Goal: Task Accomplishment & Management: Manage account settings

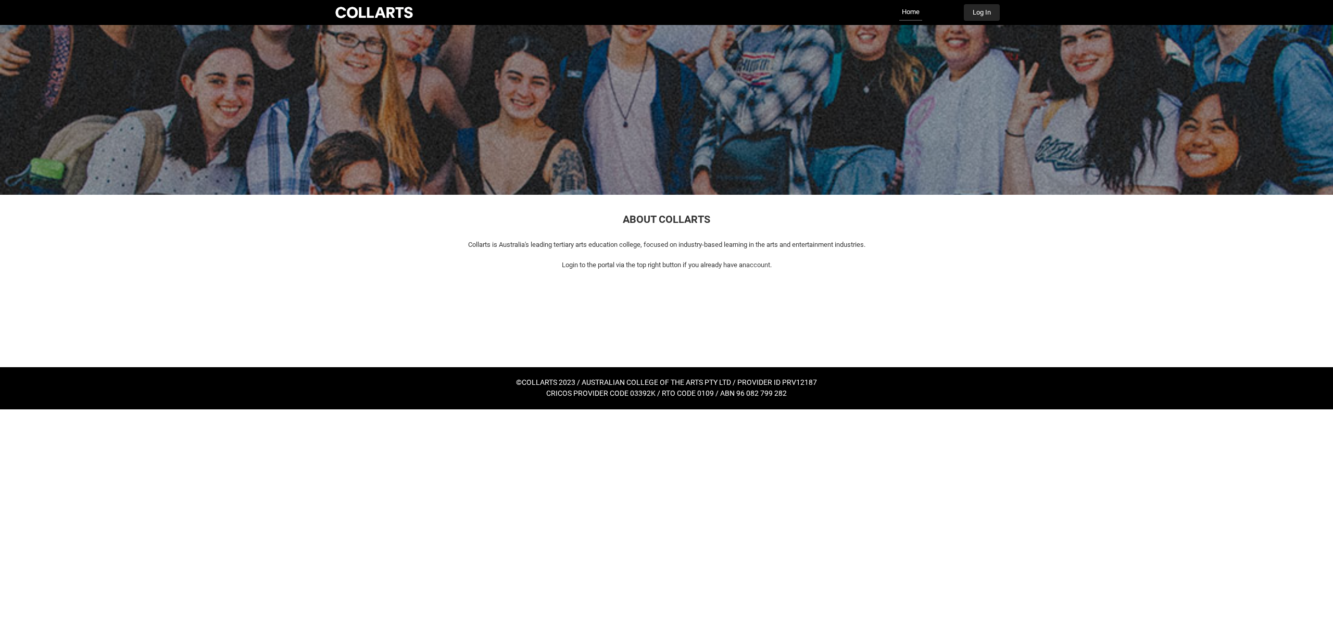
click at [981, 11] on button "Log In" at bounding box center [982, 12] width 36 height 17
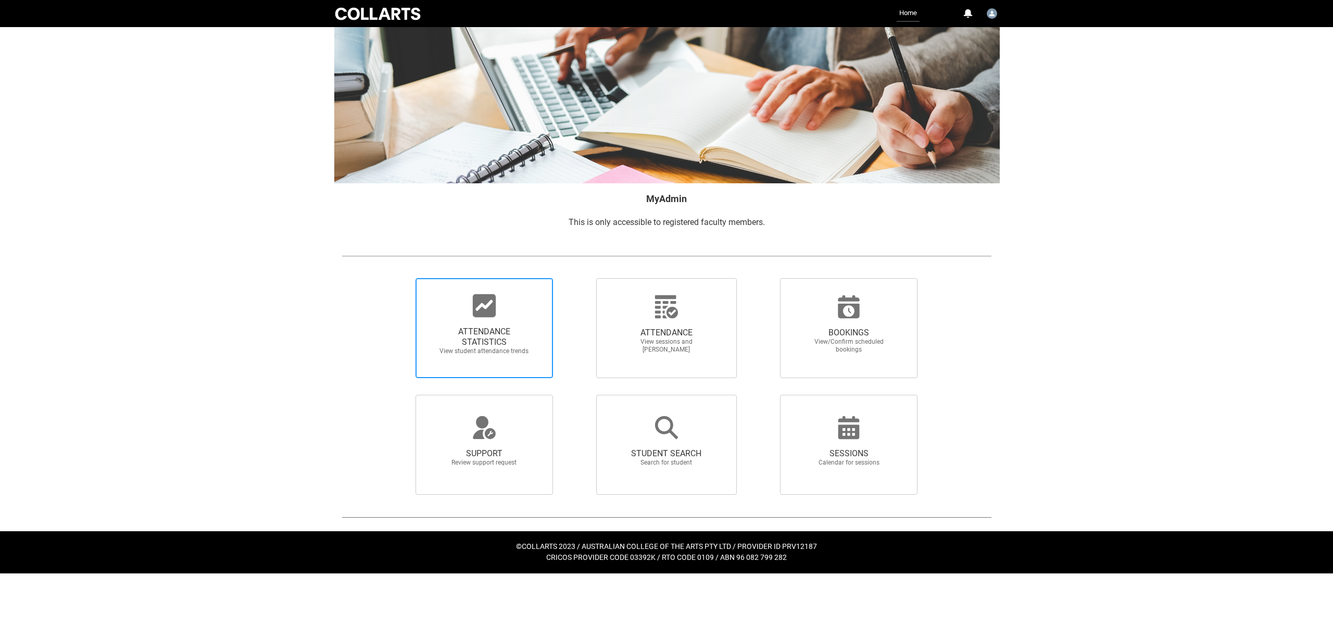
click at [485, 336] on span "ATTENDANCE STATISTICS" at bounding box center [484, 337] width 92 height 21
click at [398, 278] on input "ATTENDANCE STATISTICS View student attendance trends" at bounding box center [398, 278] width 1 height 1
radio input "true"
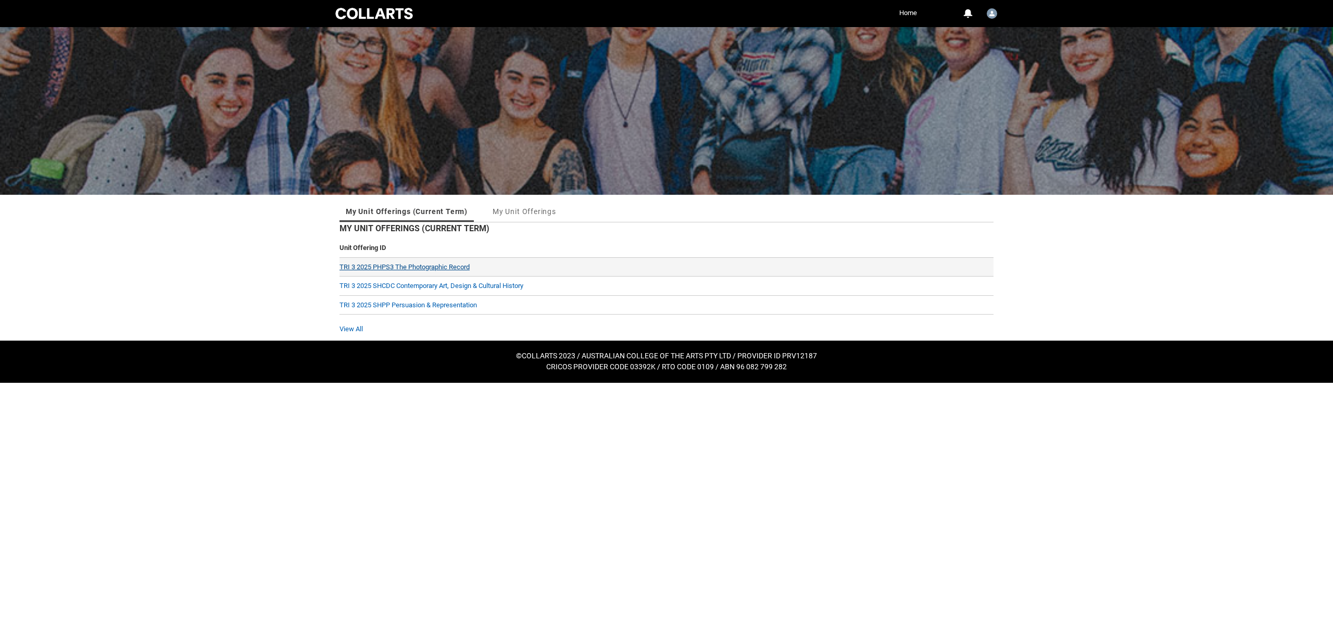
click at [429, 266] on link "TRI 3 2025 PHPS3 The Photographic Record" at bounding box center [405, 267] width 130 height 8
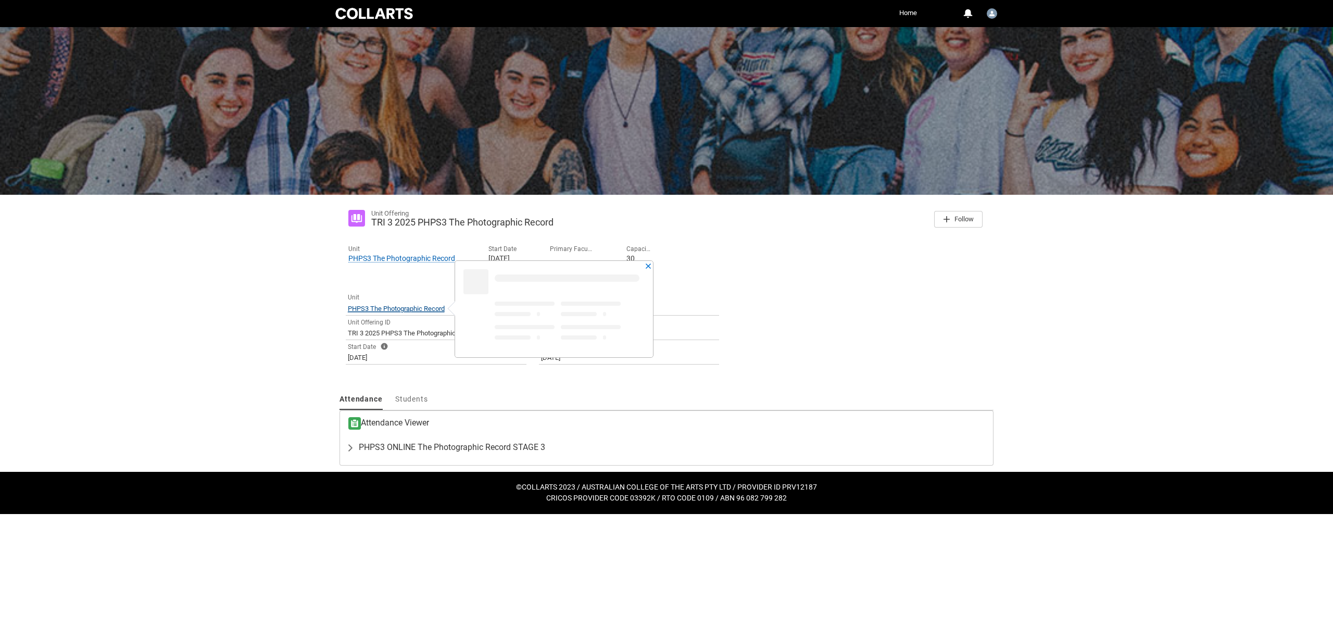
click at [422, 307] on span "PHPS3 The Photographic Record" at bounding box center [396, 309] width 97 height 8
click at [352, 446] on lightning-primitive-icon "button" at bounding box center [352, 447] width 12 height 10
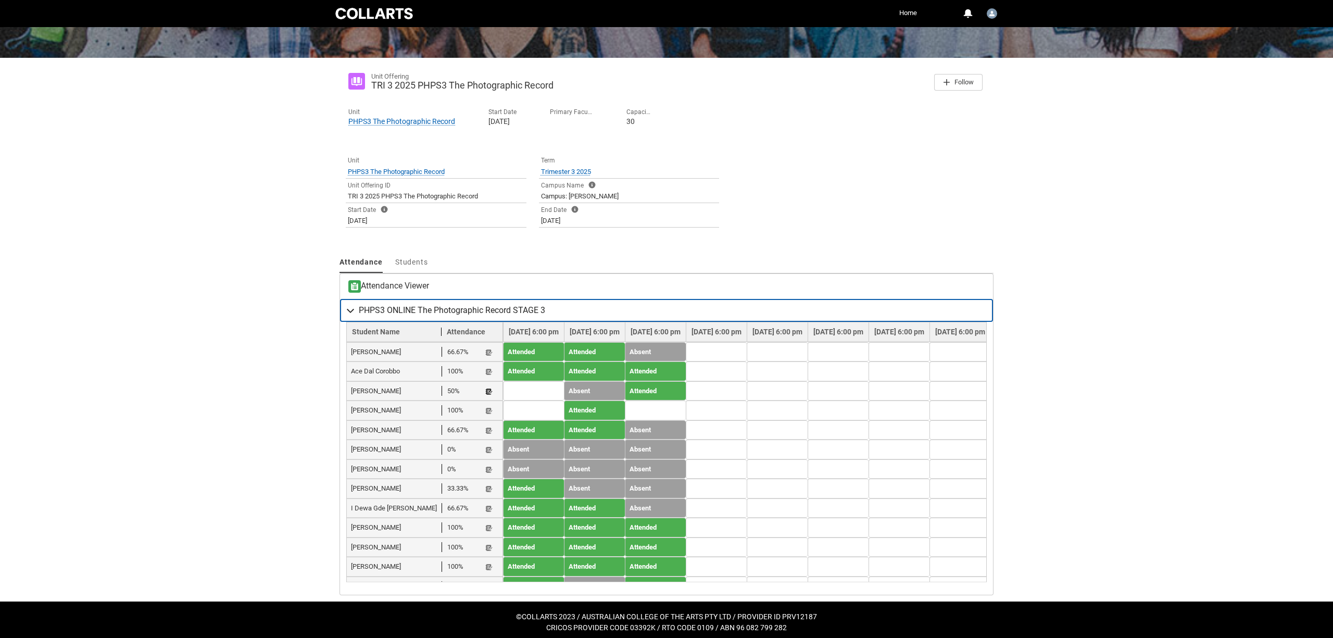
scroll to position [133, 0]
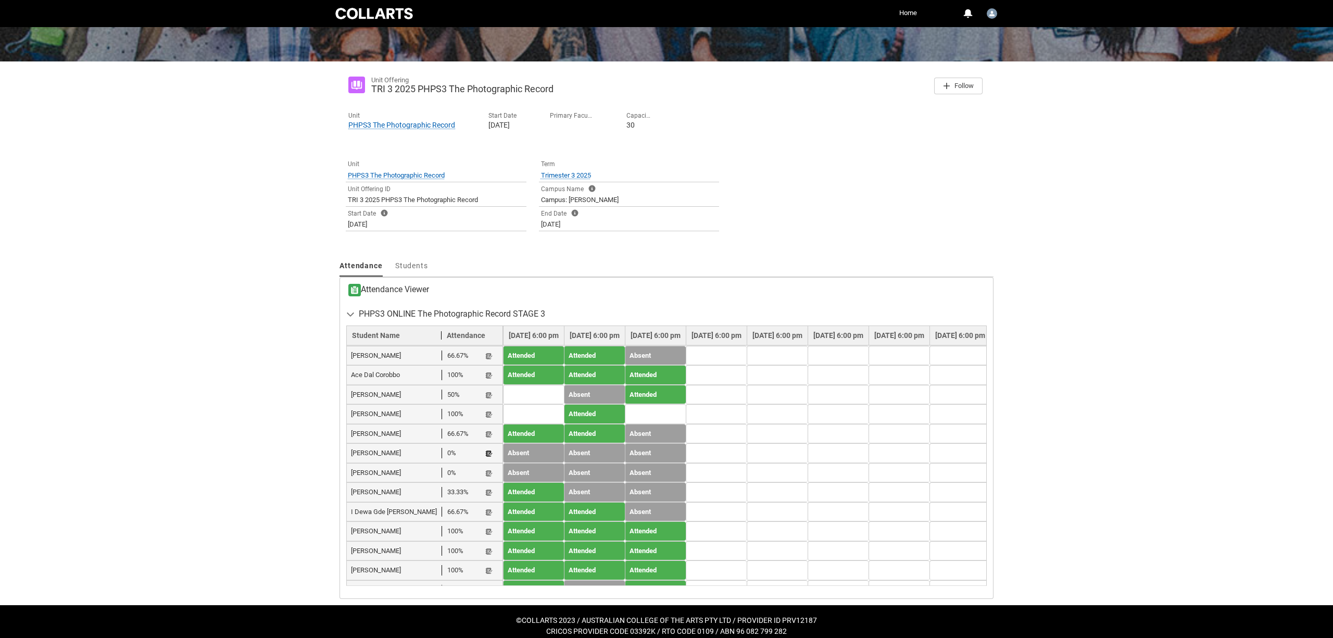
click at [488, 450] on lightning-primitive-icon "button" at bounding box center [488, 454] width 7 height 8
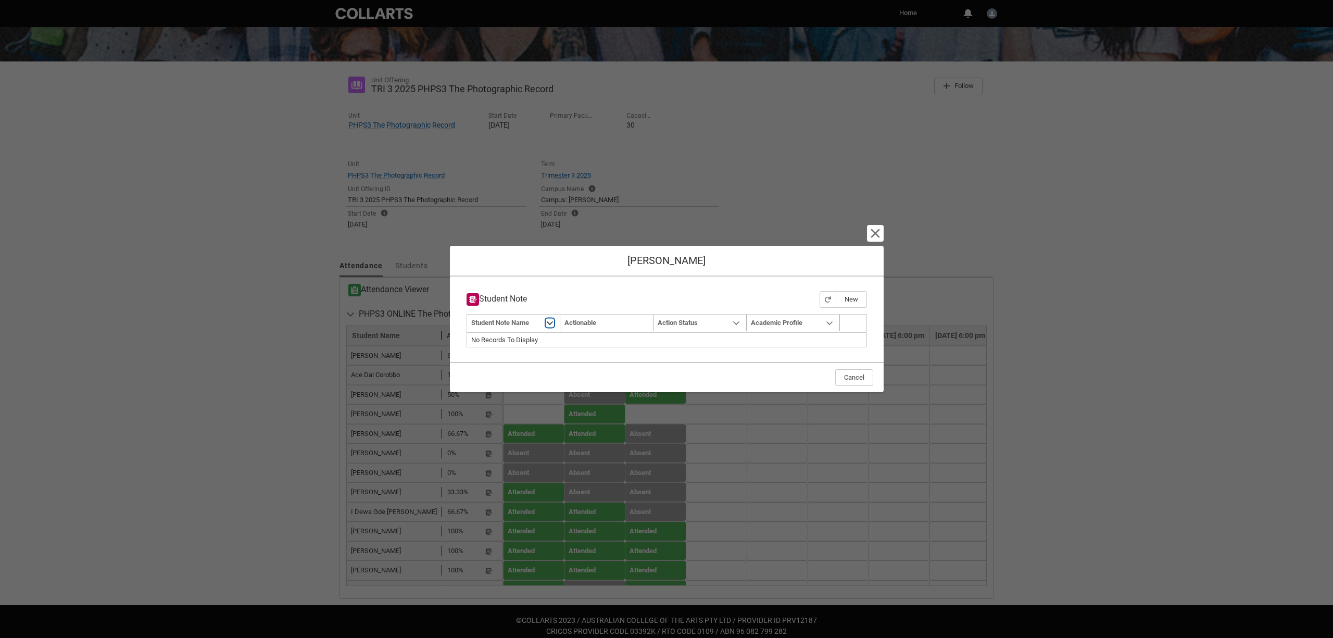
click at [548, 321] on lightning-primitive-icon "Student Note Name" at bounding box center [549, 323] width 7 height 8
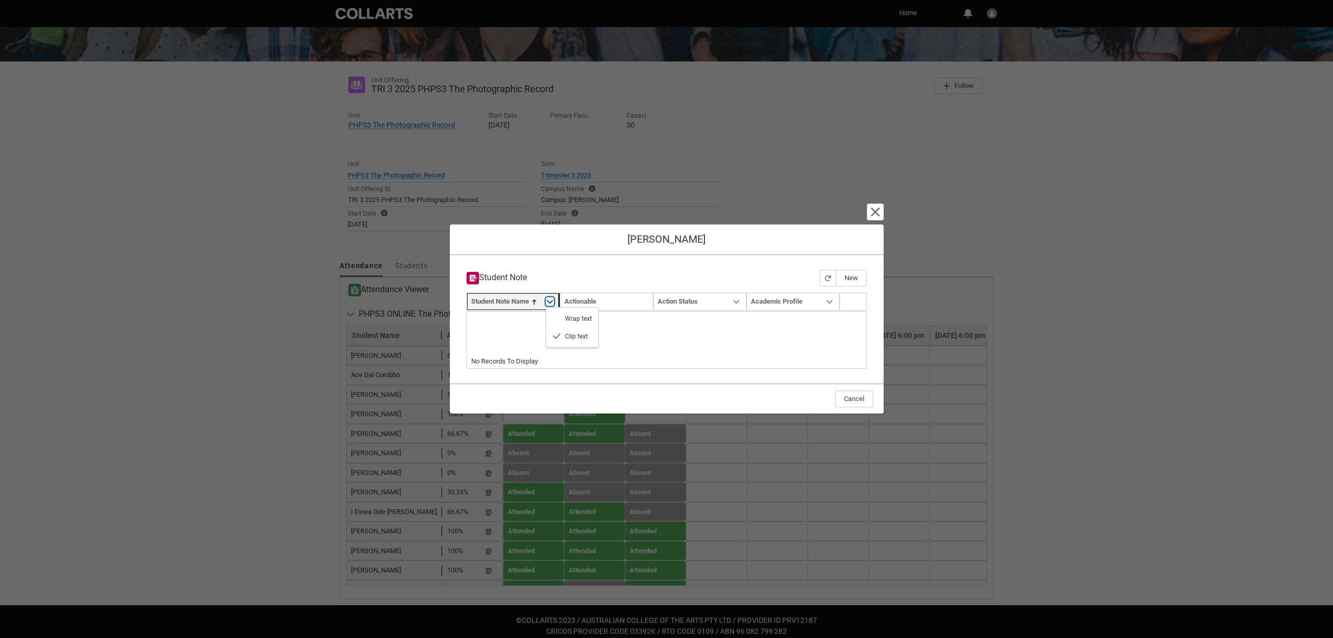
click at [551, 298] on lightning-primitive-icon "Student Note Name" at bounding box center [549, 302] width 7 height 8
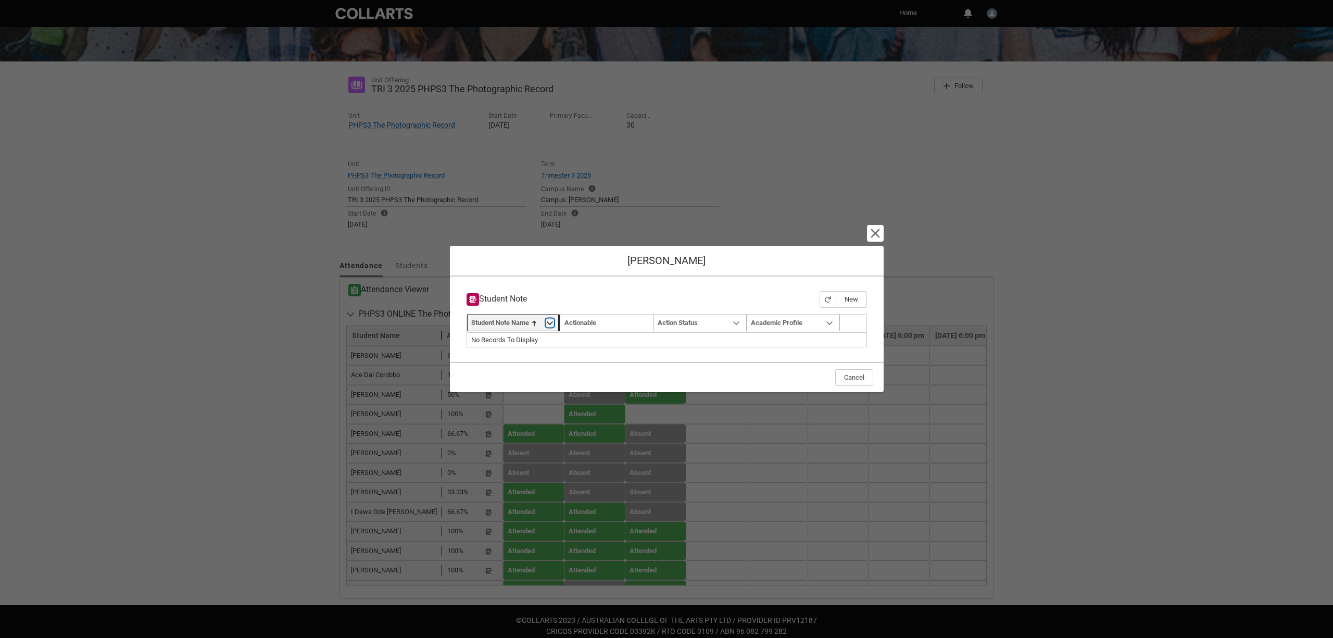
click at [549, 321] on lightning-primitive-icon "Student Note Name" at bounding box center [549, 323] width 7 height 8
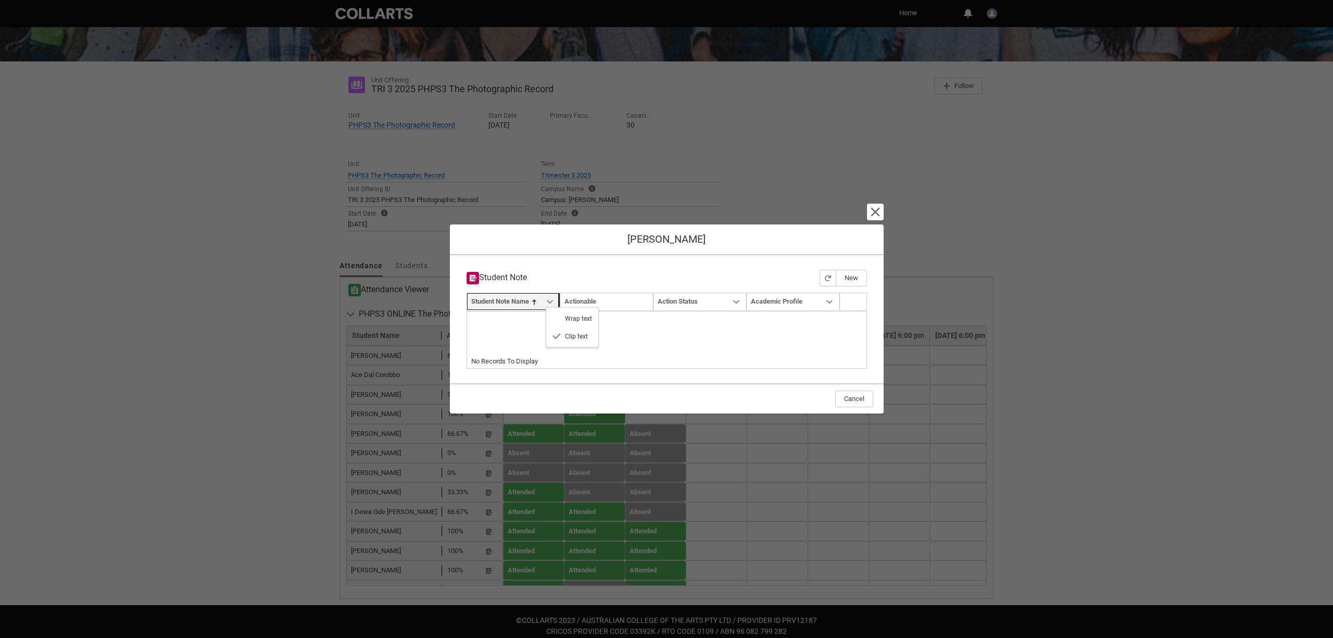
click at [514, 320] on div "Sort by: Student Note Name Sorted: None Show Student Note Name column actions W…" at bounding box center [666, 332] width 399 height 44
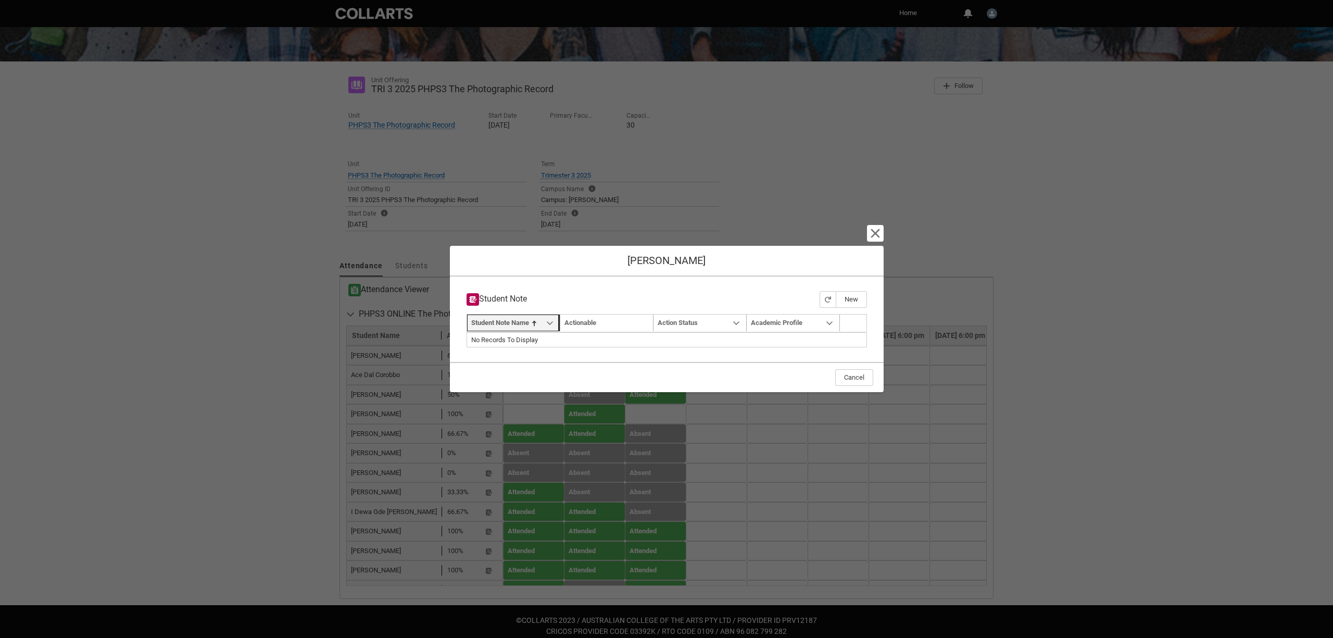
click at [491, 322] on span "Student Note Name" at bounding box center [500, 323] width 58 height 8
click at [853, 297] on button "New" at bounding box center [851, 299] width 31 height 17
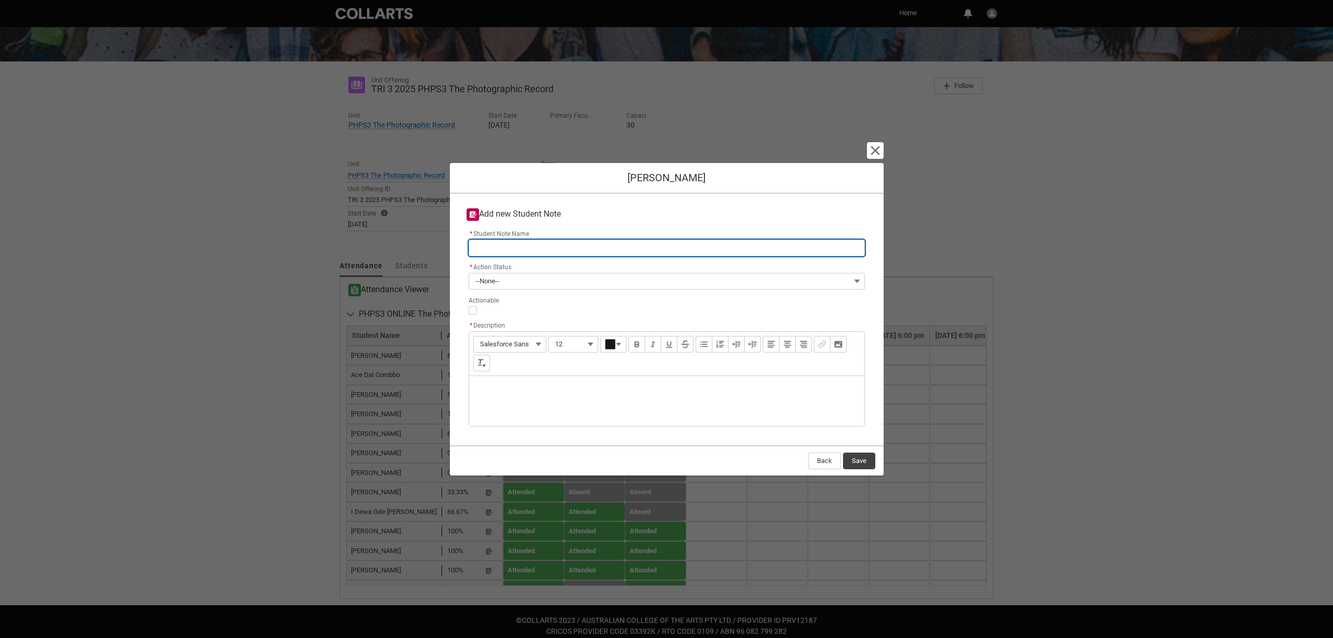
click at [506, 248] on input "* Student Note Name" at bounding box center [667, 248] width 396 height 17
type lightning-primitive-input-simple "H"
type input "H"
type lightning-primitive-input-simple "Ha"
type input "Ha"
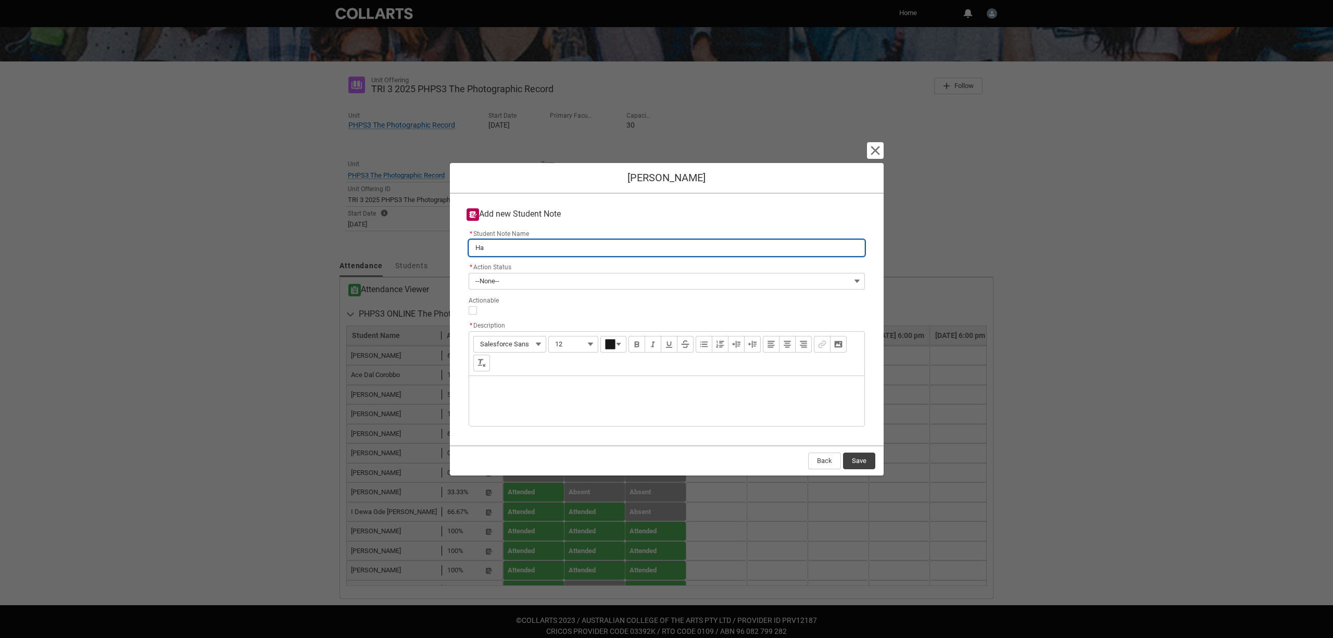
type lightning-primitive-input-simple "Has"
type input "Has"
type lightning-primitive-input-simple "Hasn"
type input "Hasn"
type lightning-primitive-input-simple "Hasn'"
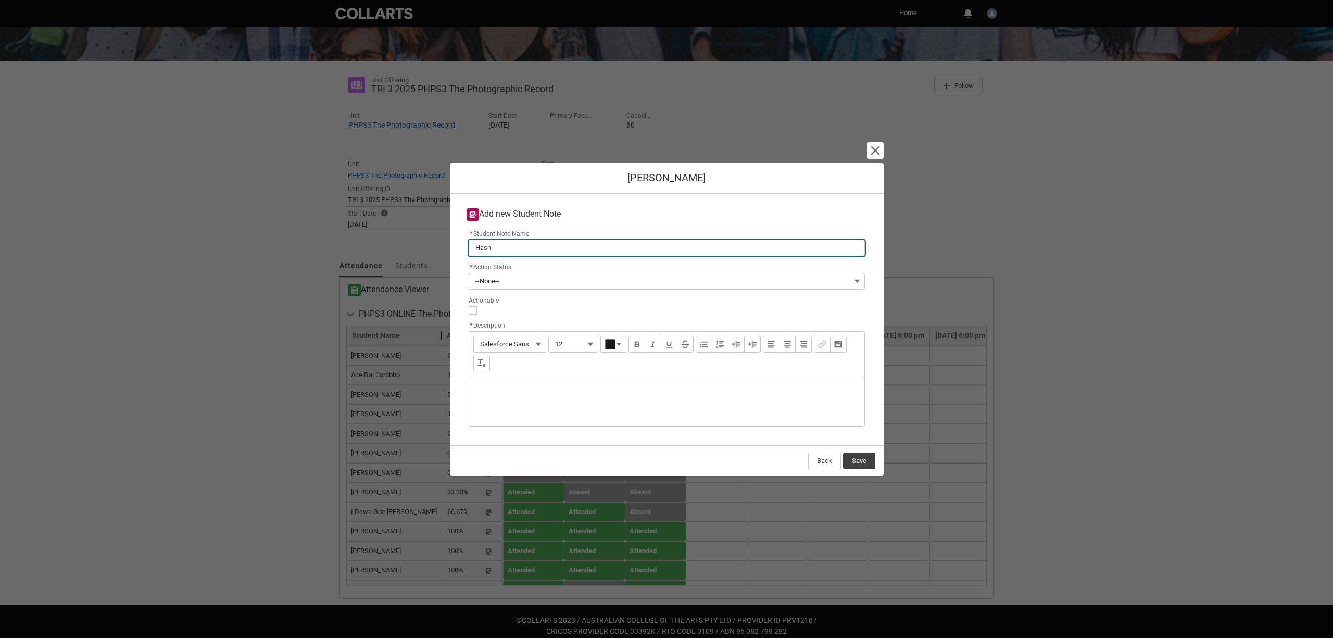
type input "Hasn'"
type lightning-primitive-input-simple "Hasn't"
type input "Hasn't"
type lightning-primitive-input-simple "Hasn't"
type input "Hasn't"
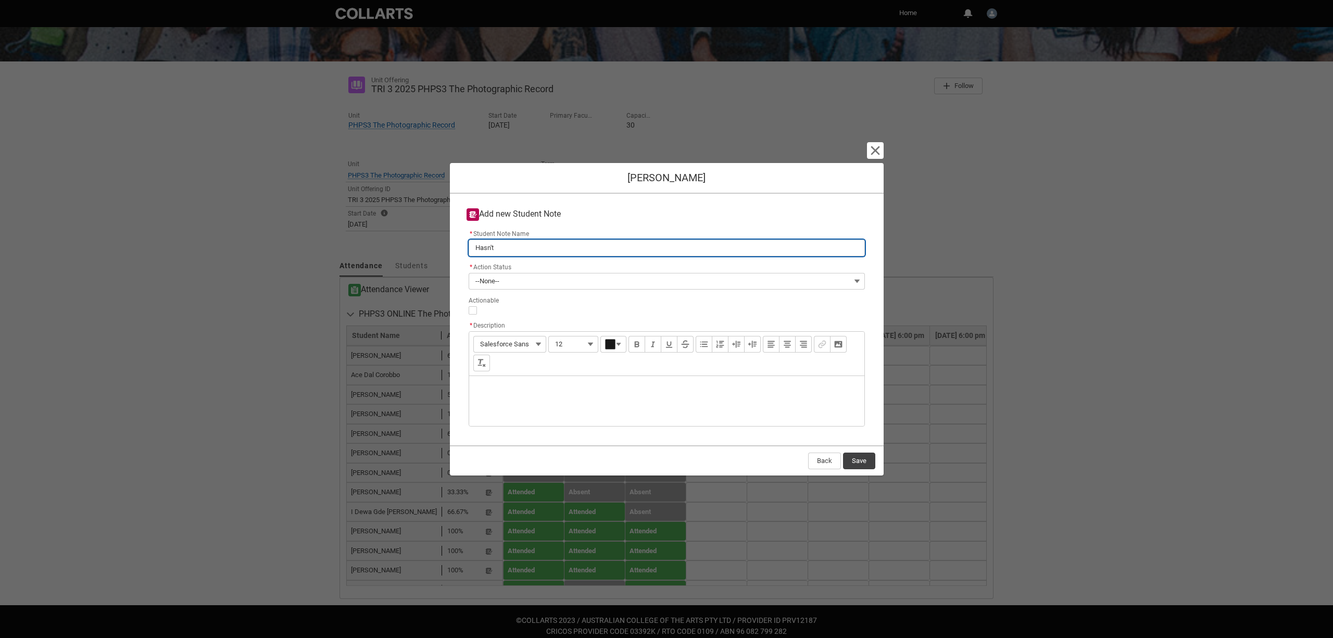
type lightning-primitive-input-simple "Hasn't a"
type input "Hasn't a"
type lightning-primitive-input-simple "Hasn't at"
type input "Hasn't at"
type lightning-primitive-input-simple "Hasn't att"
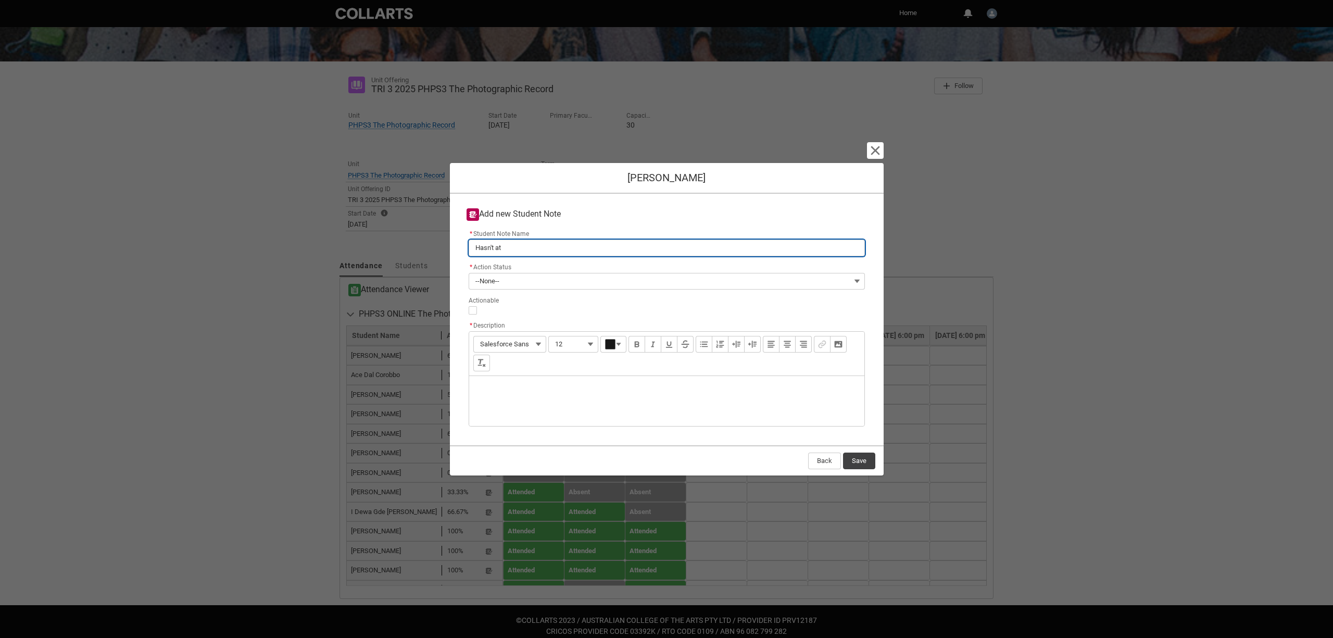
type input "Hasn't att"
type lightning-primitive-input-simple "Hasn't atte"
type input "Hasn't atte"
type lightning-primitive-input-simple "Hasn't atten"
type input "Hasn't atten"
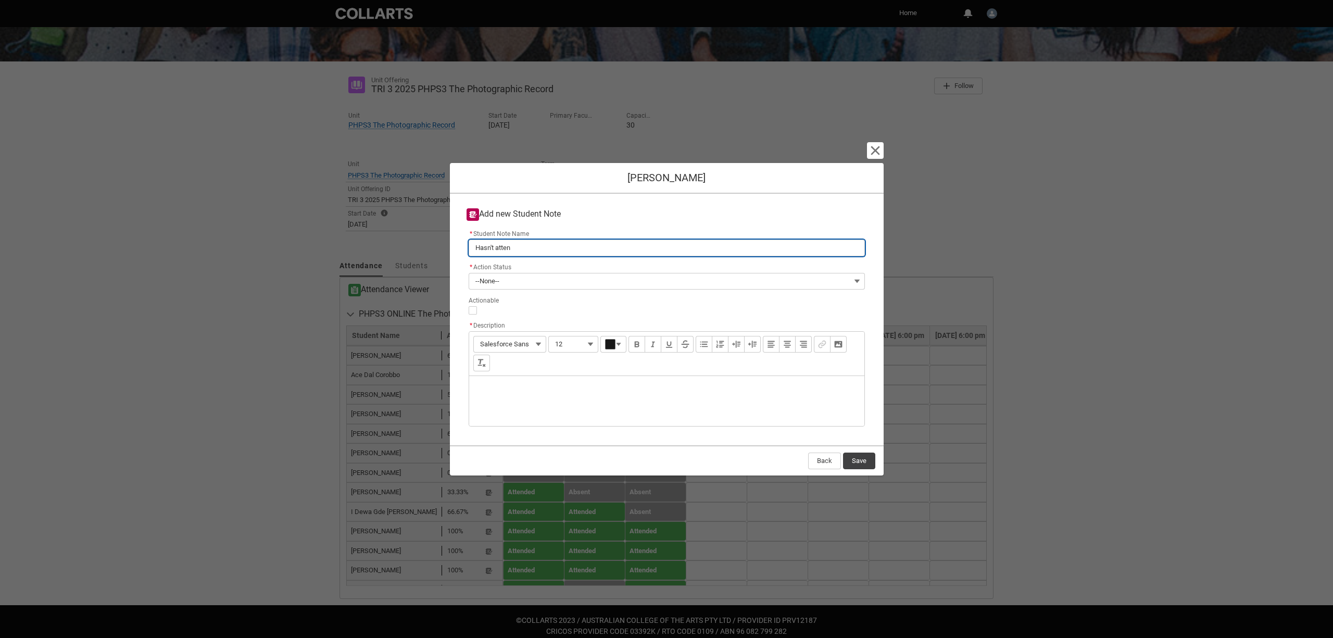
type lightning-primitive-input-simple "Hasn't attend"
type input "Hasn't attend"
type lightning-primitive-input-simple "Hasn't attende"
type input "Hasn't attende"
type lightning-primitive-input-simple "Hasn't attended"
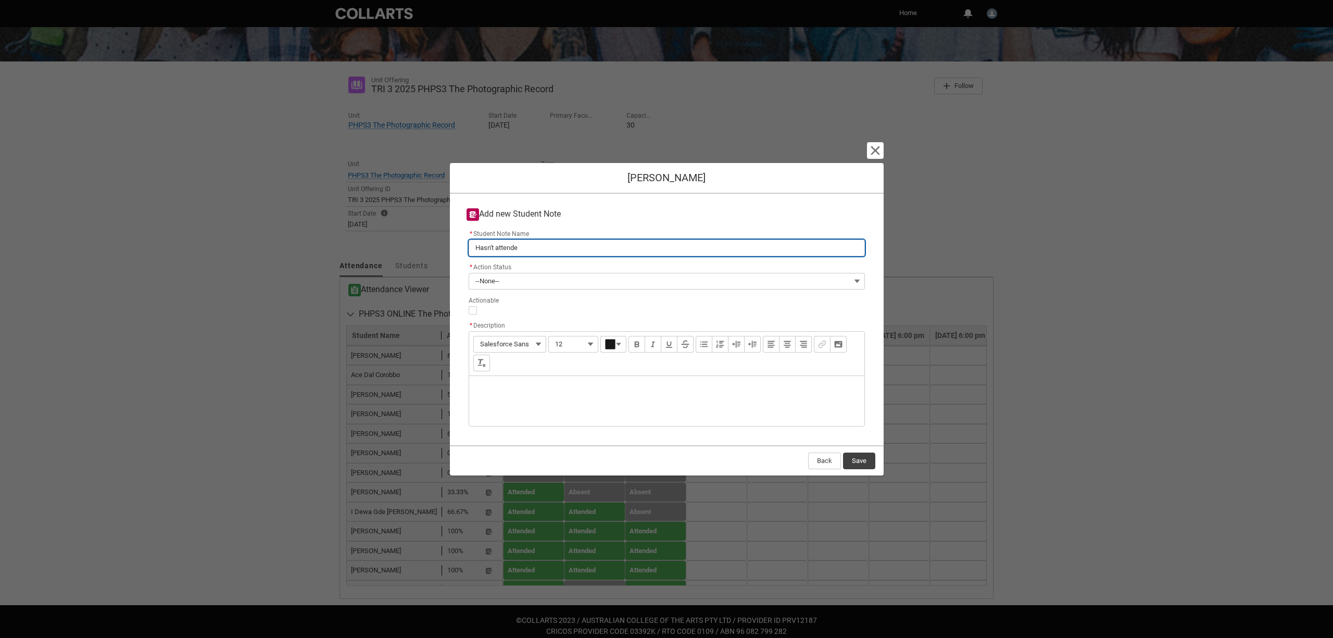
type input "Hasn't attended"
type lightning-primitive-input-simple "Hasn't attended"
type input "Hasn't attended"
type lightning-primitive-input-simple "Hasn't attended c"
type input "Hasn't attended c"
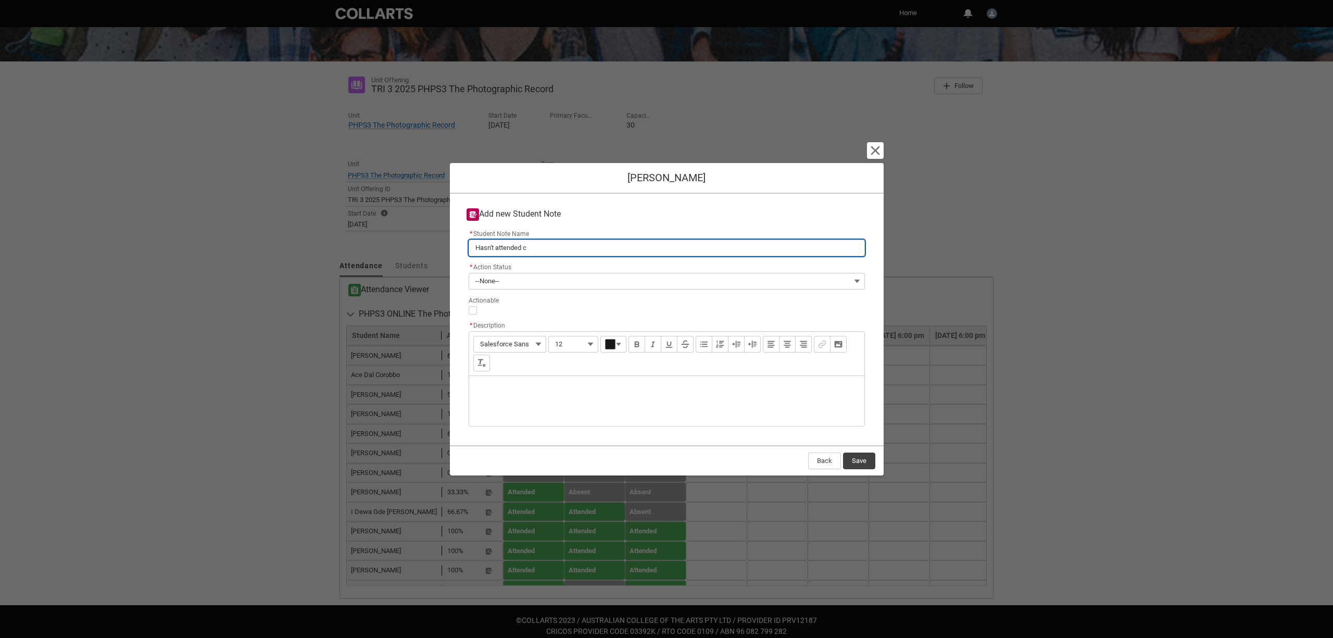
type lightning-primitive-input-simple "Hasn't attended cl"
type input "Hasn't attended cl"
type lightning-primitive-input-simple "Hasn't attended cla"
type input "Hasn't attended cla"
type lightning-primitive-input-simple "Hasn't attended clas"
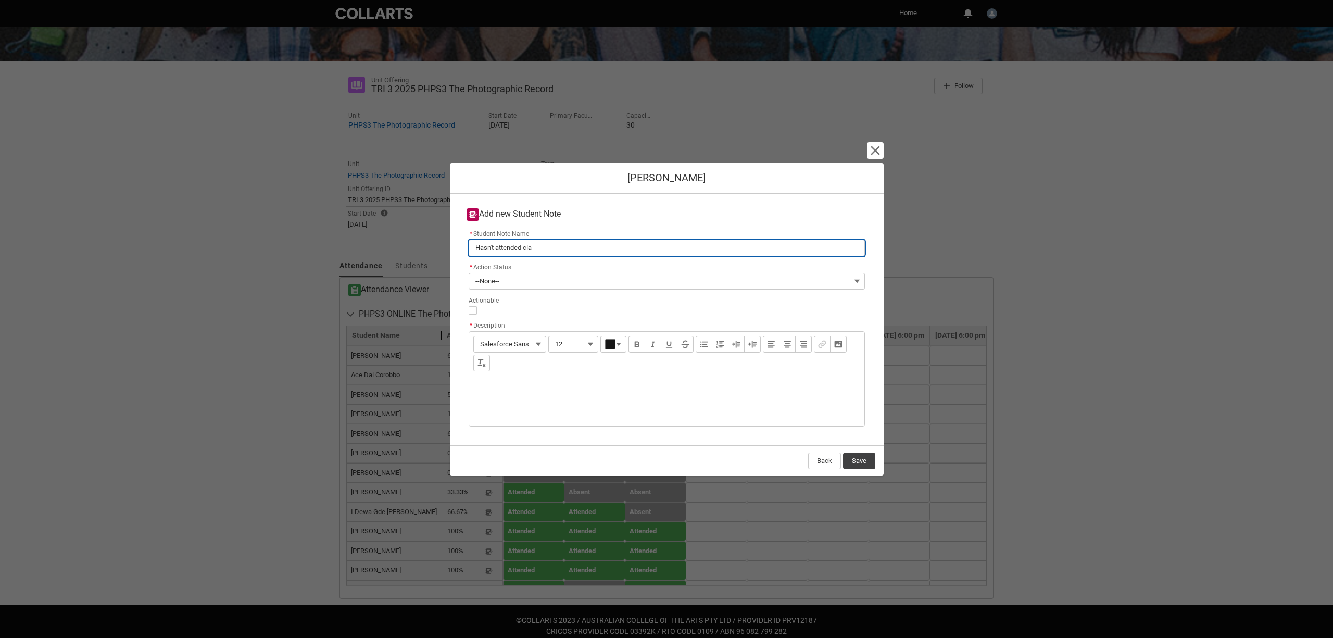
type input "Hasn't attended clas"
type lightning-primitive-input-simple "Hasn't attended class"
type input "Hasn't attended class"
click at [526, 277] on button "--None--" at bounding box center [667, 281] width 396 height 17
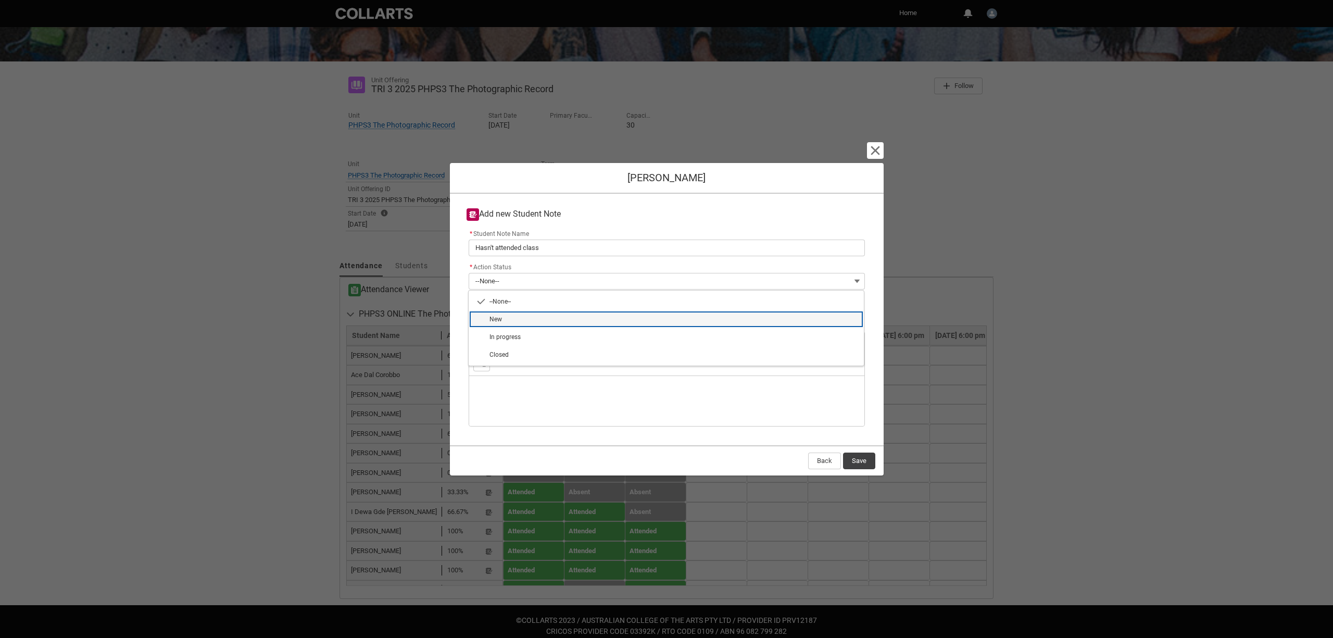
click at [522, 316] on span "New" at bounding box center [674, 319] width 368 height 9
type lightning-combobox "New"
type lightning-picklist "New"
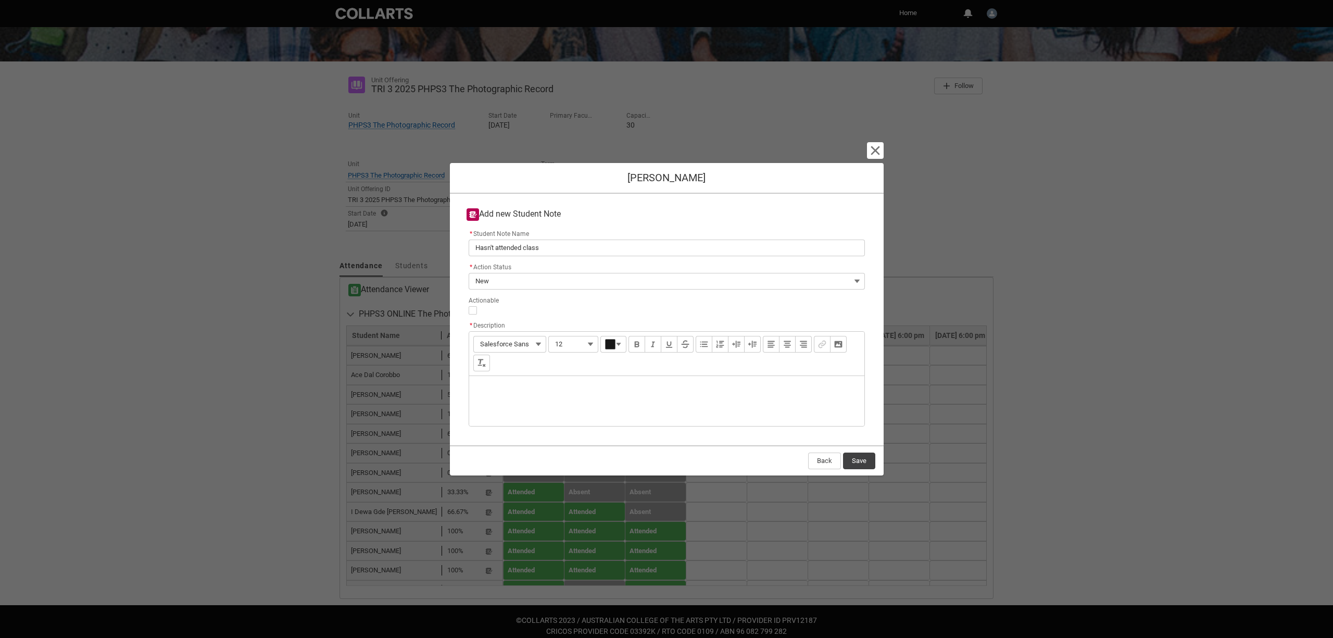
click at [508, 385] on div "Description" at bounding box center [666, 401] width 395 height 50
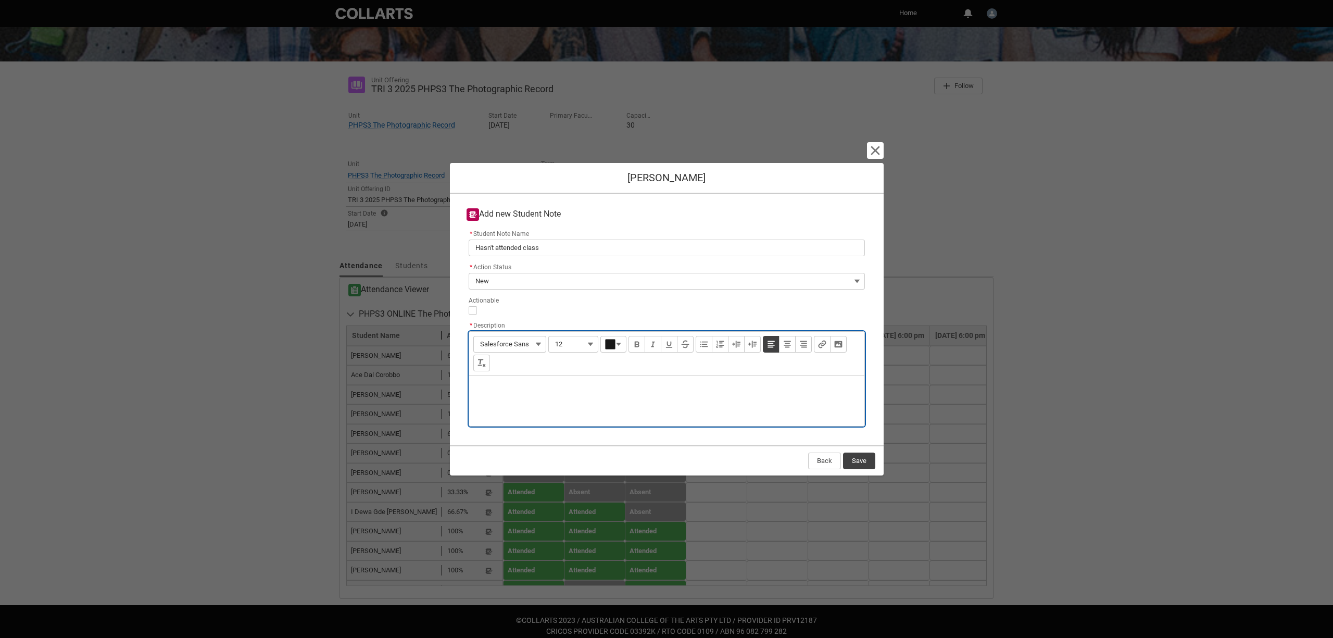
type lightning-input-rich-text "<p>H</p>"
type lightning-input-rich-text "<p>Hasn't attended class - hasn't responded to follow up email</p>"
drag, startPoint x: 650, startPoint y: 390, endPoint x: 465, endPoint y: 390, distance: 184.9
click at [465, 390] on div "* Student Note Name Hasn't attended class * Action Status New --None-- New In p…" at bounding box center [666, 329] width 417 height 204
copy p "Hasn't attended class - hasn't responded to follow up email"
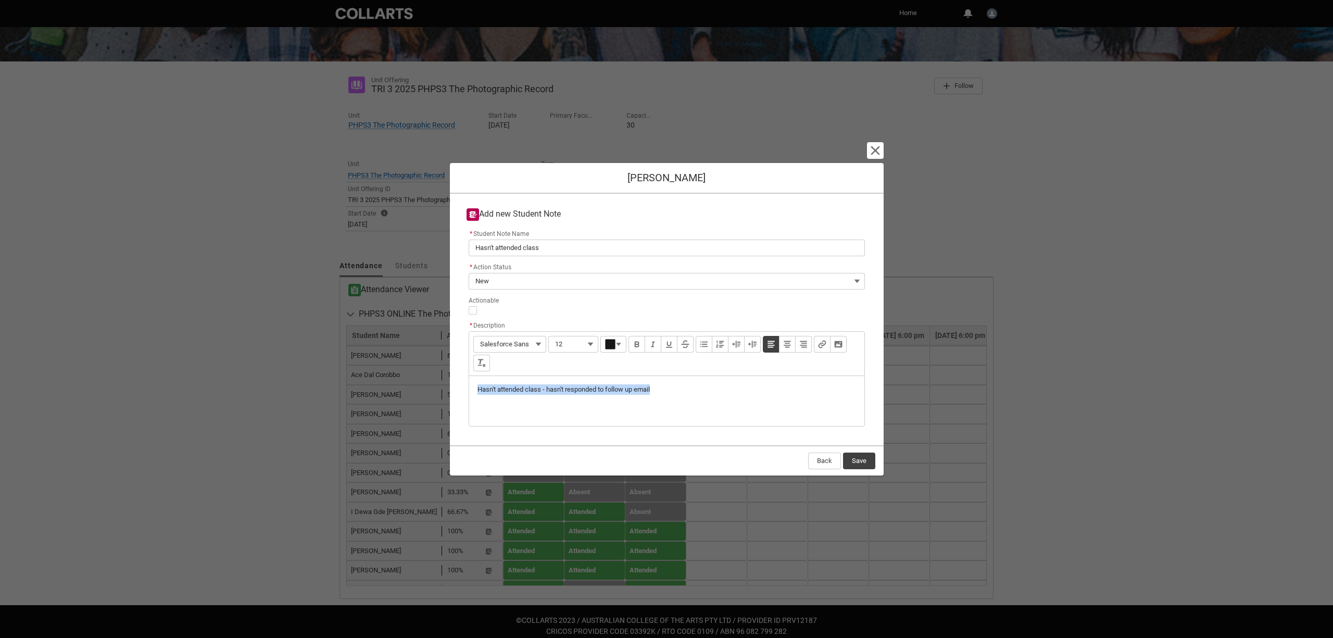
click at [857, 457] on button "Save" at bounding box center [859, 461] width 32 height 17
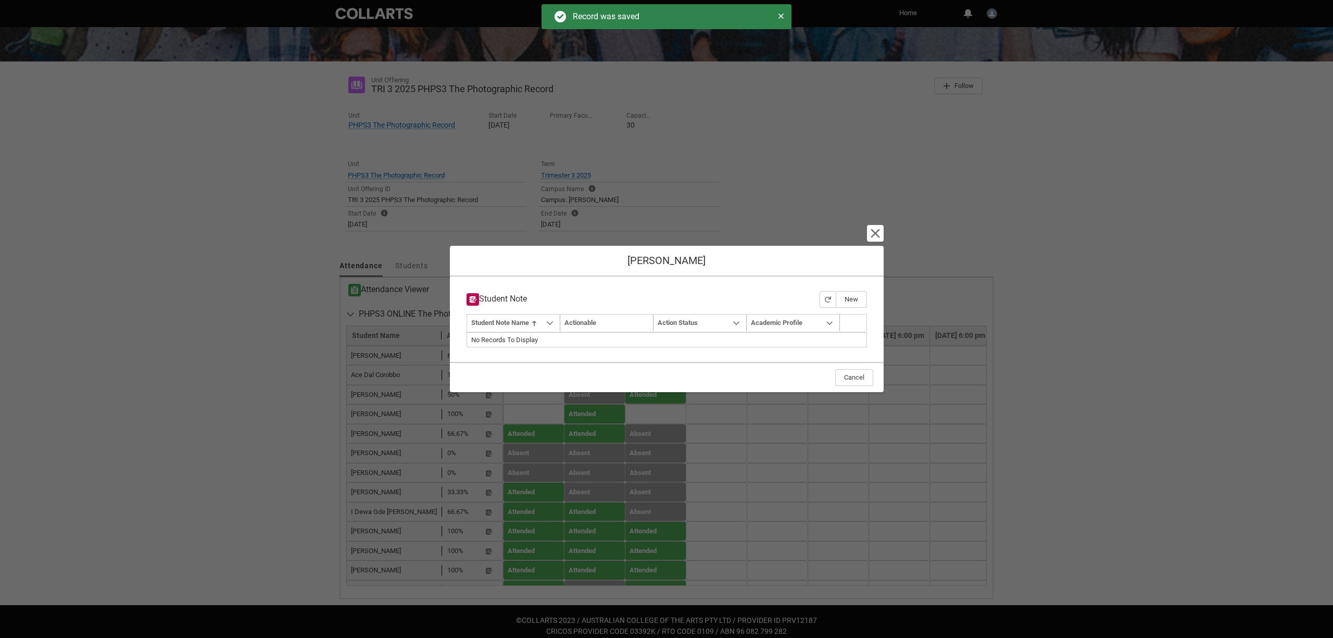
type input "179"
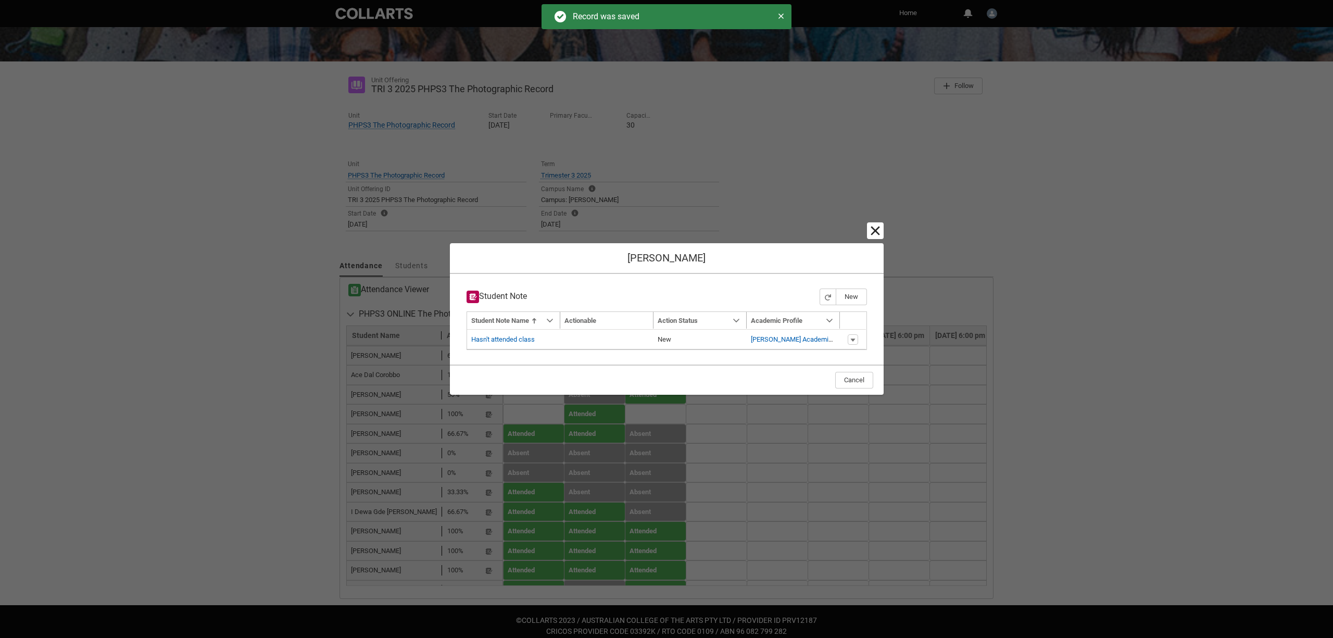
click at [873, 229] on lightning-primitive-icon "button" at bounding box center [875, 230] width 12 height 12
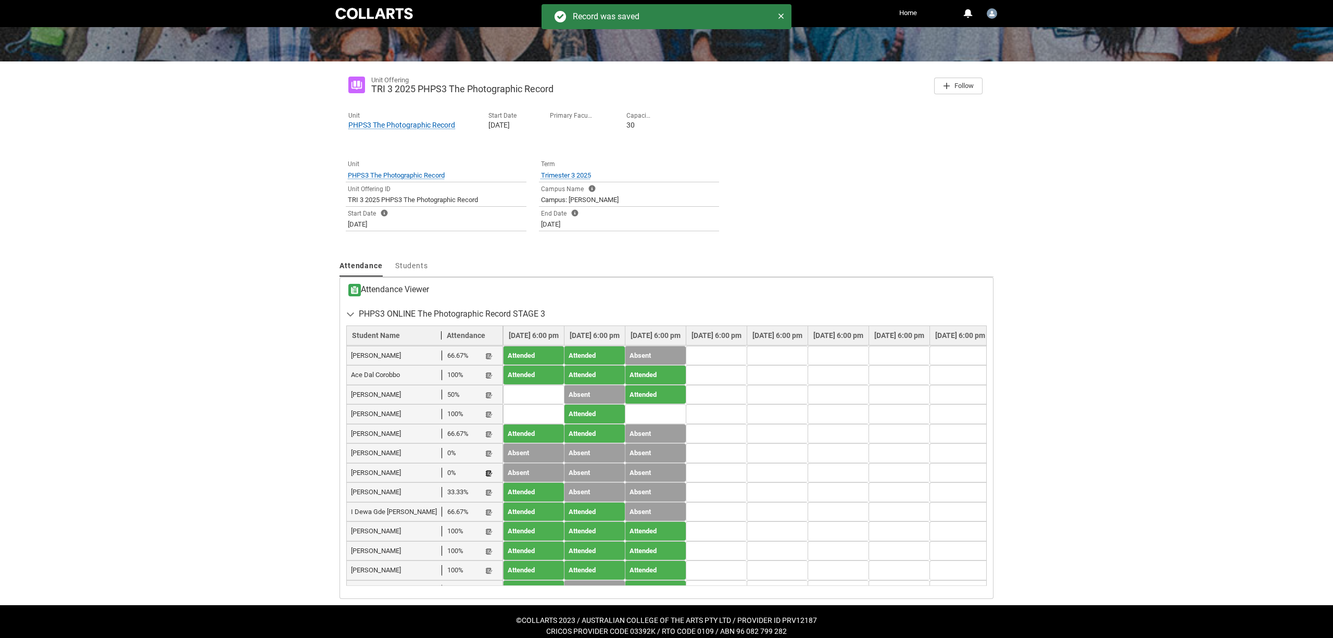
click at [488, 469] on lightning-primitive-icon "button" at bounding box center [488, 473] width 7 height 8
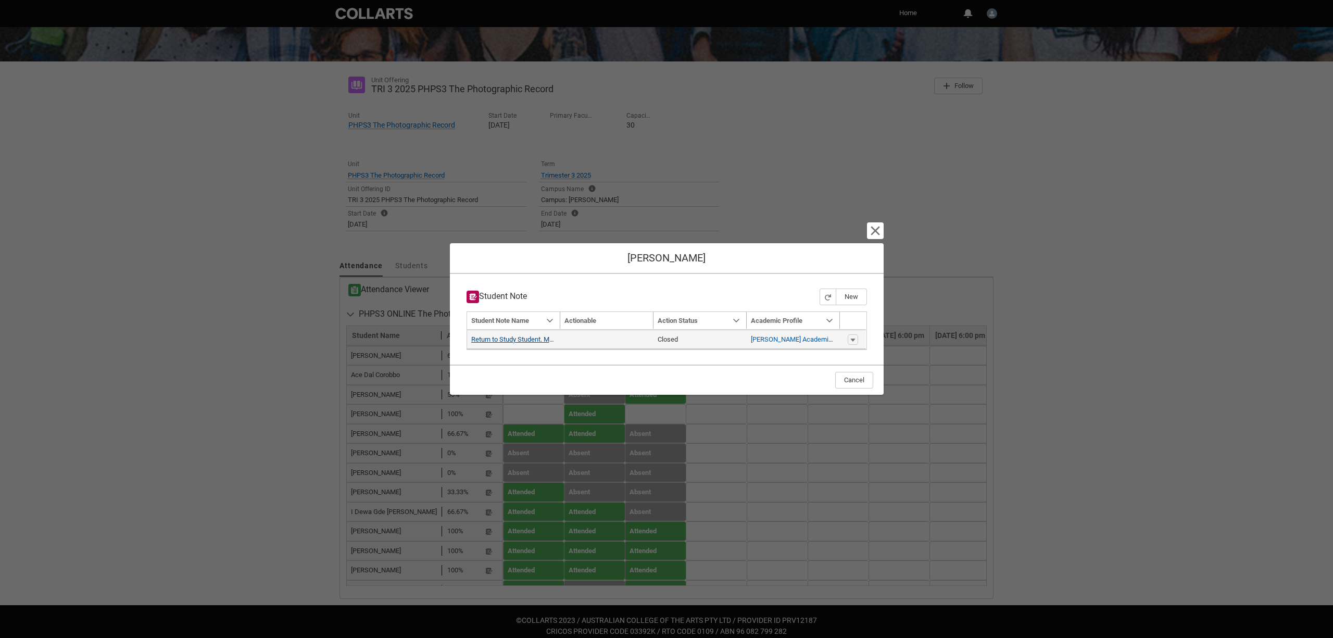
click at [520, 339] on link "Return to Study Student. Monitor" at bounding box center [518, 339] width 95 height 8
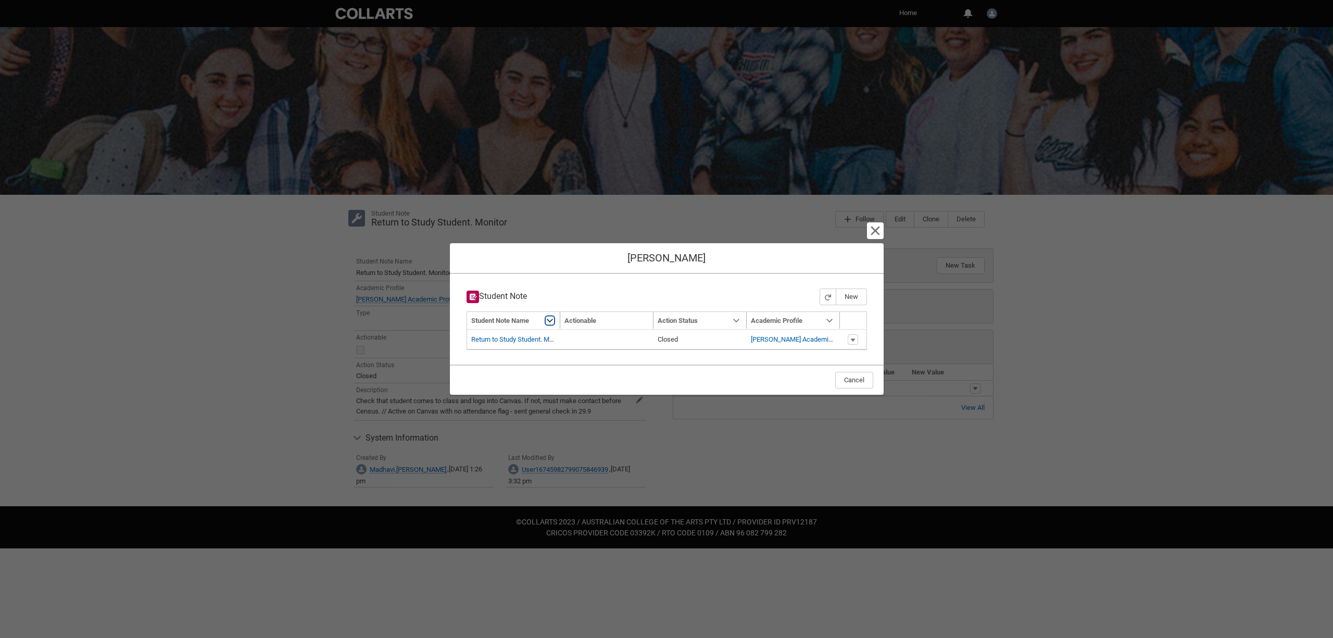
click at [551, 317] on lightning-primitive-icon "Student Note Name" at bounding box center [549, 321] width 7 height 8
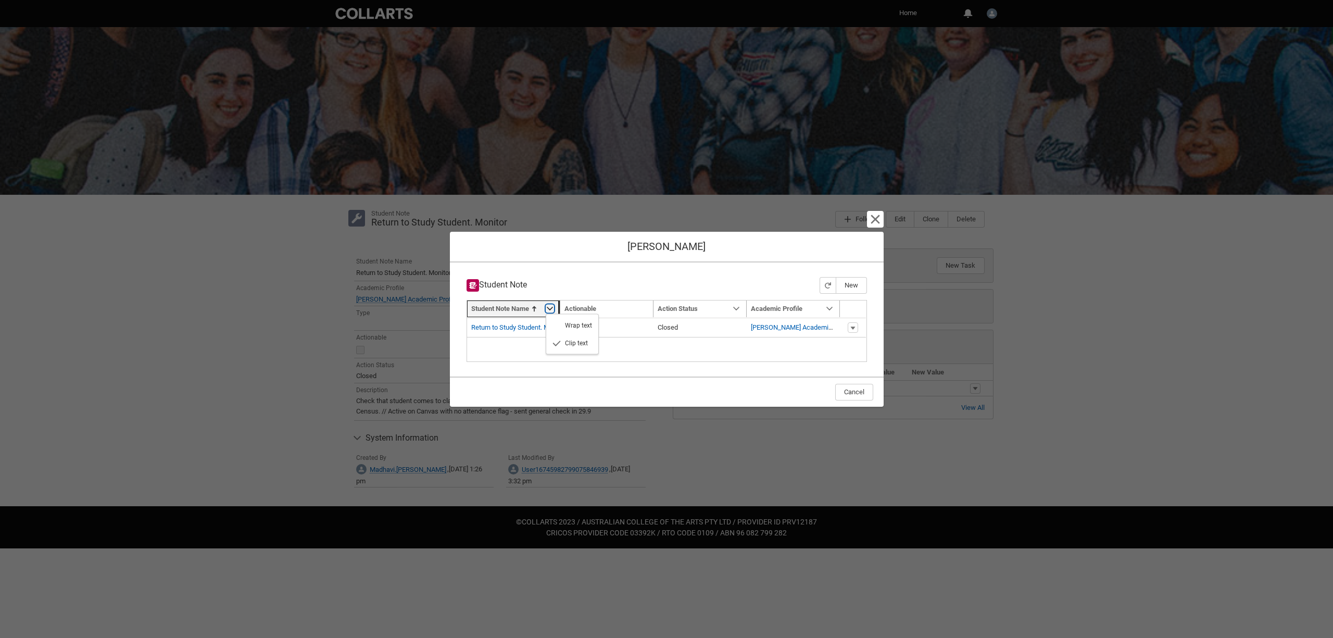
click at [551, 305] on lightning-primitive-icon "Student Note Name" at bounding box center [549, 309] width 7 height 8
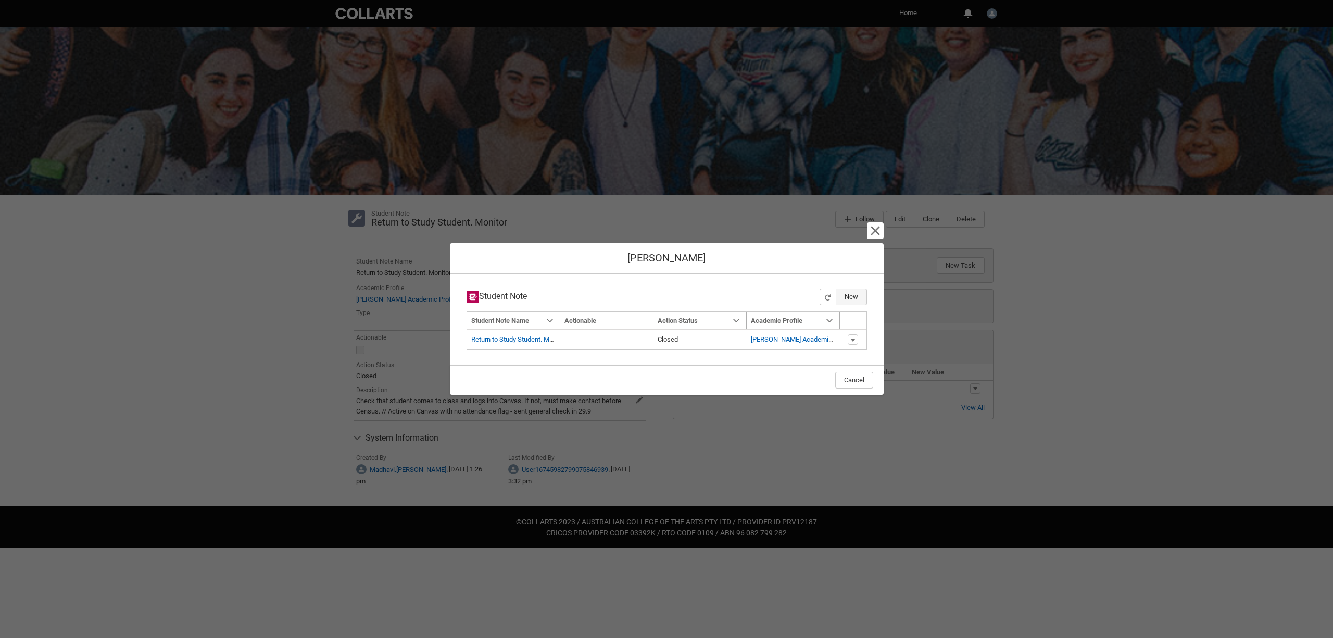
click at [851, 294] on button "New" at bounding box center [851, 296] width 31 height 17
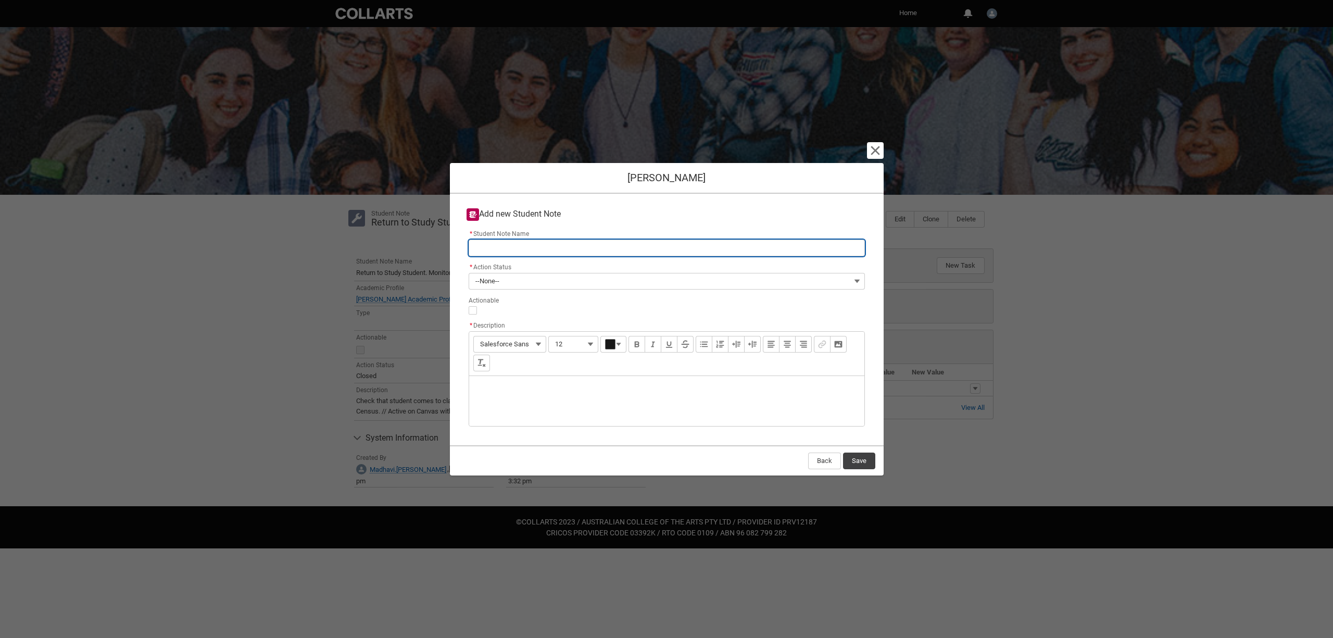
click at [492, 248] on input "* Student Note Name" at bounding box center [667, 248] width 396 height 17
type lightning-primitive-input-simple "H"
type input "H"
type lightning-primitive-input-simple "Ha"
type input "Ha"
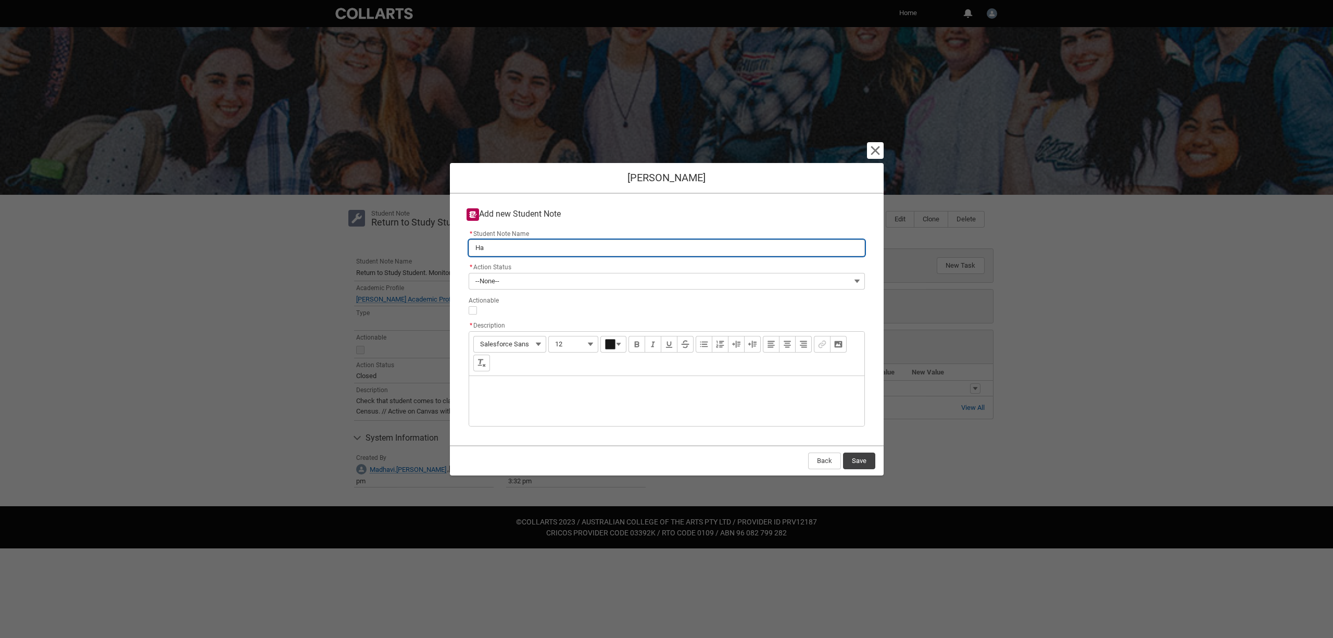
type lightning-primitive-input-simple "Has"
type input "Has"
type lightning-primitive-input-simple "Hasn"
type input "Hasn"
type lightning-primitive-input-simple "Hasn'"
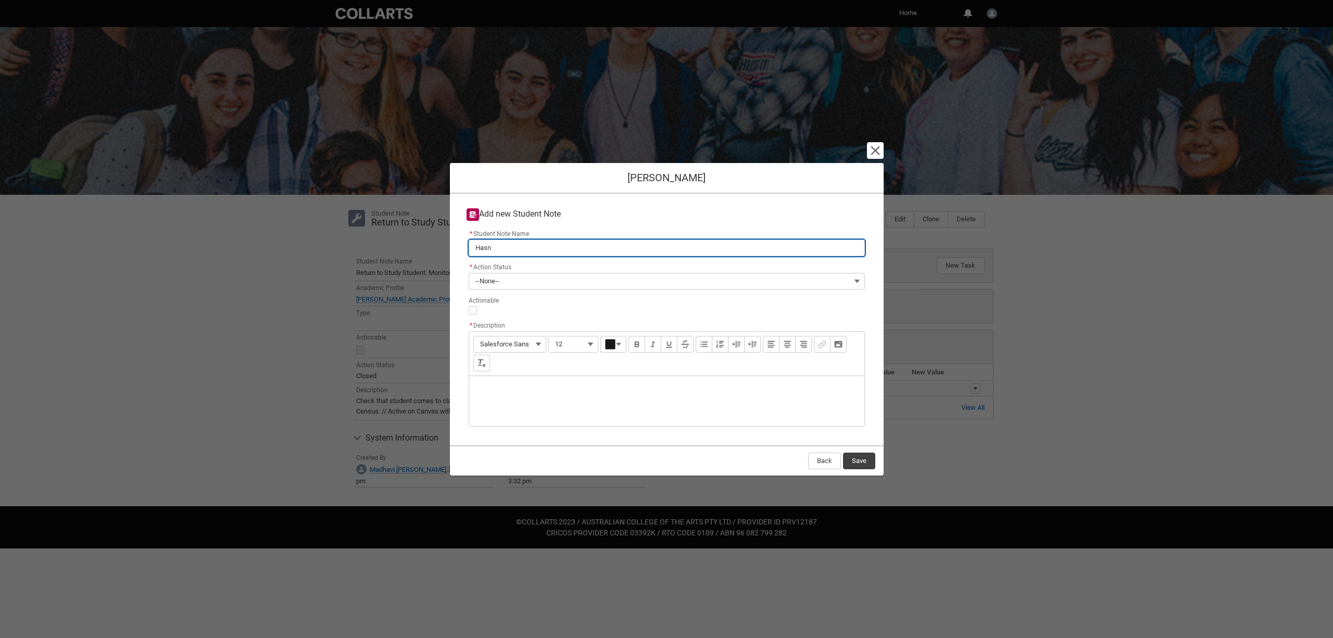
type input "Hasn'"
type lightning-primitive-input-simple "Hasn't"
type input "Hasn't"
type lightning-primitive-input-simple "Hasn't"
type input "Hasn't"
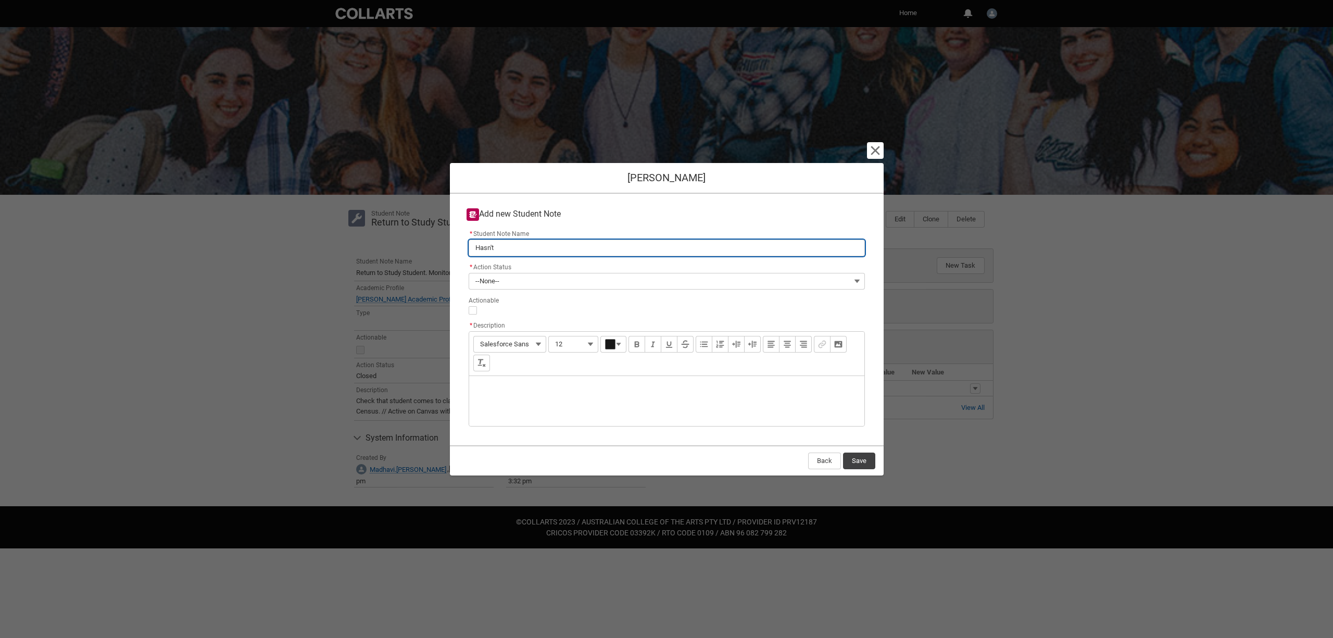
type lightning-primitive-input-simple "Hasn't a"
type input "Hasn't a"
type lightning-primitive-input-simple "Hasn't at"
type input "Hasn't at"
type lightning-primitive-input-simple "Hasn't att"
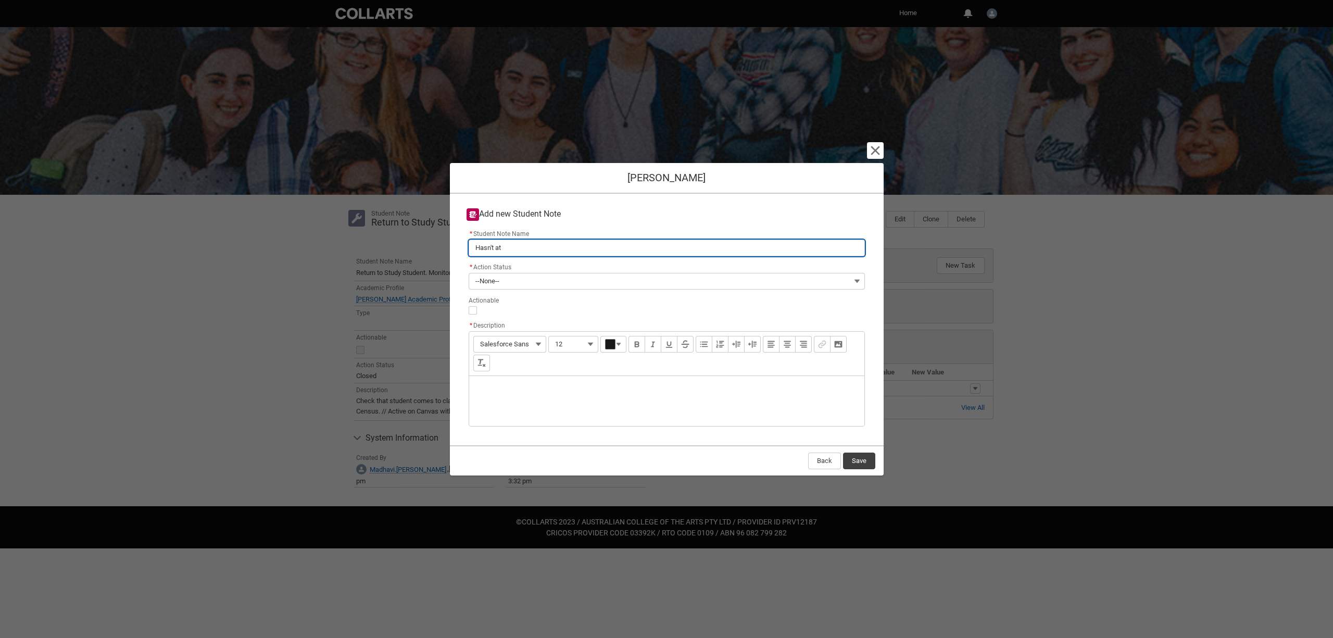
type input "Hasn't att"
type lightning-primitive-input-simple "Hasn't atte"
type input "Hasn't atte"
type lightning-primitive-input-simple "Hasn't atten"
type input "Hasn't atten"
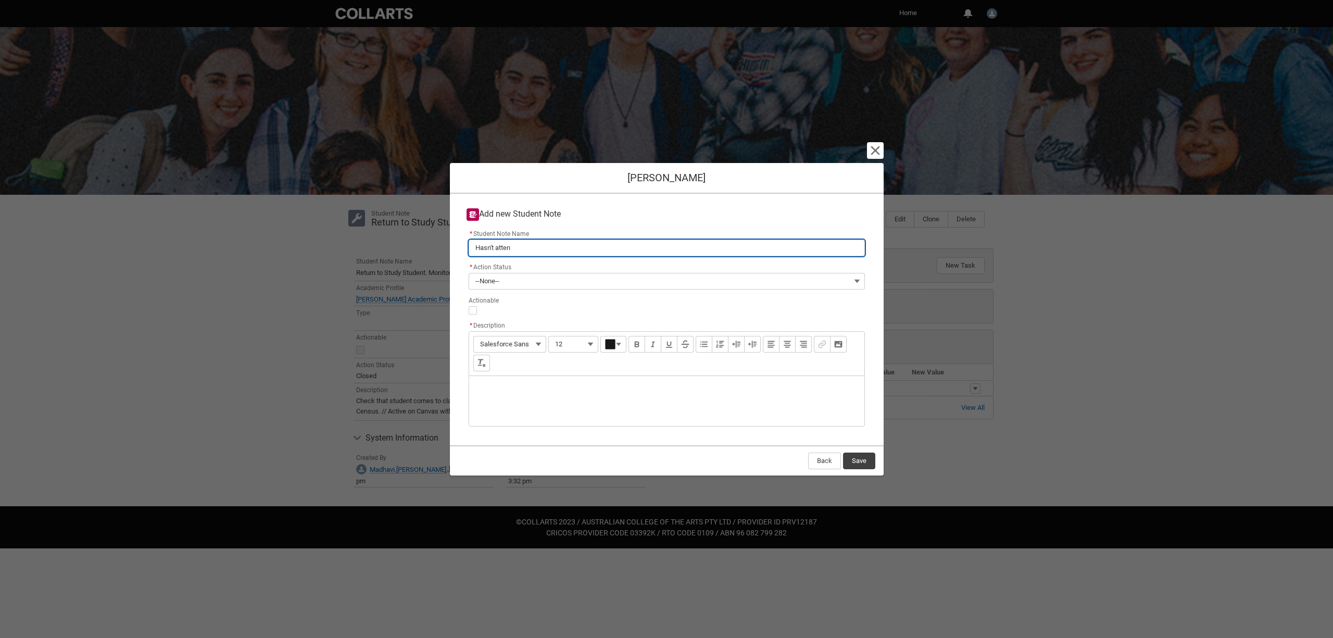
type lightning-primitive-input-simple "Hasn't attend"
type input "Hasn't attend"
type lightning-primitive-input-simple "Hasn't attende"
type input "Hasn't attende"
type lightning-primitive-input-simple "Hasn't attended"
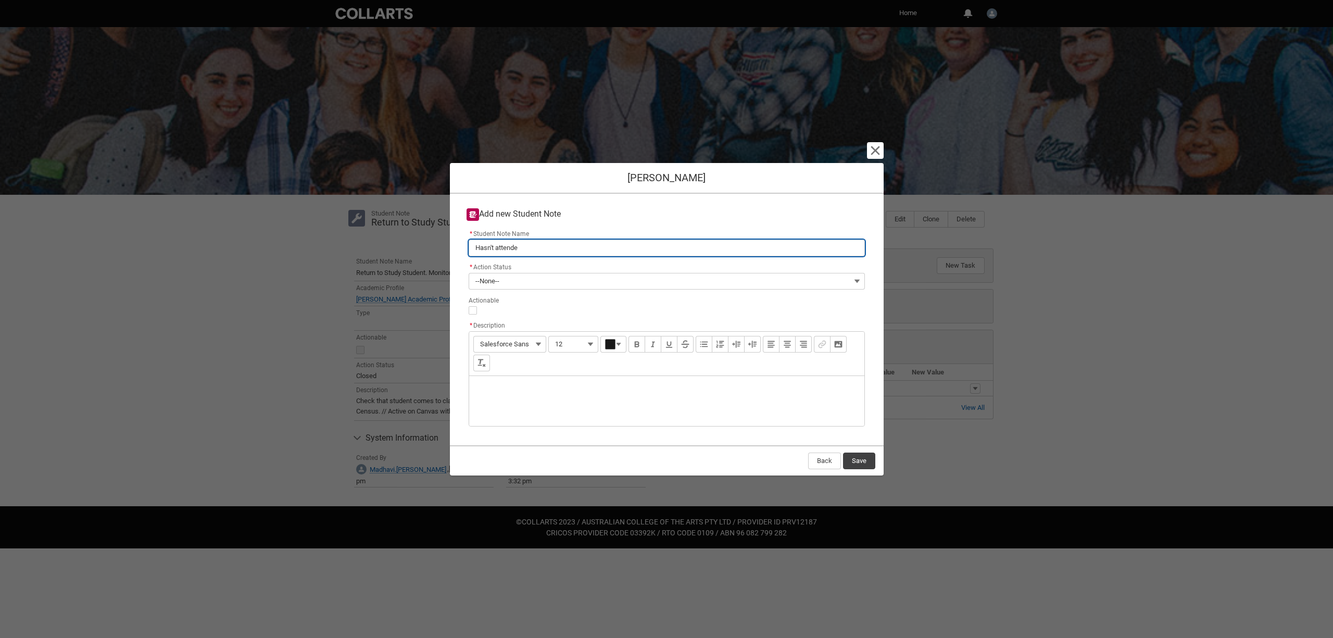
type input "Hasn't attended"
type lightning-primitive-input-simple "Hasn't attended"
type input "Hasn't attended"
type lightning-primitive-input-simple "Hasn't attended c"
type input "Hasn't attended c"
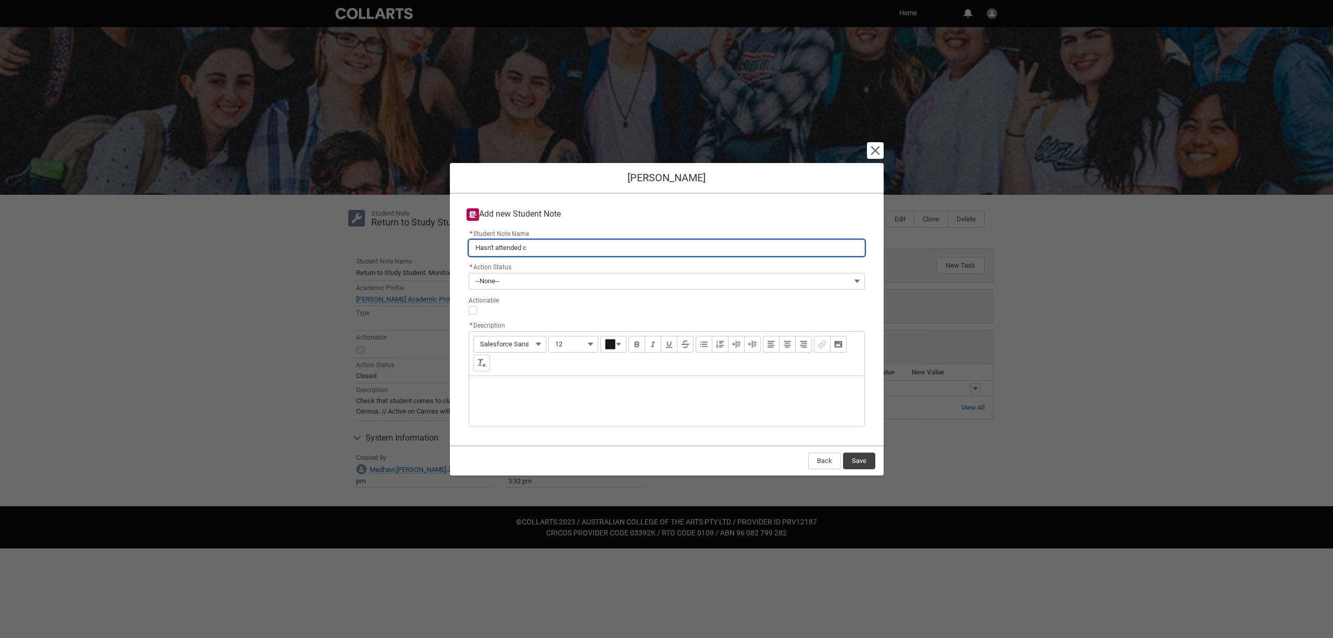
type lightning-primitive-input-simple "Hasn't attended cl"
type input "Hasn't attended cl"
type lightning-primitive-input-simple "Hasn't attended cla"
type input "Hasn't attended cla"
type lightning-primitive-input-simple "Hasn't attended clas"
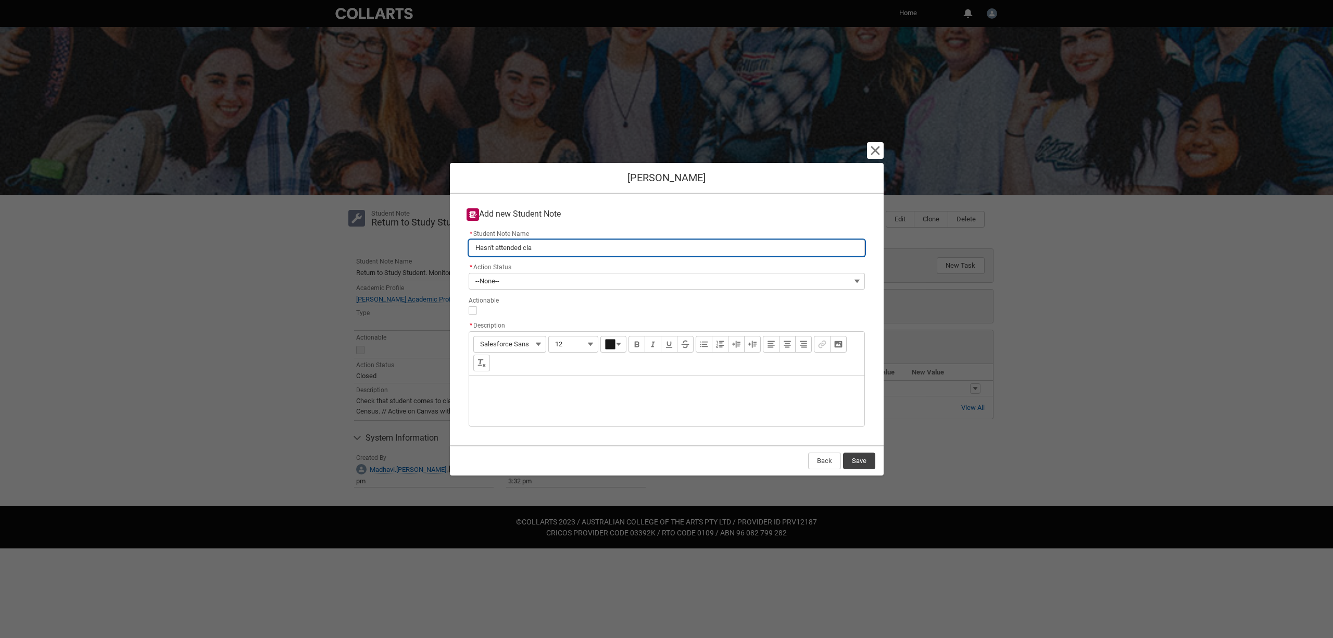
type input "Hasn't attended clas"
type lightning-primitive-input-simple "Hasn't attended class"
type input "Hasn't attended class"
click at [499, 277] on span "--None--" at bounding box center [487, 281] width 24 height 16
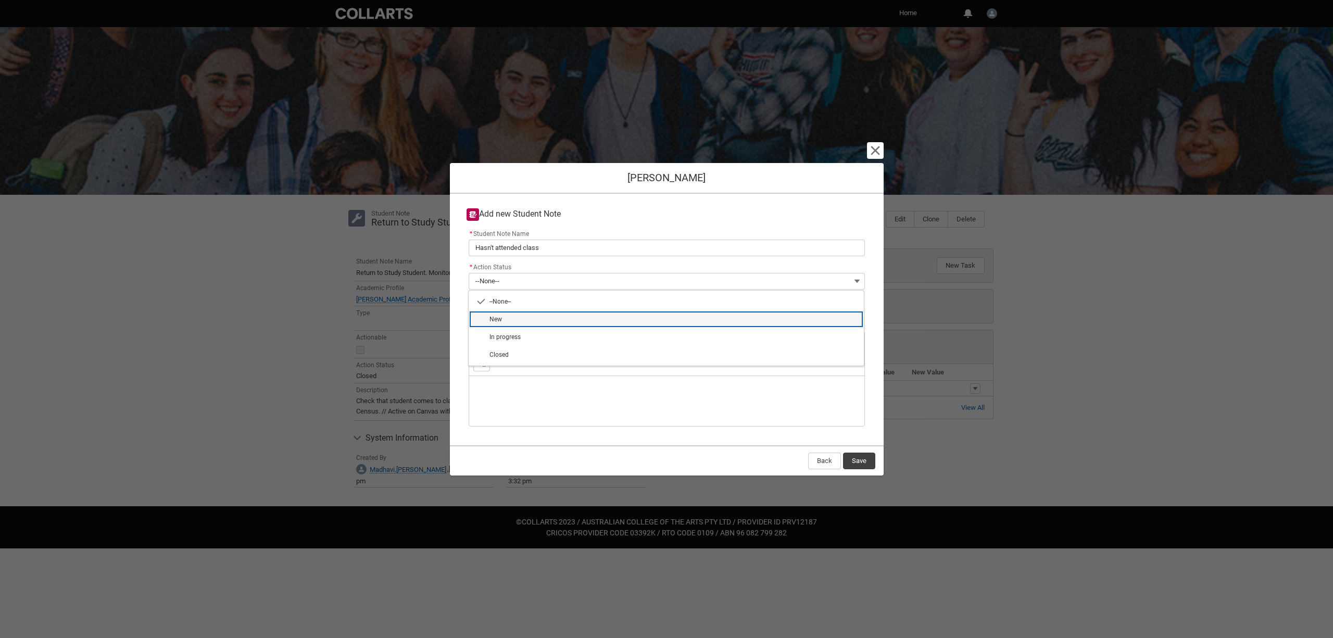
click at [512, 319] on span "New" at bounding box center [674, 319] width 368 height 9
type lightning-combobox "New"
type lightning-picklist "New"
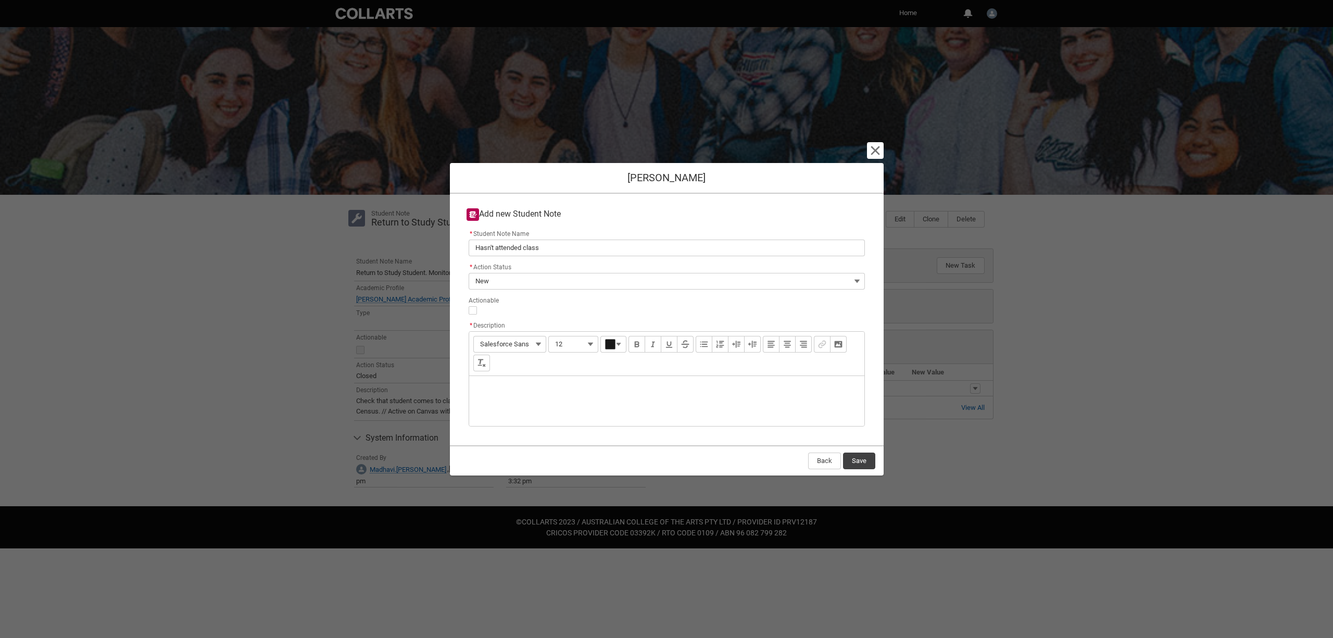
click at [510, 376] on div "Description" at bounding box center [666, 401] width 395 height 50
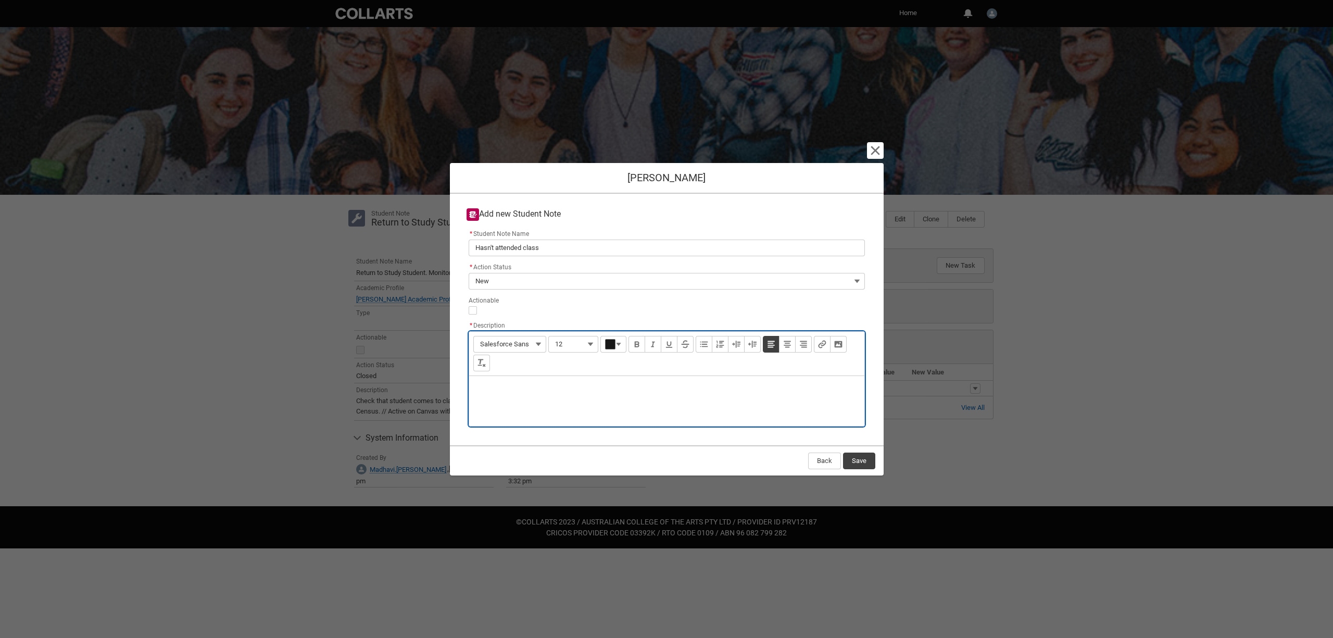
type lightning-input-rich-text "<p>Hasn't attended class - hasn't responded to follow up email</p>"
click at [863, 459] on button "Save" at bounding box center [859, 461] width 32 height 17
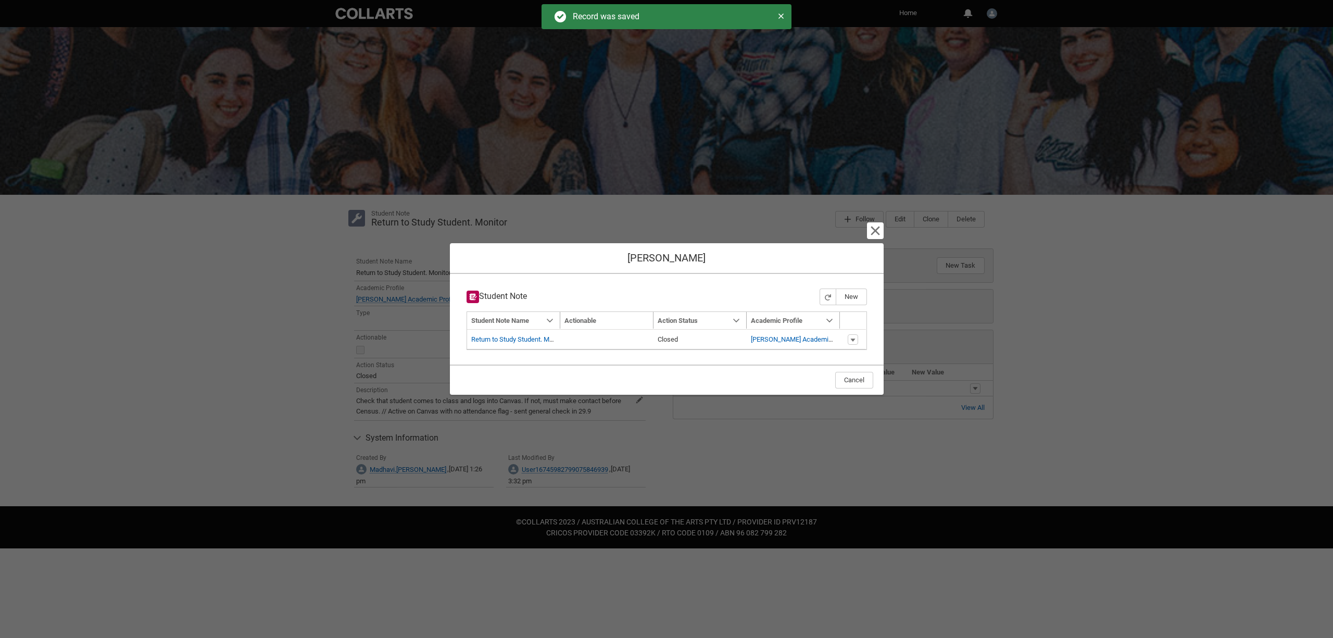
type input "179"
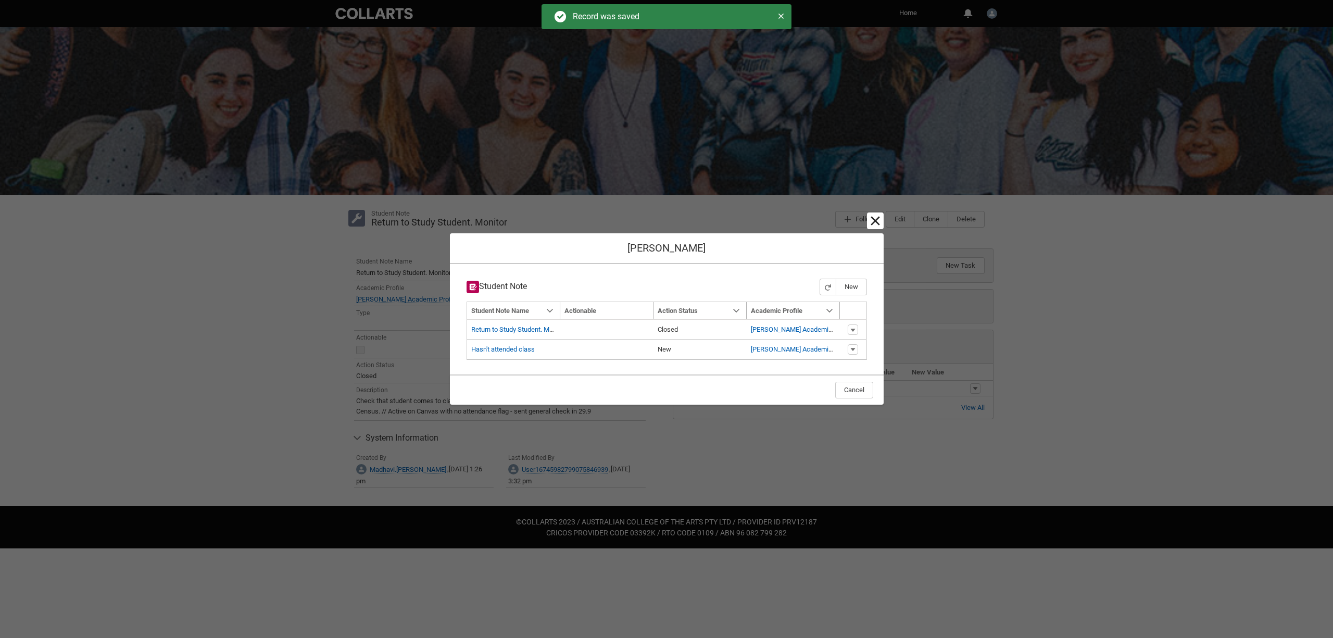
click at [876, 222] on lightning-primitive-icon "button" at bounding box center [875, 221] width 12 height 12
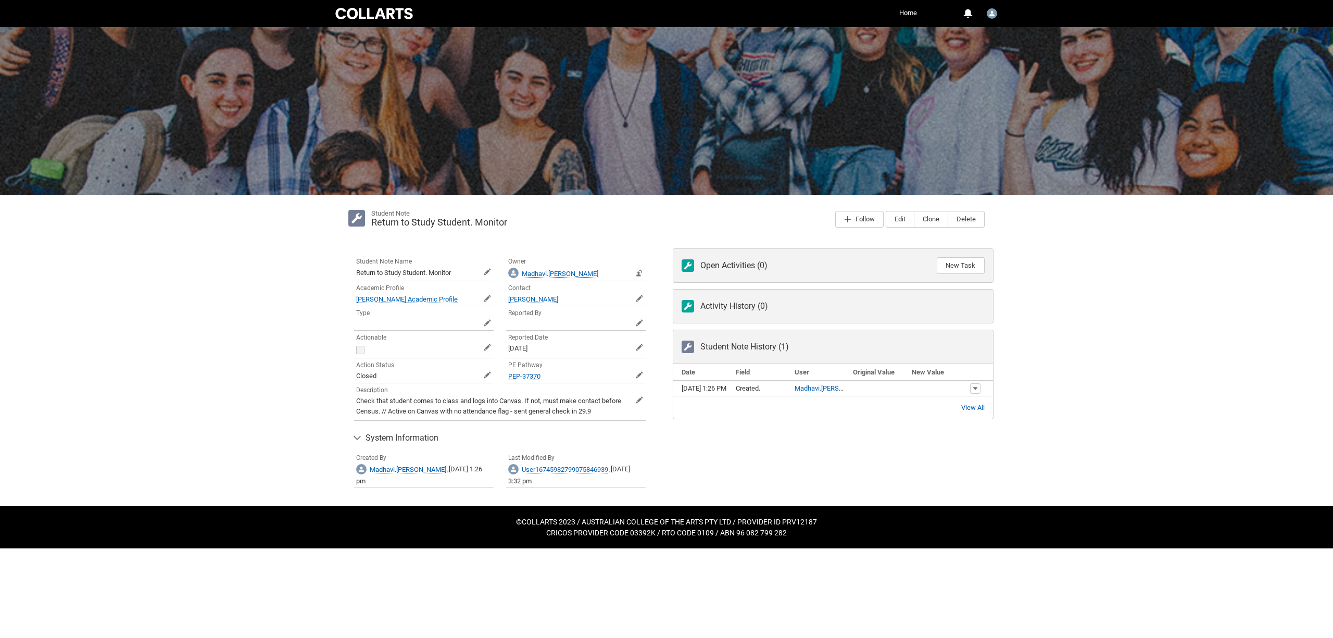
click at [358, 219] on img at bounding box center [356, 218] width 17 height 17
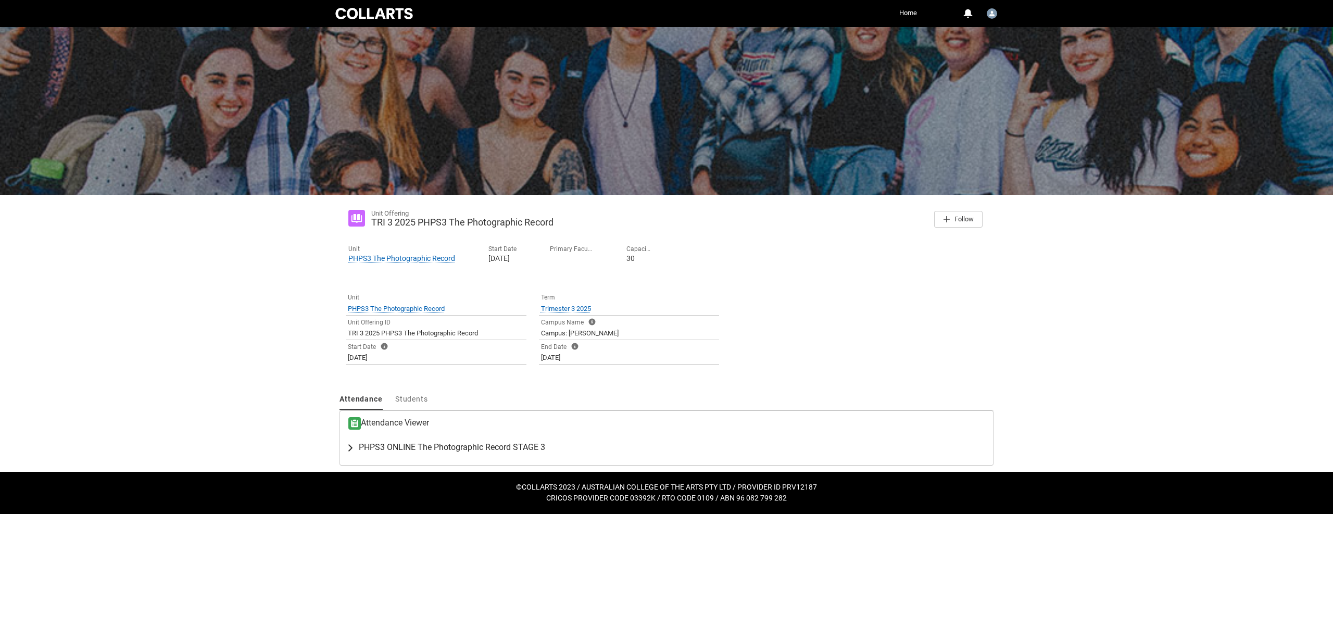
click at [362, 444] on span "PHPS3 ONLINE The Photographic Record STAGE 3" at bounding box center [452, 447] width 186 height 10
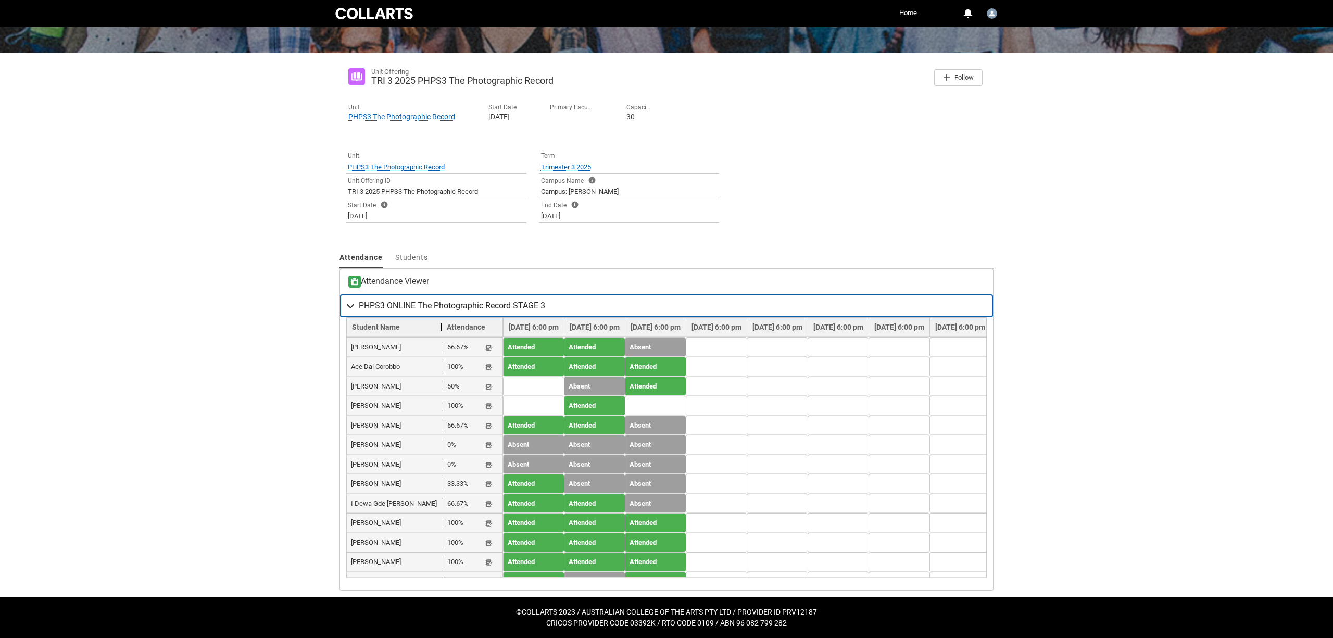
scroll to position [141, 0]
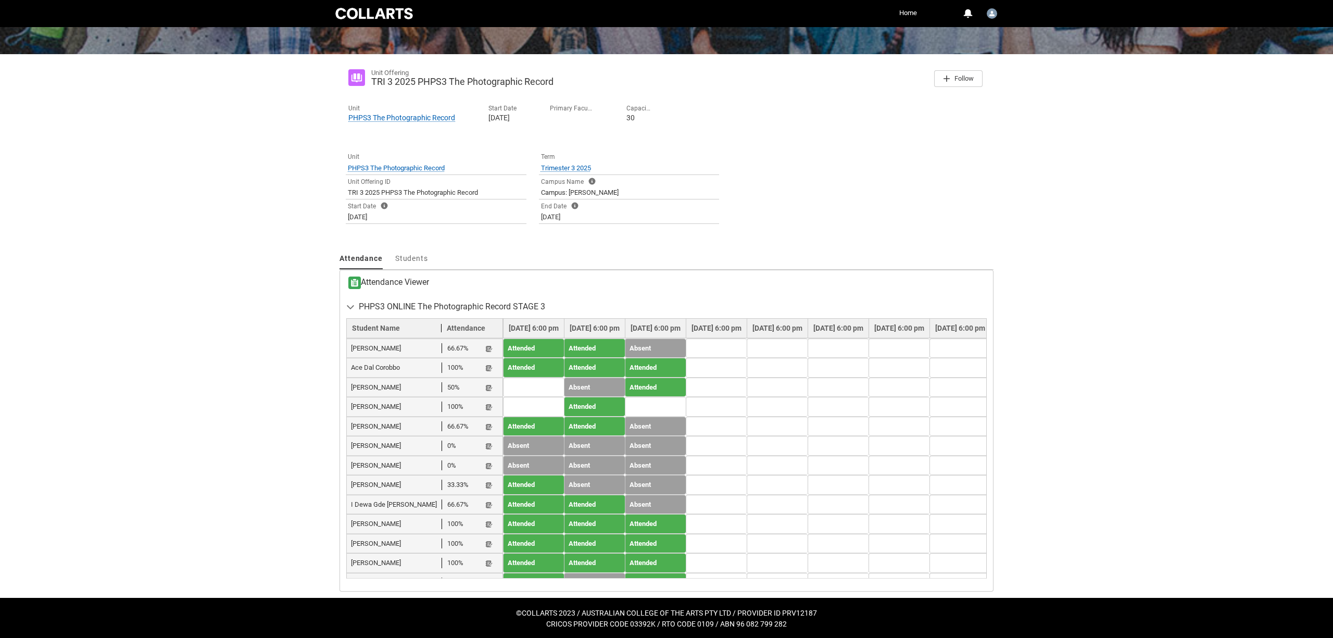
click at [487, 579] on lightning-primitive-icon "button" at bounding box center [488, 583] width 7 height 8
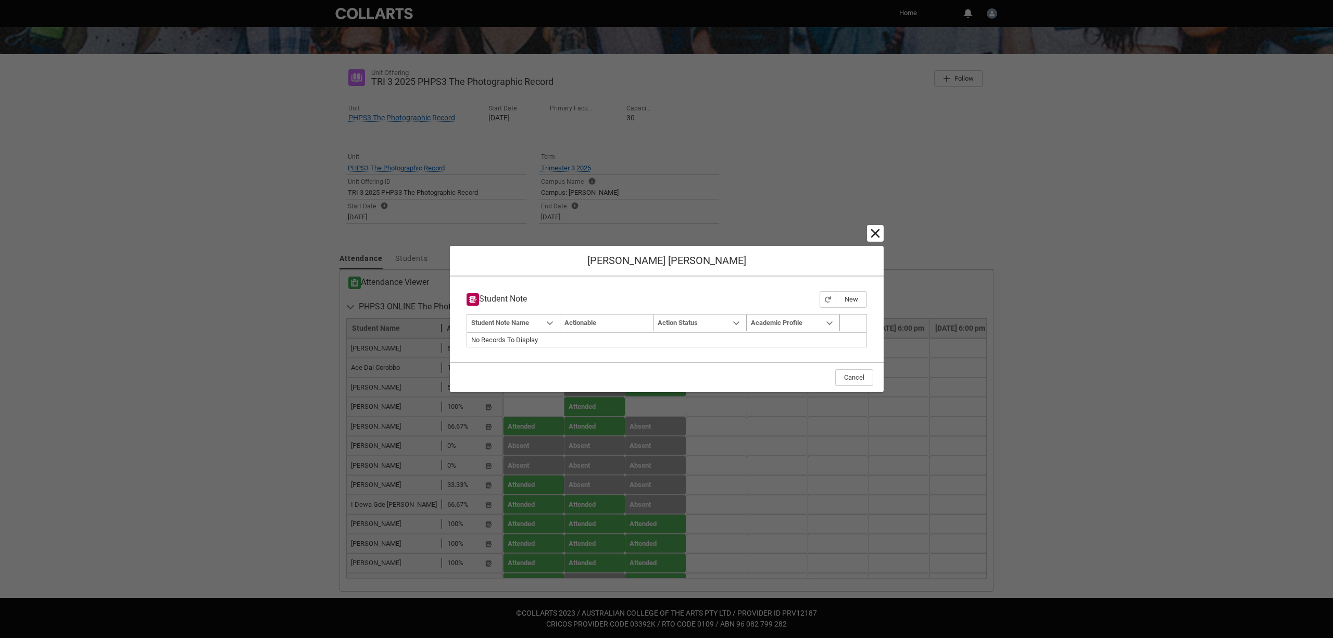
click at [877, 232] on lightning-primitive-icon "button" at bounding box center [875, 233] width 12 height 12
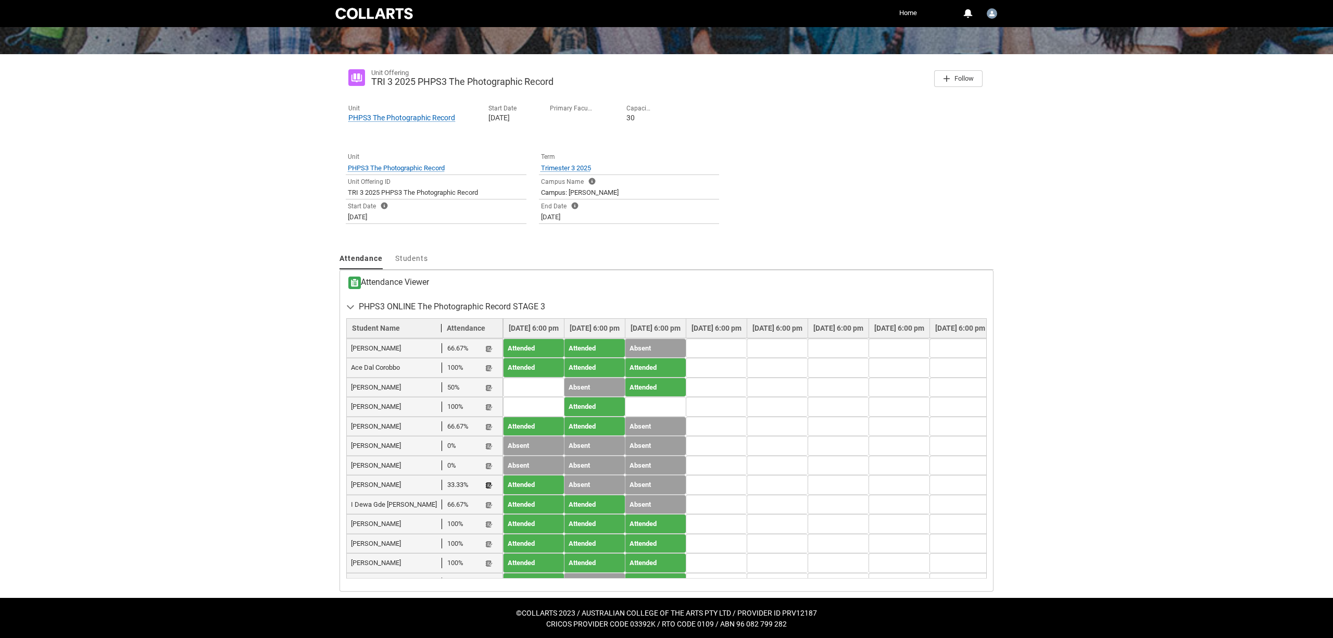
click at [487, 482] on lightning-primitive-icon "button" at bounding box center [488, 486] width 7 height 8
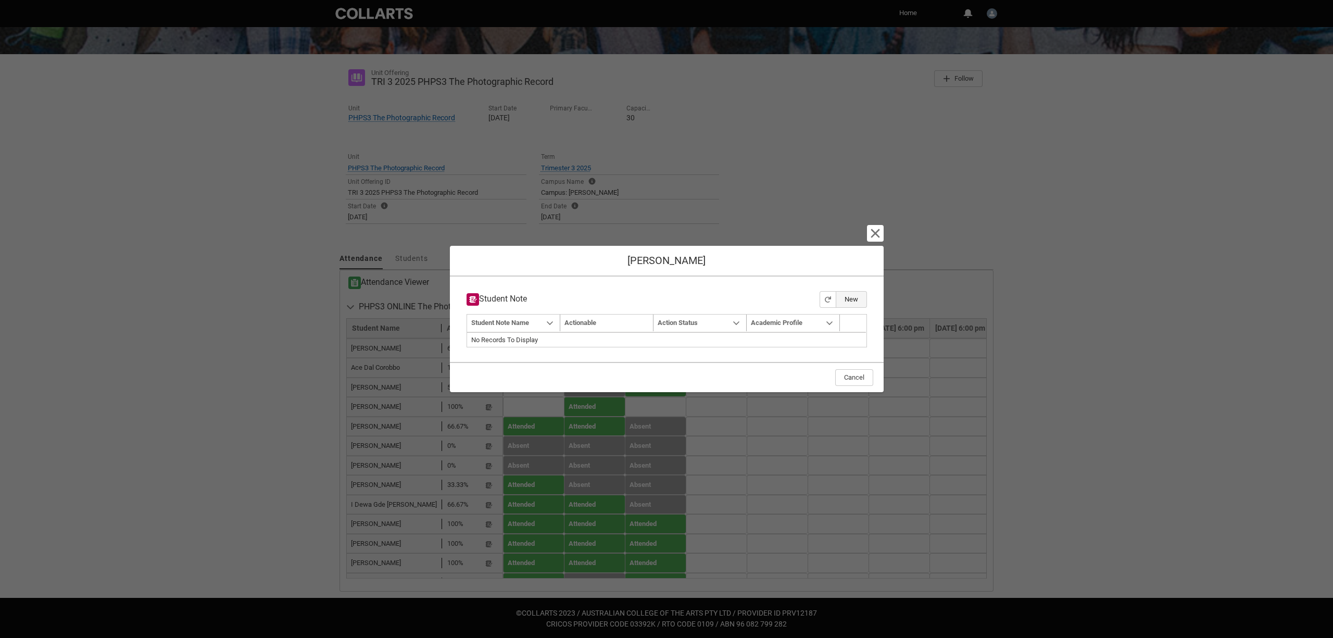
click at [852, 298] on button "New" at bounding box center [851, 299] width 31 height 17
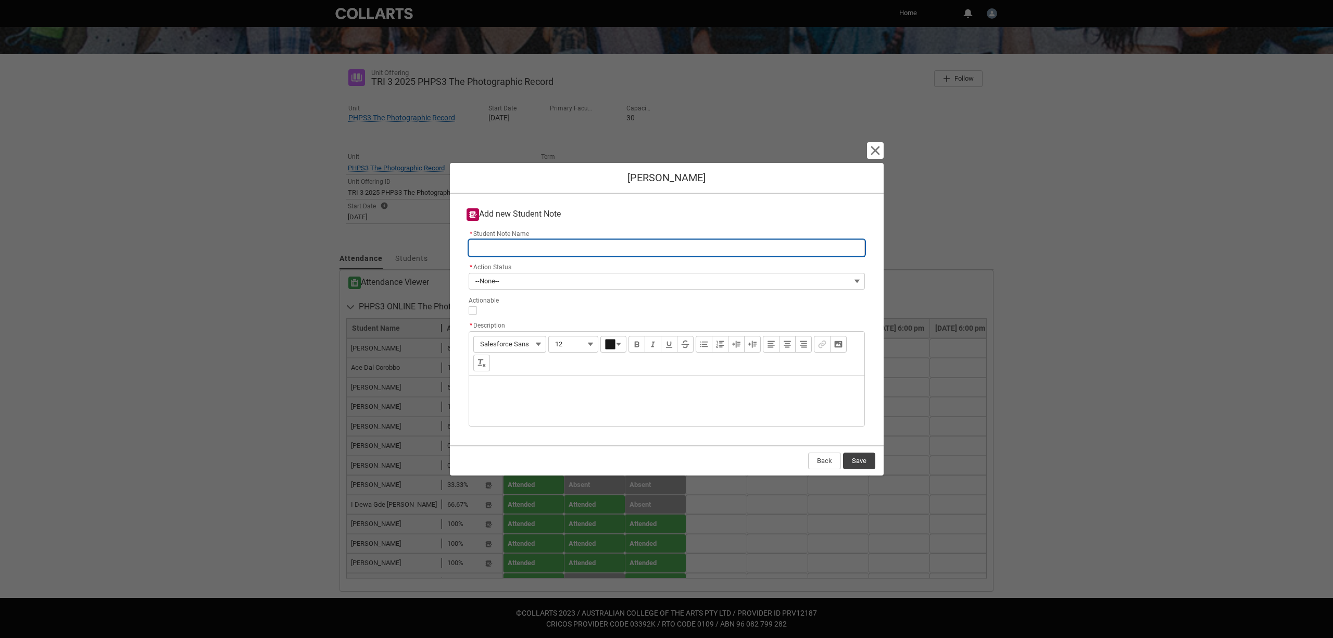
click at [500, 245] on input "* Student Note Name" at bounding box center [667, 248] width 396 height 17
type lightning-primitive-input-simple "A"
type input "A"
type lightning-primitive-input-simple "C"
type input "C"
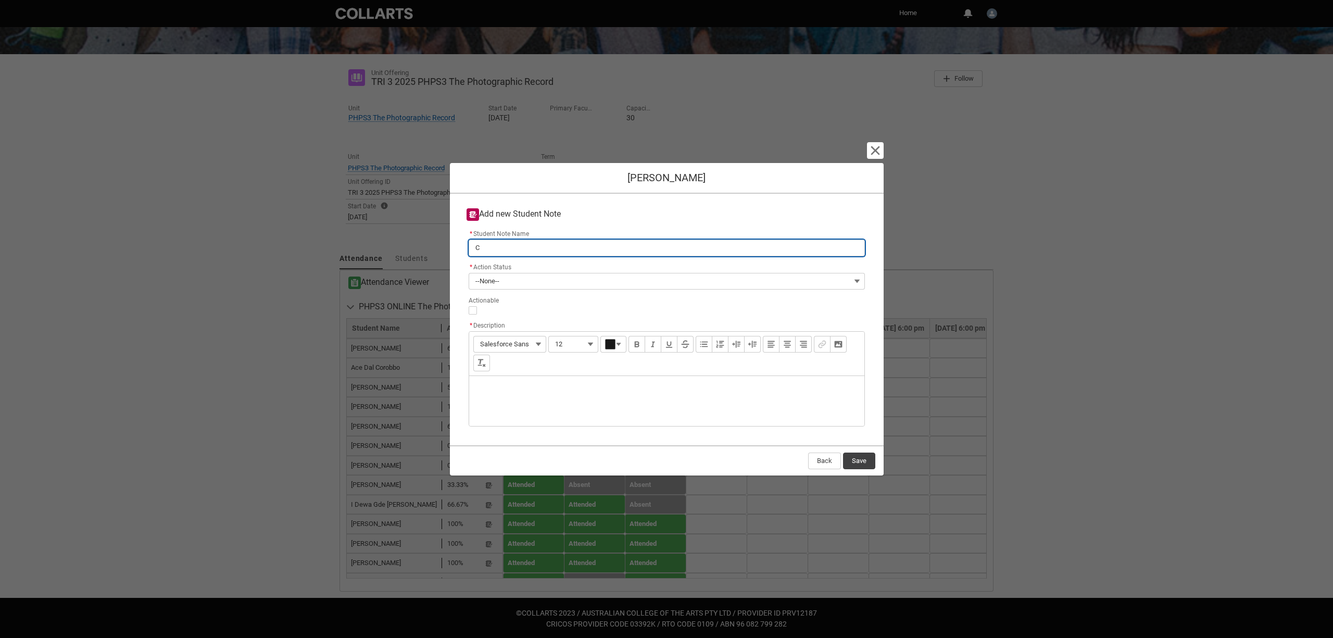
type lightning-primitive-input-simple "Cl"
type input "Cl"
type lightning-primitive-input-simple "Cla"
type input "Cla"
type lightning-primitive-input-simple "Clas"
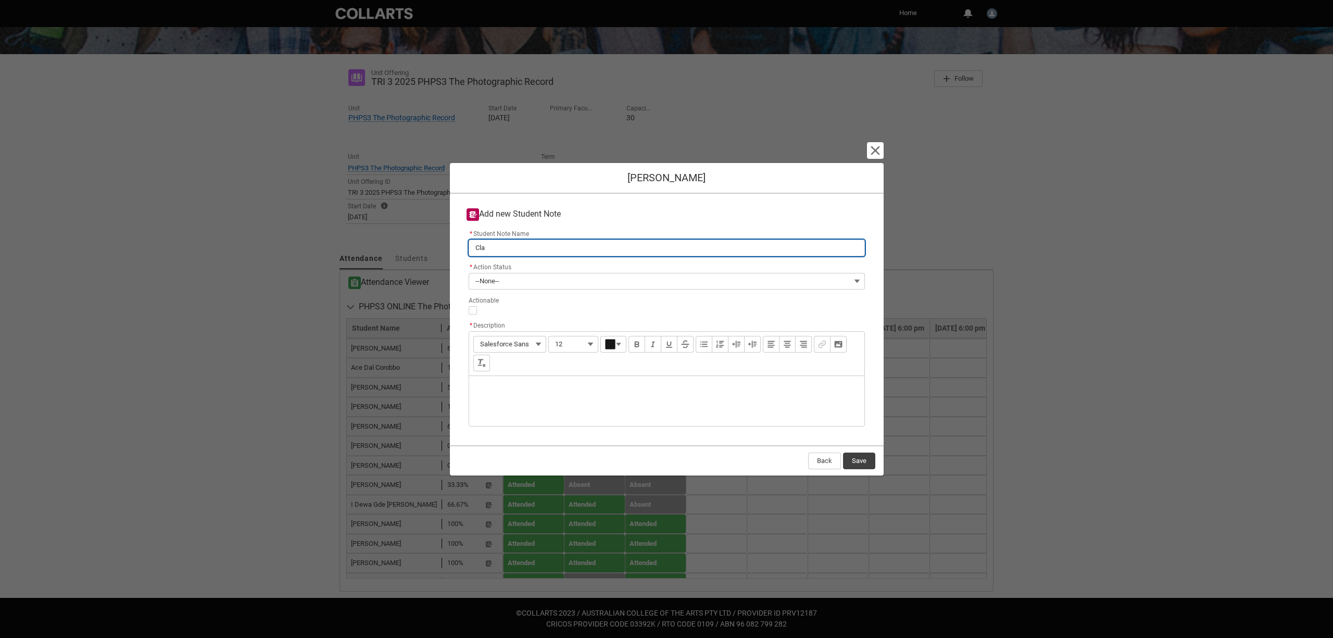
type input "Clas"
type lightning-primitive-input-simple "Class"
type input "Class"
type lightning-primitive-input-simple "Class"
type input "Class"
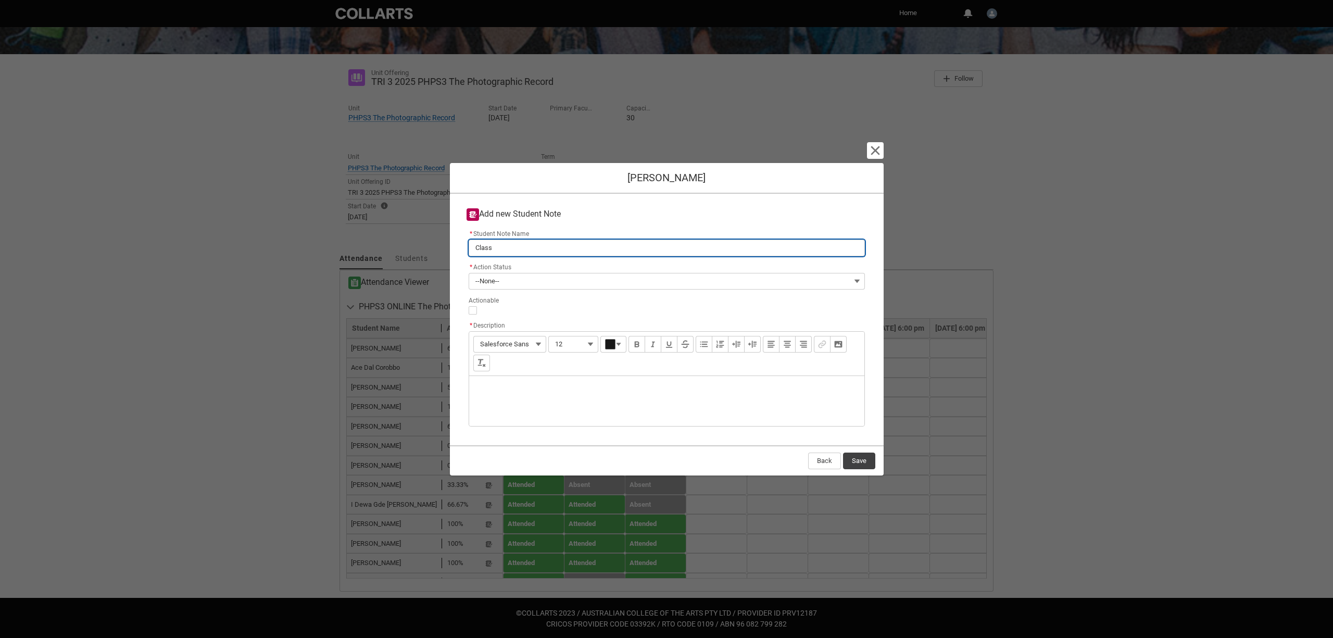
type lightning-primitive-input-simple "Class a"
type input "Class a"
type lightning-primitive-input-simple "Class at"
type input "Class at"
type lightning-primitive-input-simple "Class att"
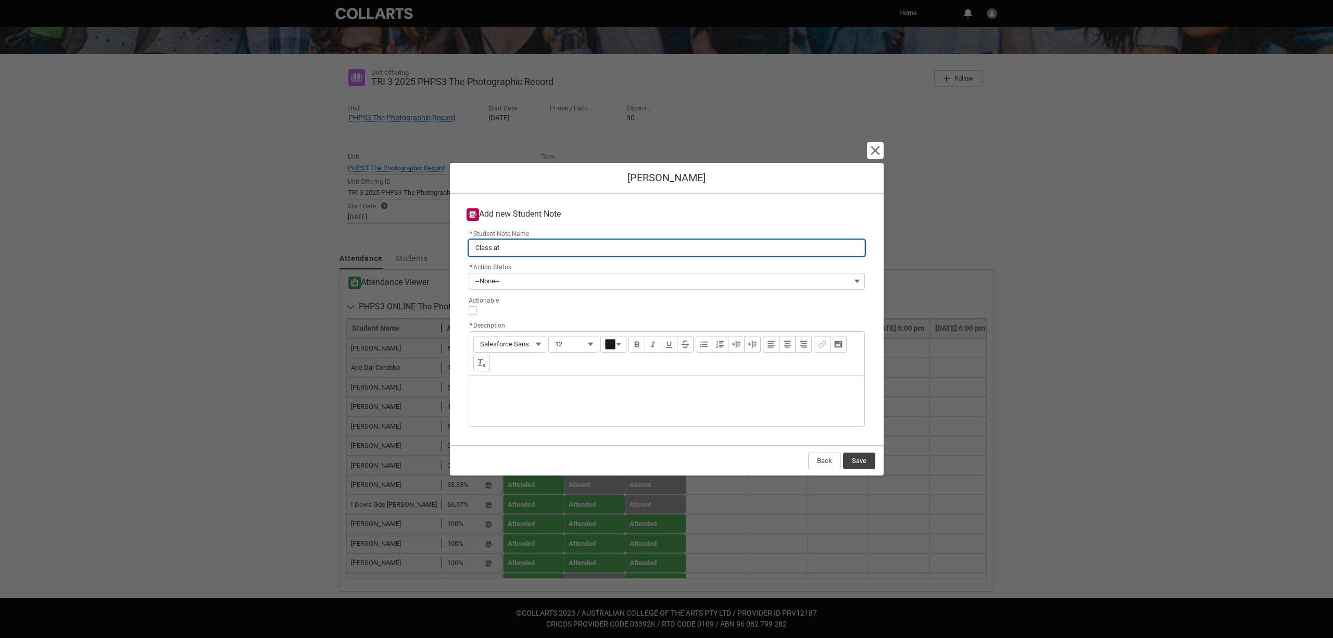
type input "Class att"
type lightning-primitive-input-simple "Class atte"
type input "Class atte"
type lightning-primitive-input-simple "Class atten"
type input "Class atten"
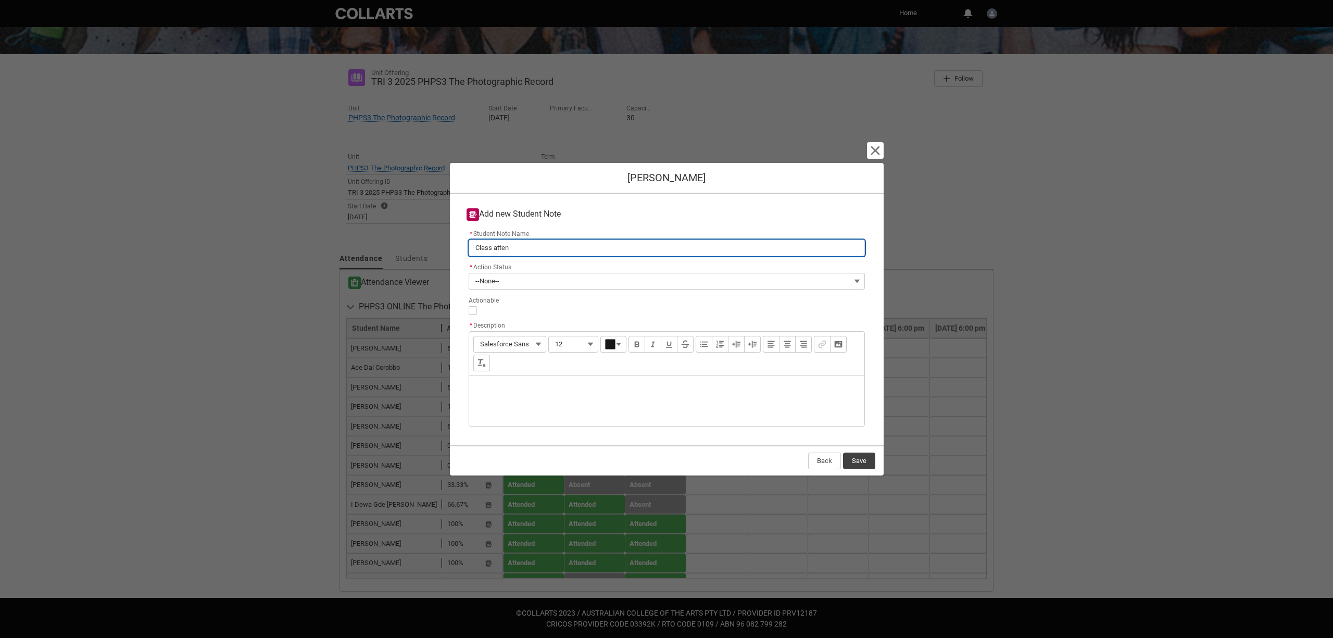
type lightning-primitive-input-simple "Class attend"
type input "Class attend"
type lightning-primitive-input-simple "Class attenda"
type input "Class attenda"
type lightning-primitive-input-simple "Class attendan"
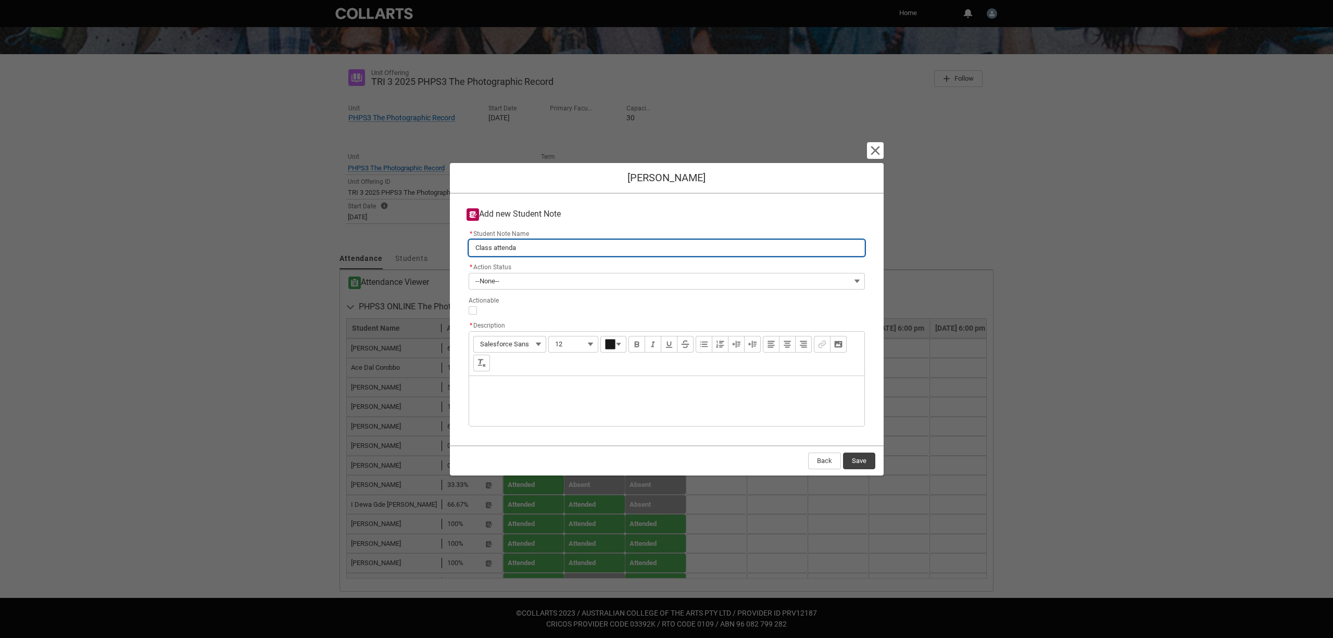
type input "Class attendan"
type lightning-primitive-input-simple "Class attendanc"
type input "Class attendanc"
type lightning-primitive-input-simple "Class attendance"
type input "Class attendance"
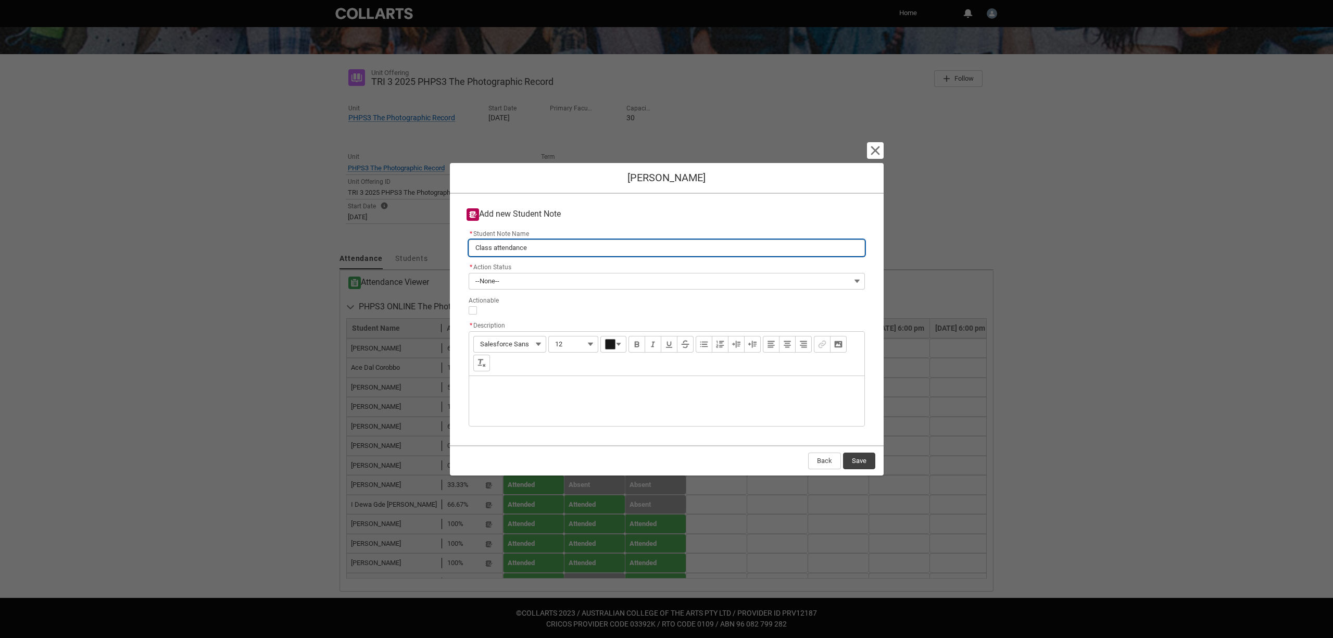
type lightning-primitive-input-simple "Class attendance"
type input "Class attendance"
type lightning-primitive-input-simple "Class attendance"
type input "Class attendance"
type lightning-primitive-input-simple "Class attendanc"
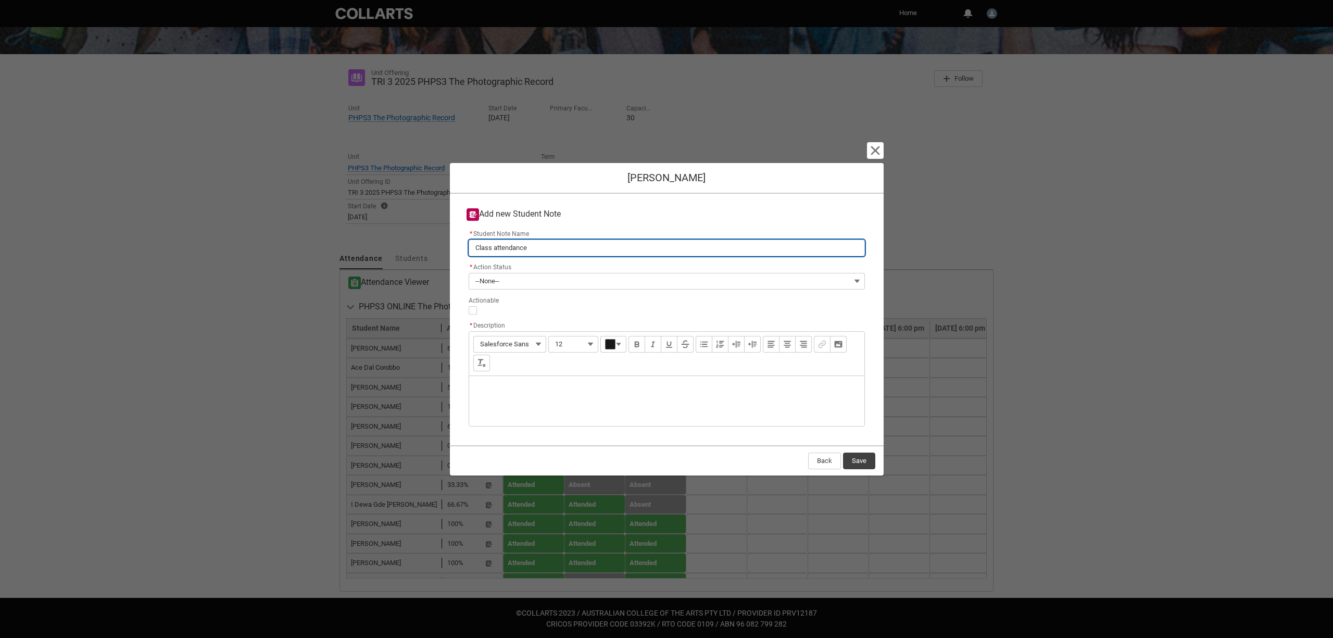
type input "Class attendanc"
type lightning-primitive-input-simple "Class attendan"
type input "Class attendan"
type lightning-primitive-input-simple "Class attenda"
type input "Class attenda"
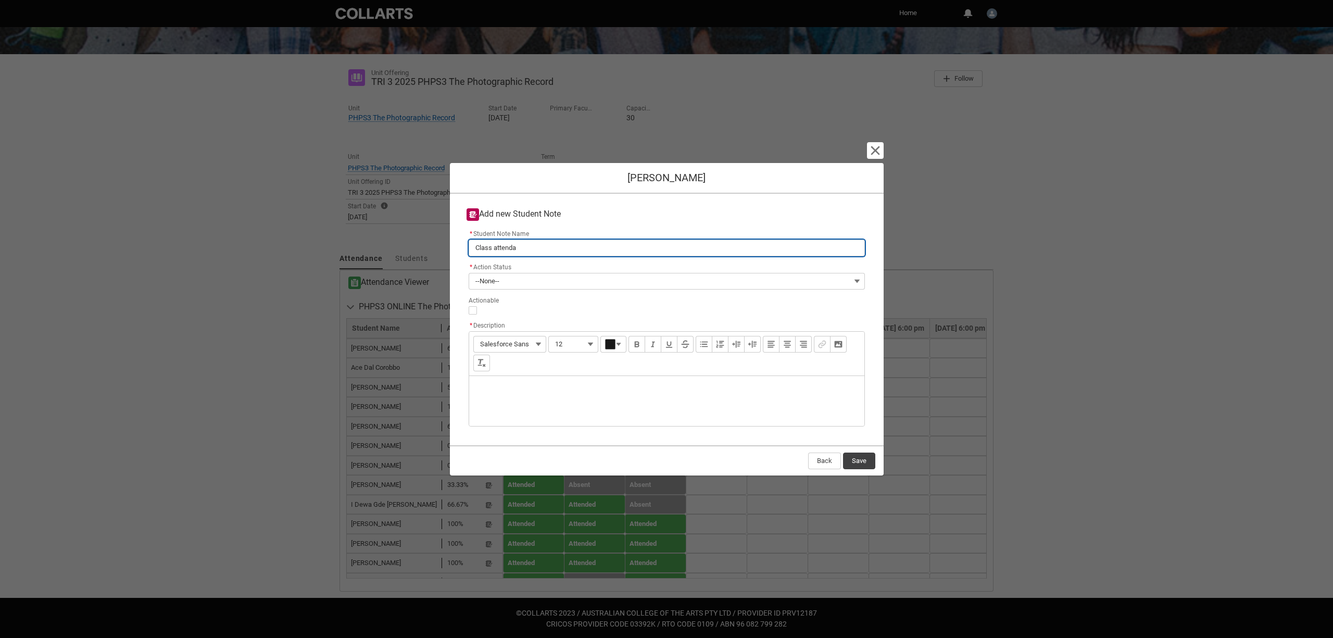
type lightning-primitive-input-simple "Class attend"
type input "Class attend"
type lightning-primitive-input-simple "Class attende"
type input "Class attende"
type lightning-primitive-input-simple "Class attenden"
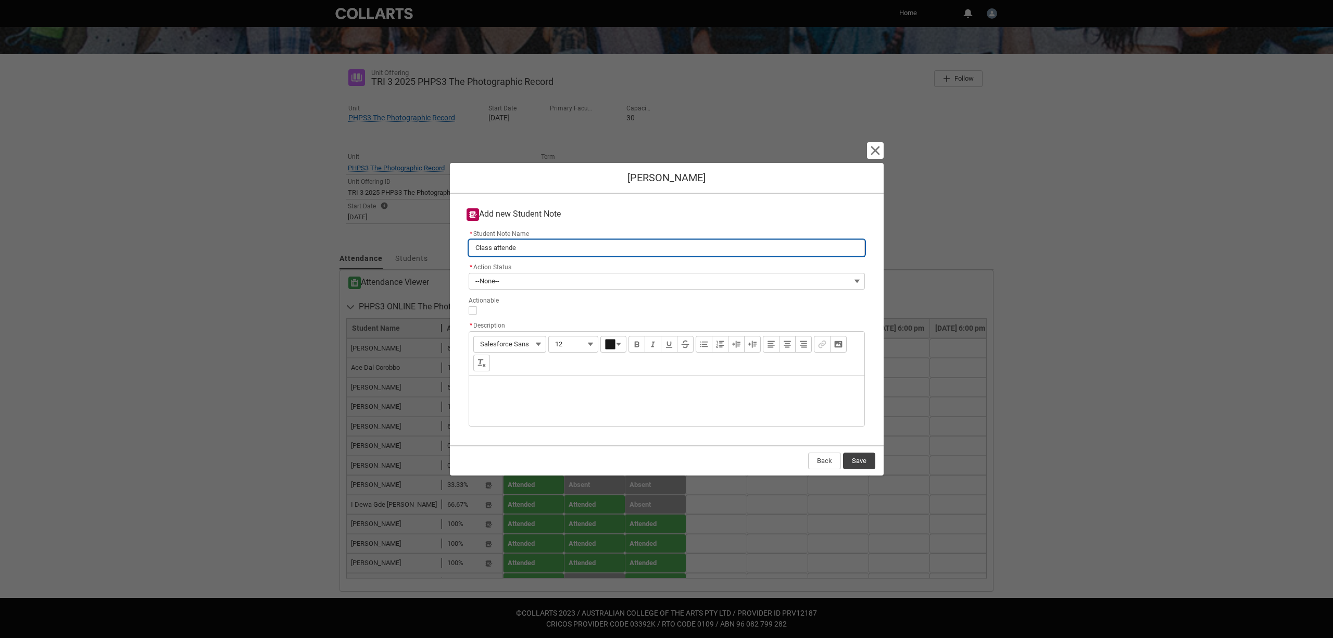
type input "Class attenden"
type lightning-primitive-input-simple "Class attendenc"
type input "Class attendenc"
type lightning-primitive-input-simple "Class attendence"
type input "Class attendence"
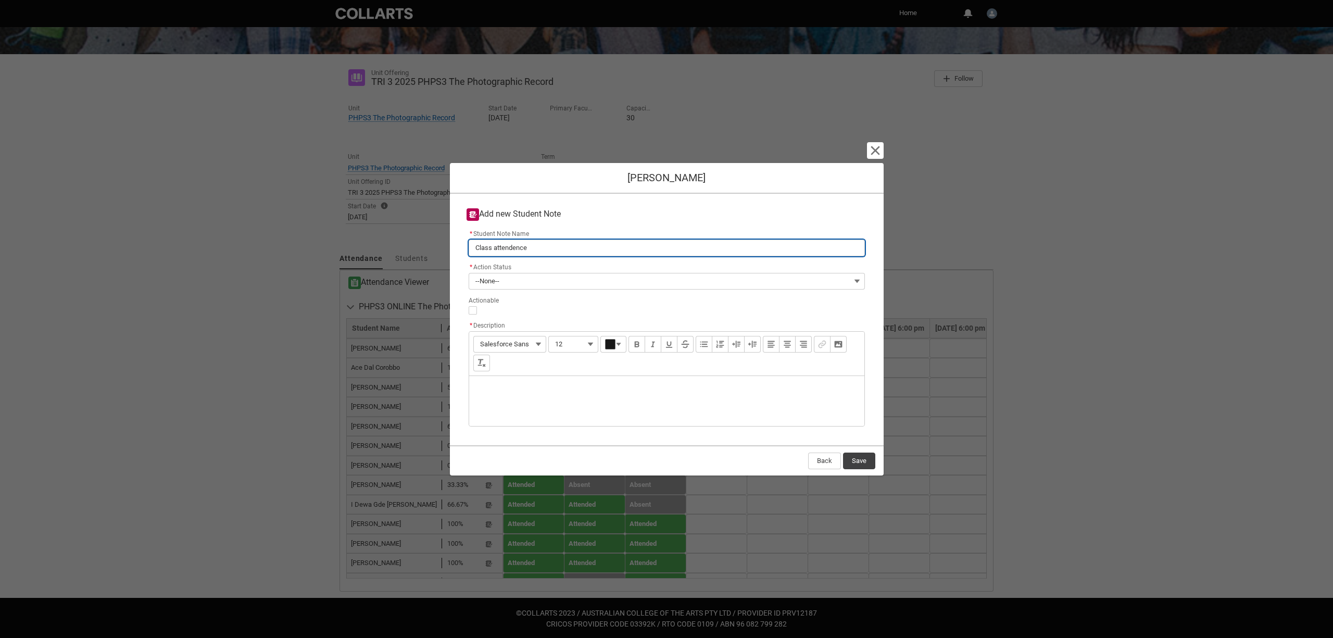
type lightning-primitive-input-simple "Class attendance"
type input "Class attendance"
click at [515, 281] on button "--None--" at bounding box center [667, 281] width 396 height 17
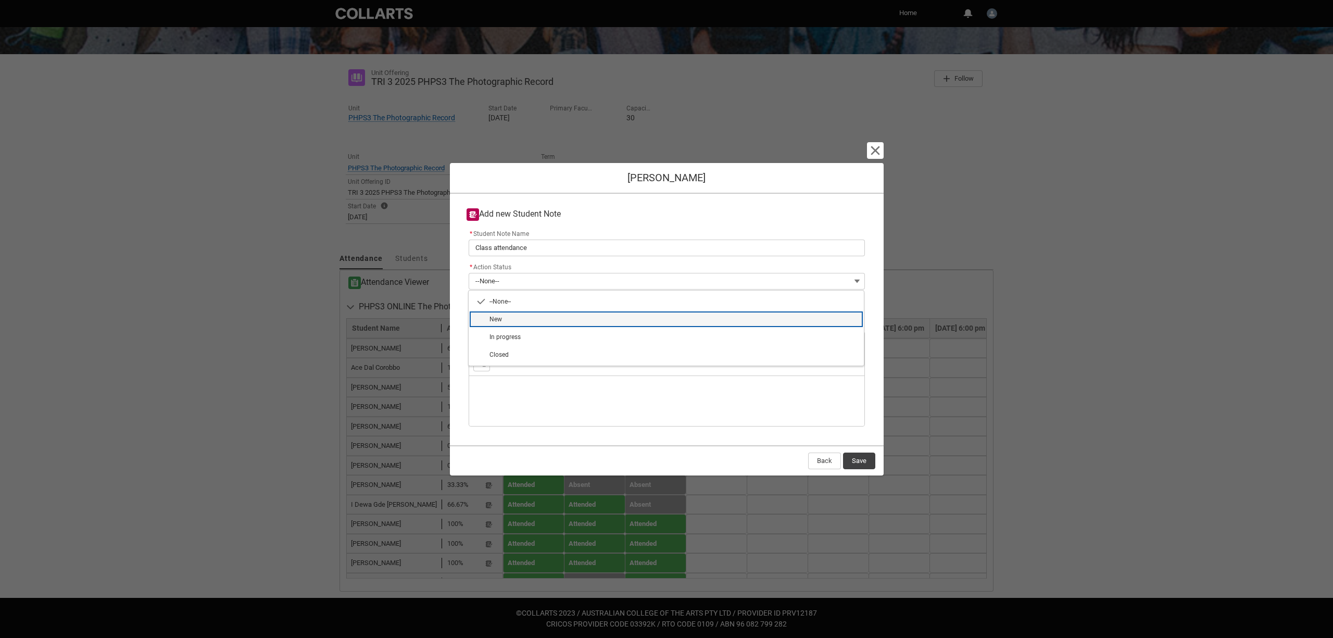
click at [516, 314] on lightning-base-combobox-item "New" at bounding box center [666, 319] width 395 height 18
type lightning-combobox "New"
type lightning-picklist "New"
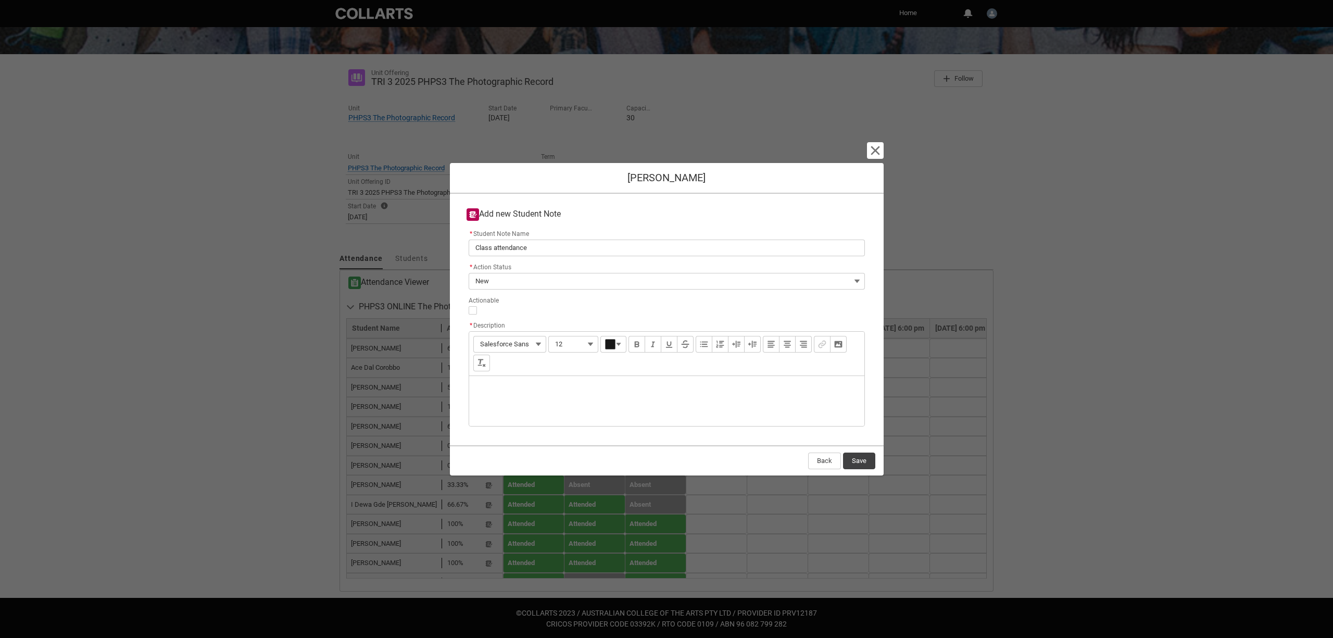
click at [515, 388] on div "Description" at bounding box center [666, 401] width 395 height 50
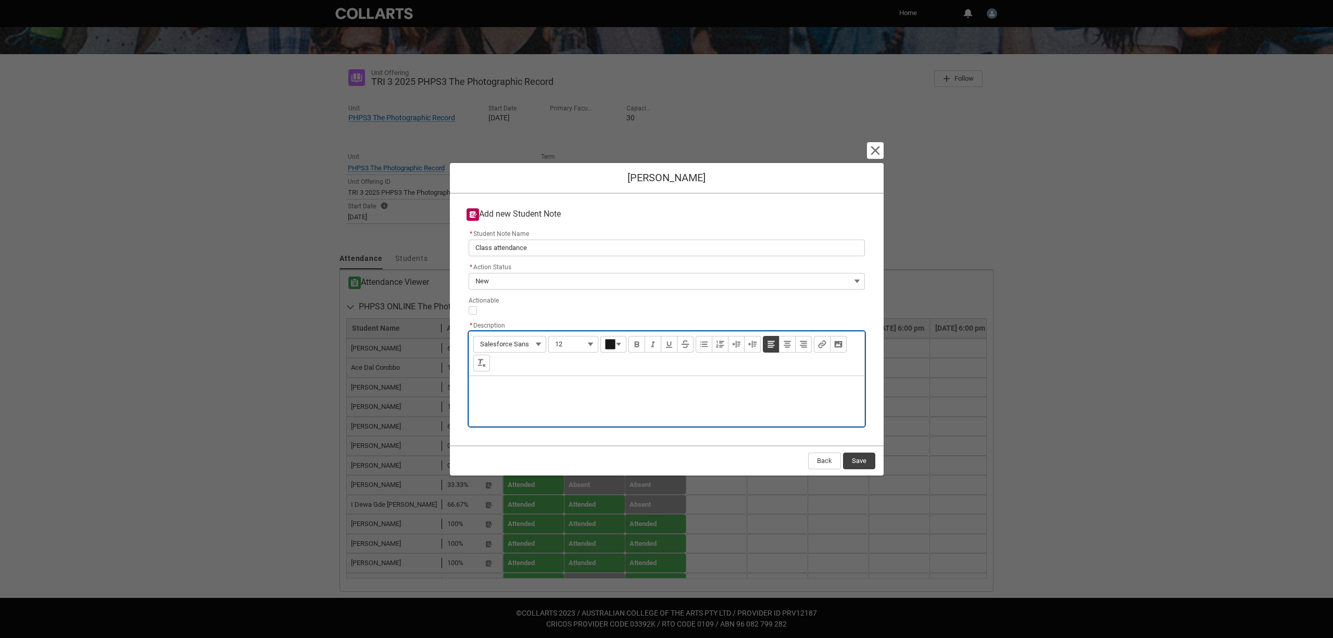
type lightning-input-rich-text "<p>A</p>"
type lightning-input-rich-text "<p>Attended first class, but hasn't attended last two</p>"
click at [857, 458] on button "Save" at bounding box center [859, 461] width 32 height 17
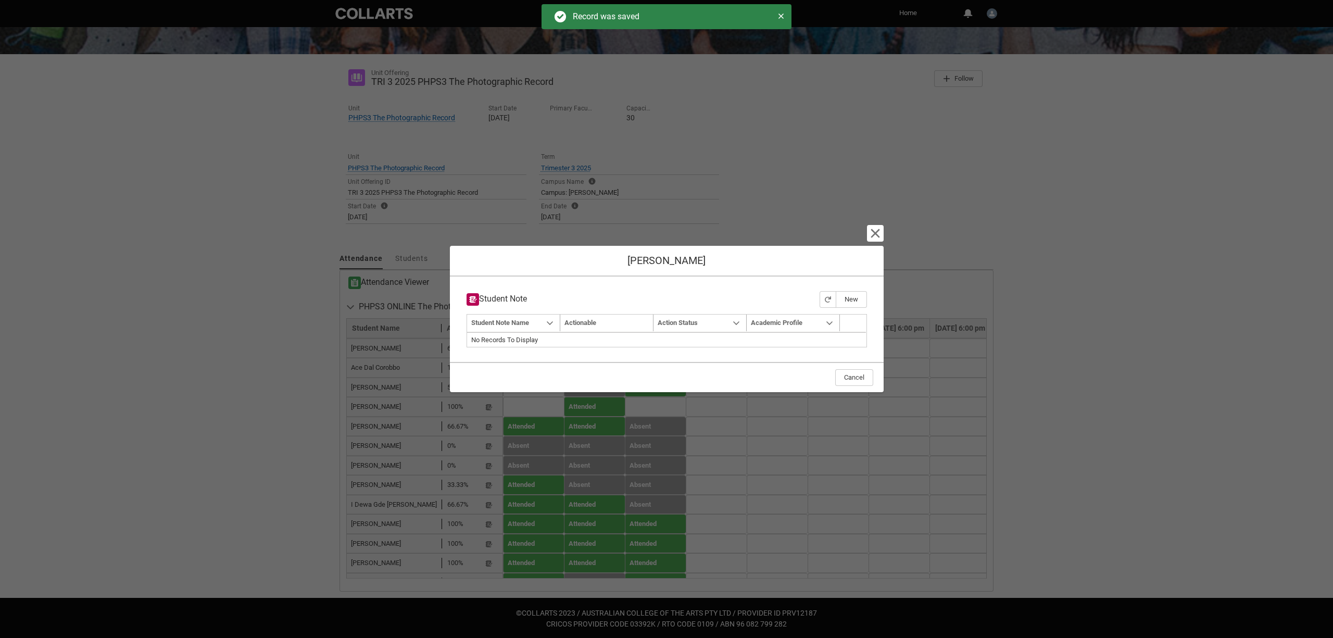
type input "179"
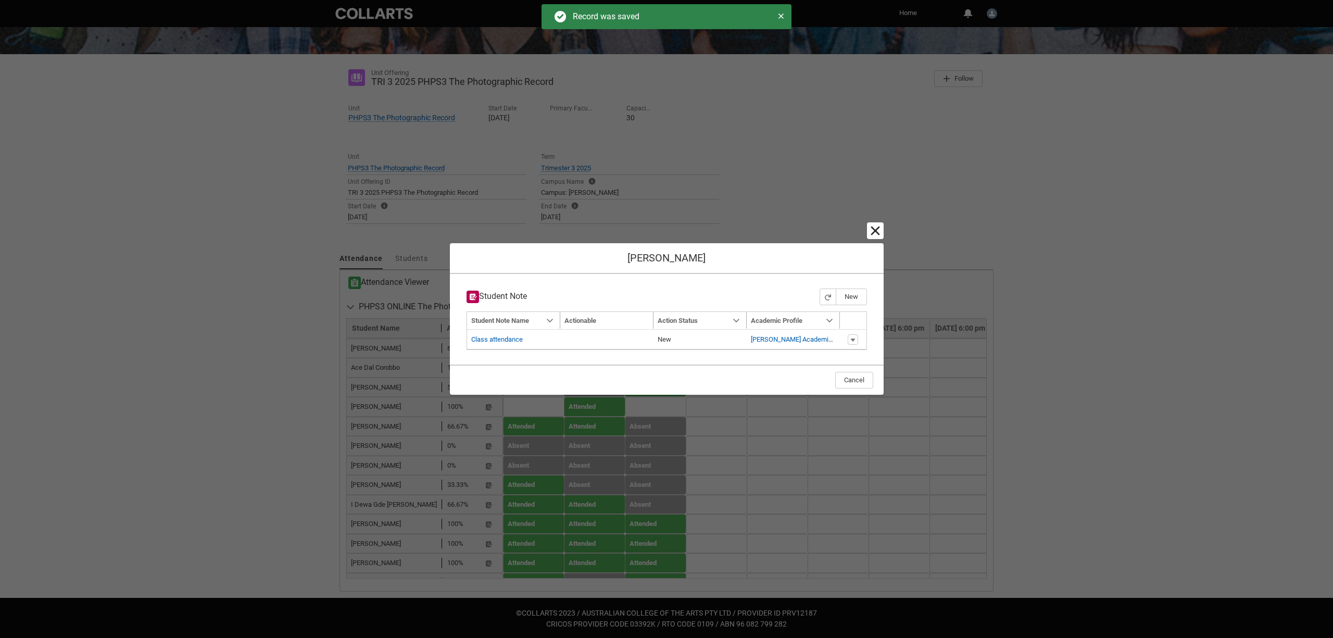
click at [873, 228] on lightning-primitive-icon "button" at bounding box center [875, 230] width 12 height 12
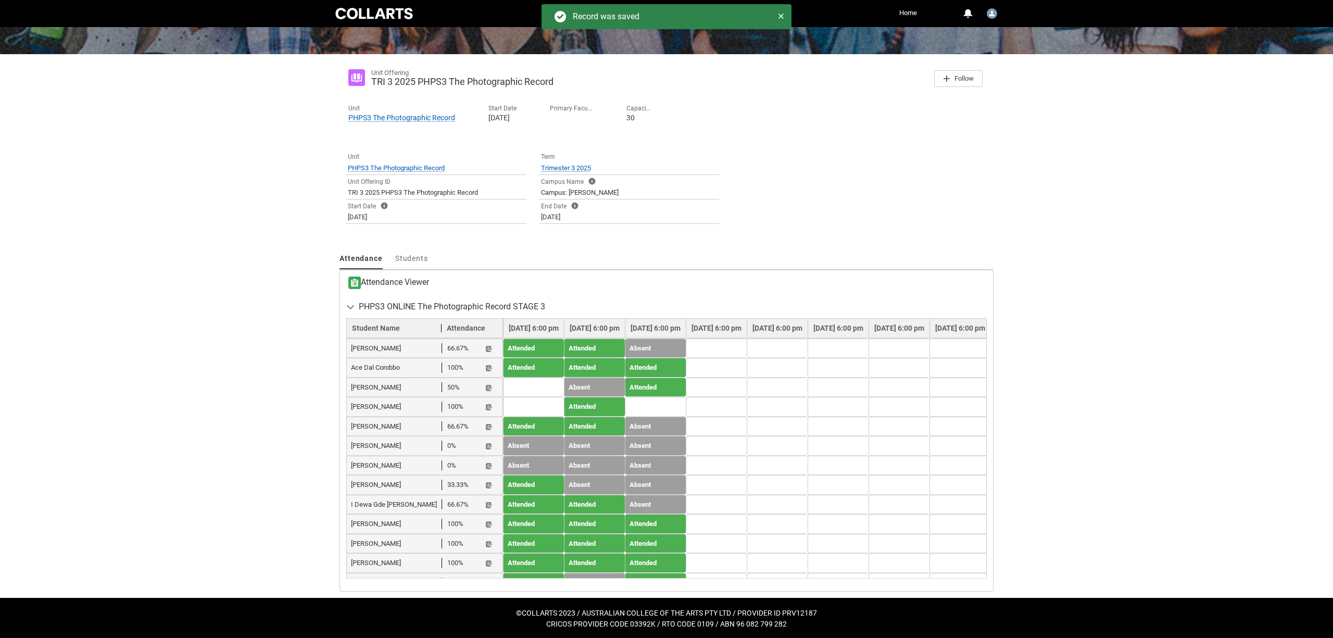
click at [487, 599] on lightning-primitive-icon "button" at bounding box center [488, 603] width 7 height 8
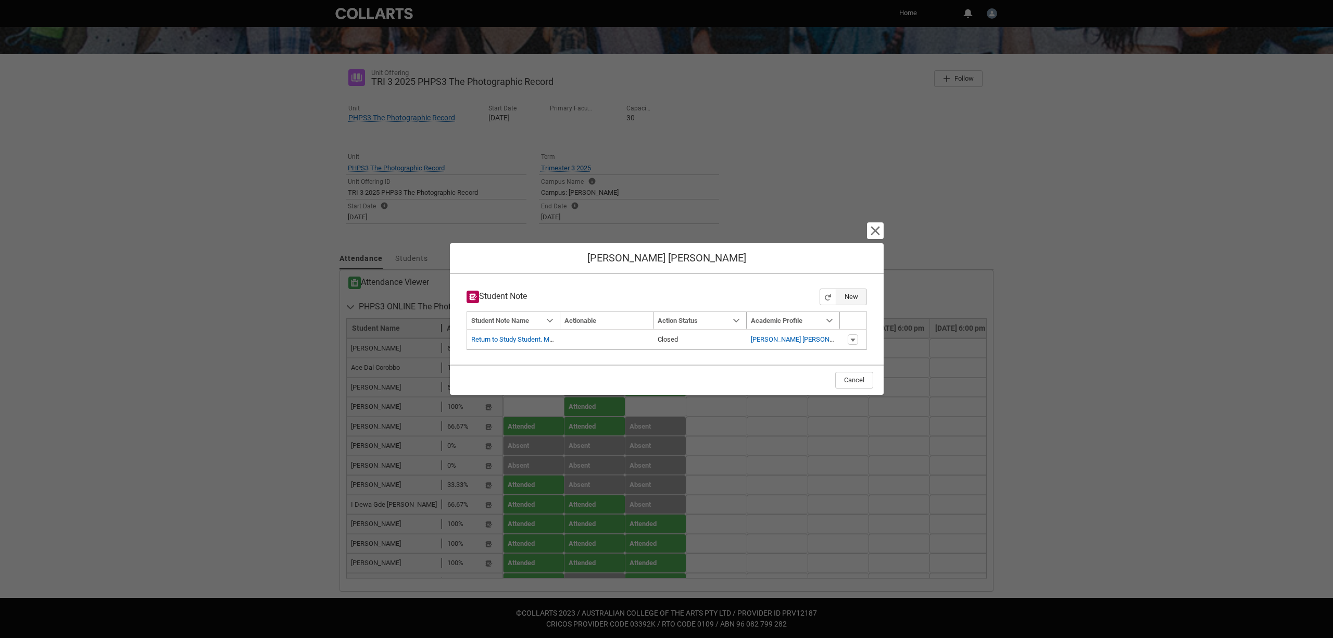
click at [855, 292] on button "New" at bounding box center [851, 296] width 31 height 17
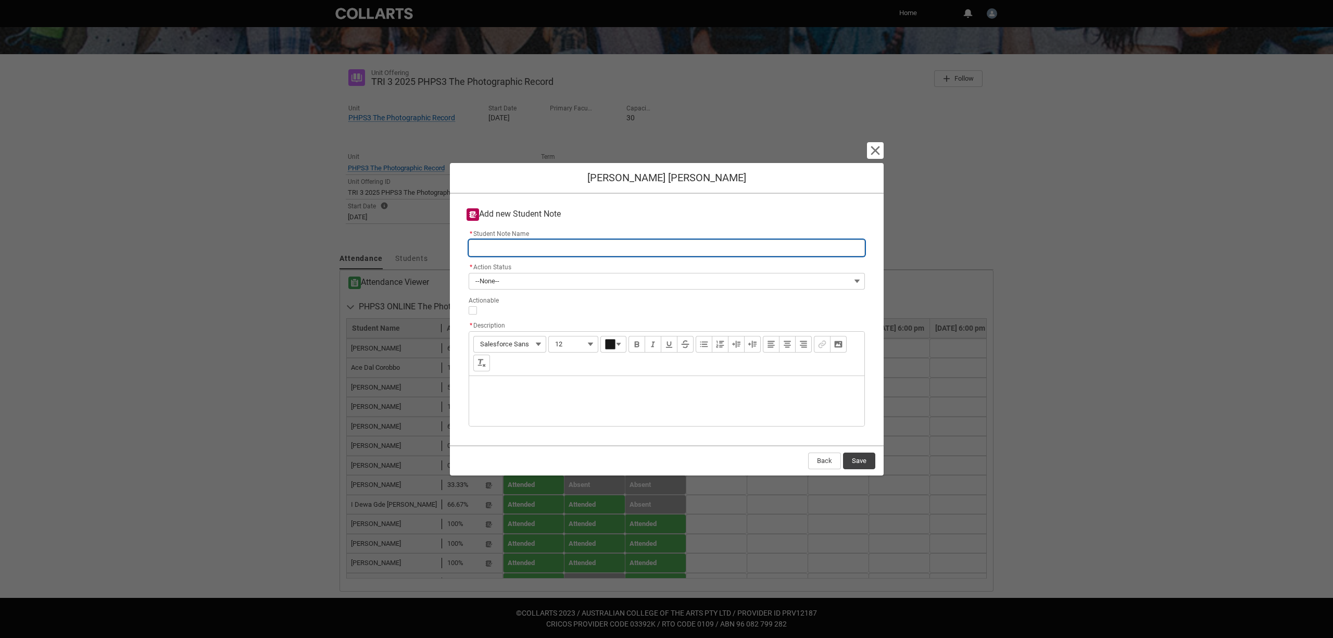
click at [500, 244] on input "* Student Note Name" at bounding box center [667, 248] width 396 height 17
click at [486, 388] on div "Description" at bounding box center [666, 401] width 395 height 50
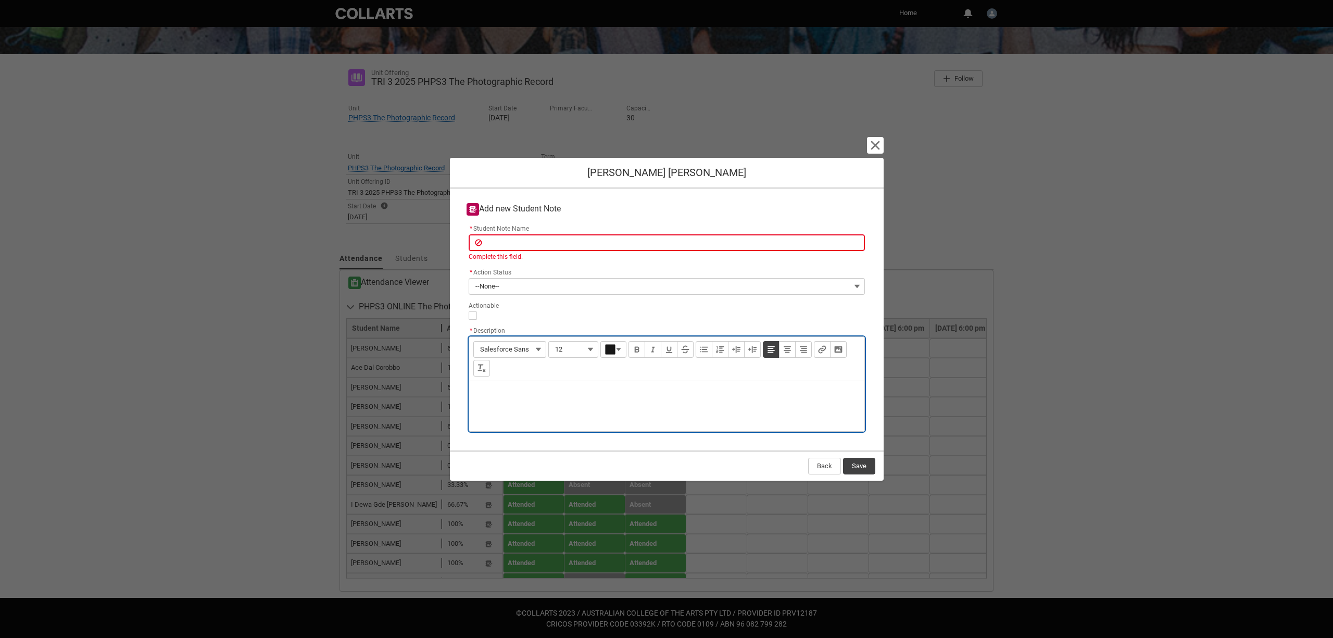
type lightning-input-rich-text "<p>Hasn't attended class - hasn't responded to follow up email</p>"
drag, startPoint x: 652, startPoint y: 395, endPoint x: 546, endPoint y: 395, distance: 106.2
click at [546, 395] on p "Hasn't attended class - hasn't responded to follow up email" at bounding box center [667, 395] width 379 height 10
type lightning-input-rich-text "<p>Hasn't attended class </p>"
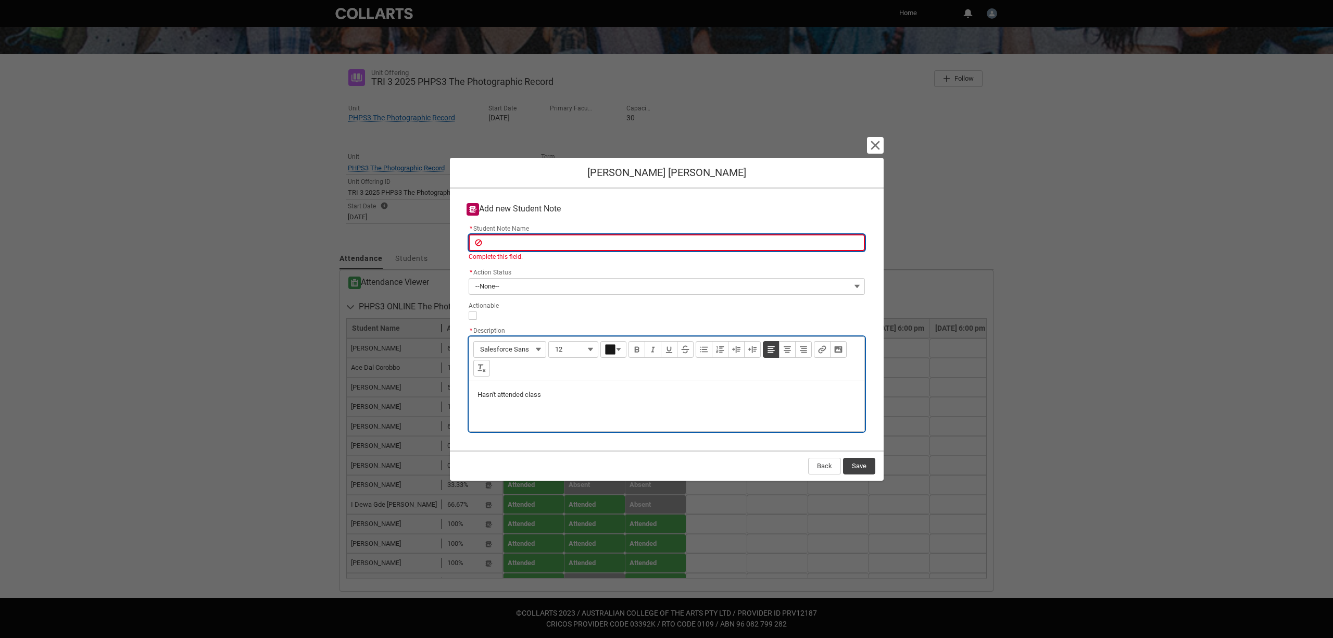
click at [497, 239] on input "* Student Note Name" at bounding box center [667, 242] width 396 height 17
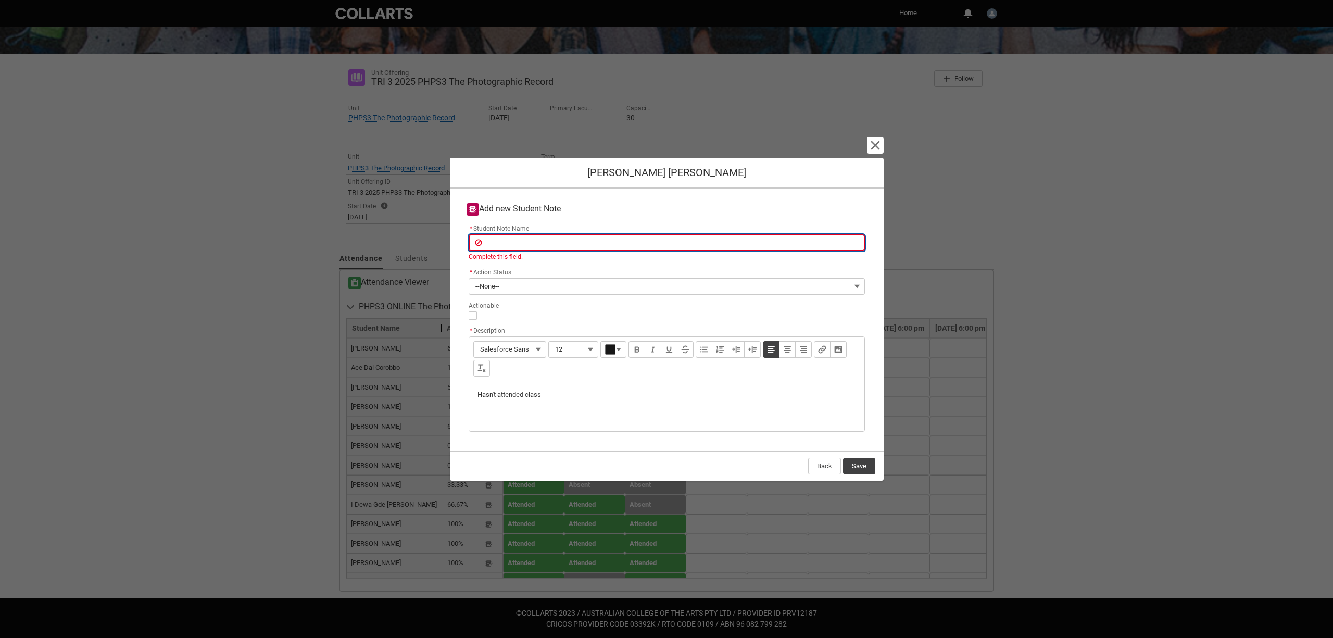
type lightning-primitive-input-simple "C"
type input "C"
type lightning-primitive-input-simple "Cl"
type input "Cl"
type lightning-primitive-input-simple "Cla"
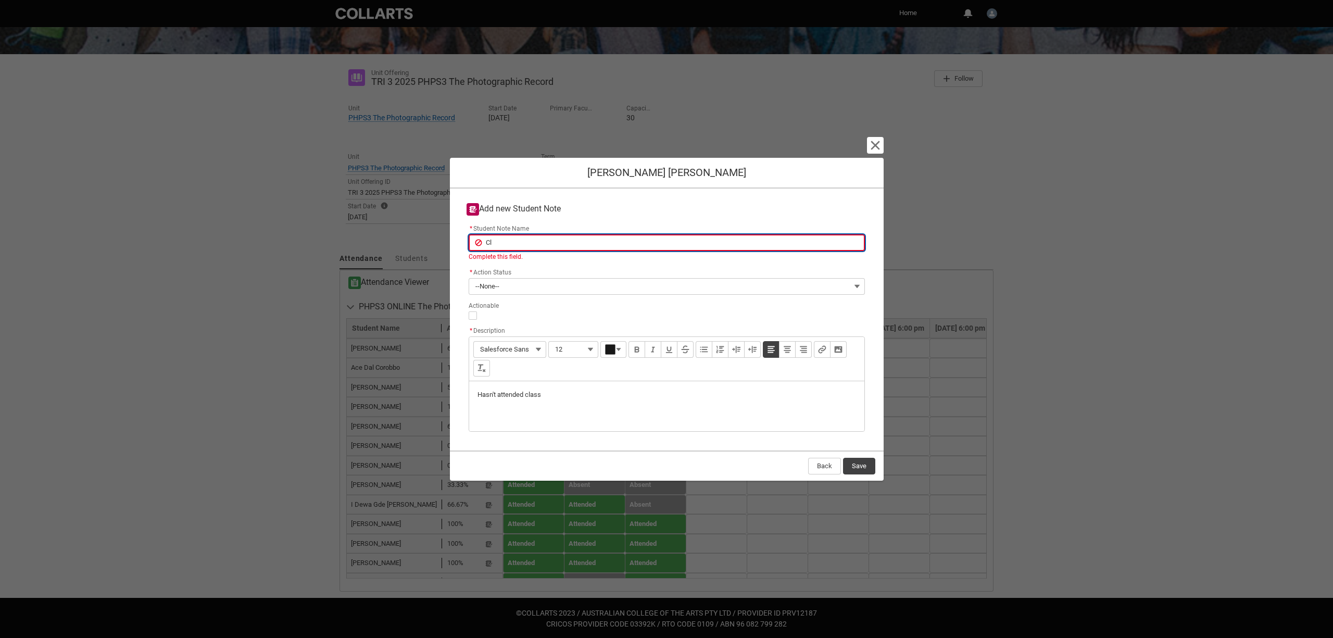
type input "Cla"
type lightning-primitive-input-simple "Clas"
type input "Clas"
type lightning-primitive-input-simple "Class"
type input "Class"
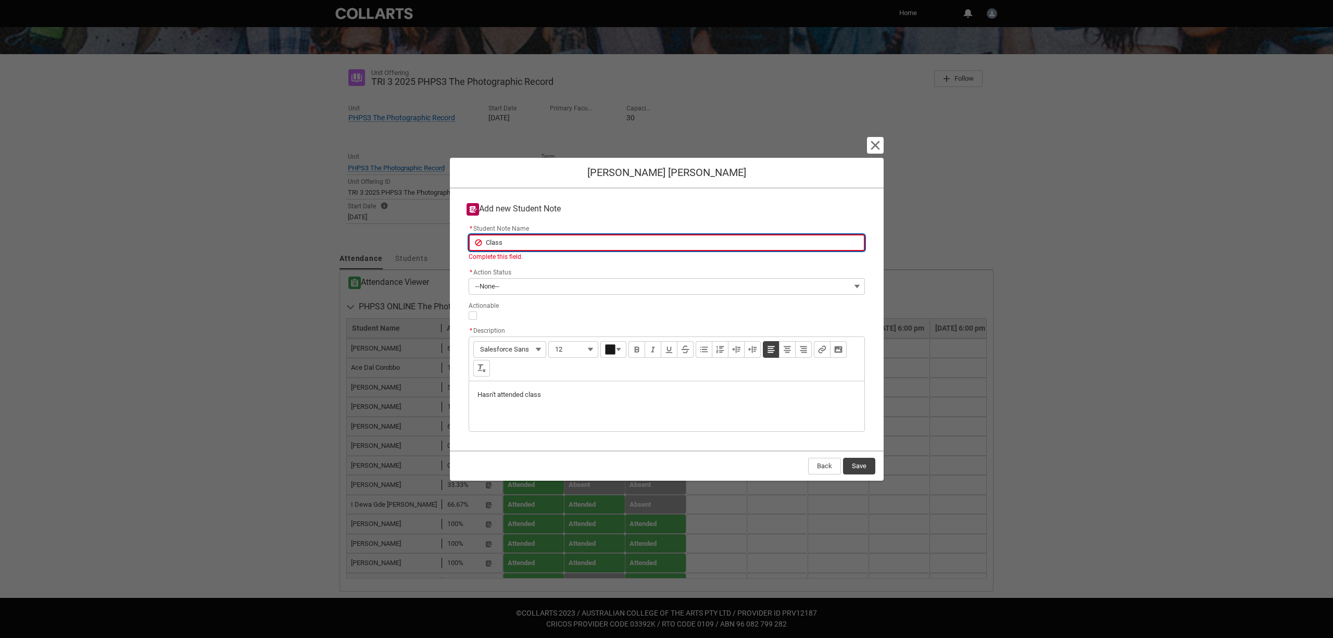
type lightning-primitive-input-simple "Class"
type input "Class"
type lightning-primitive-input-simple "Class a"
type input "Class a"
type lightning-primitive-input-simple "Class at"
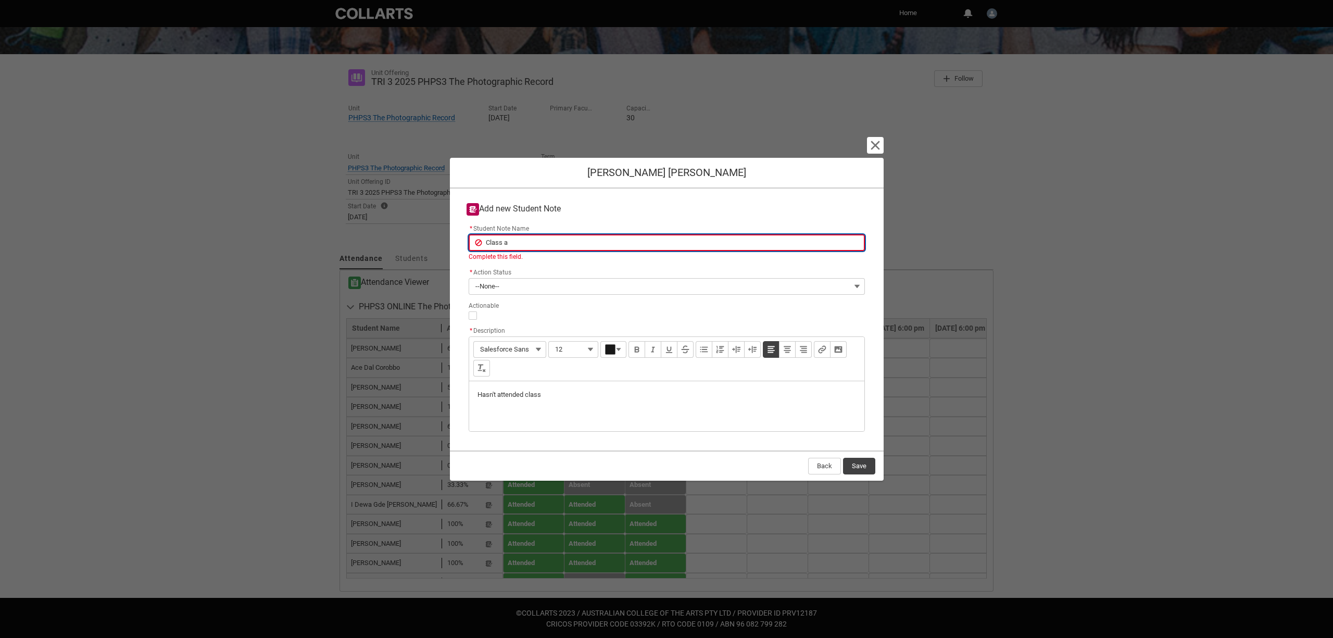
type input "Class at"
type lightning-primitive-input-simple "Class att"
type input "Class att"
type lightning-primitive-input-simple "Class atte"
type input "Class atte"
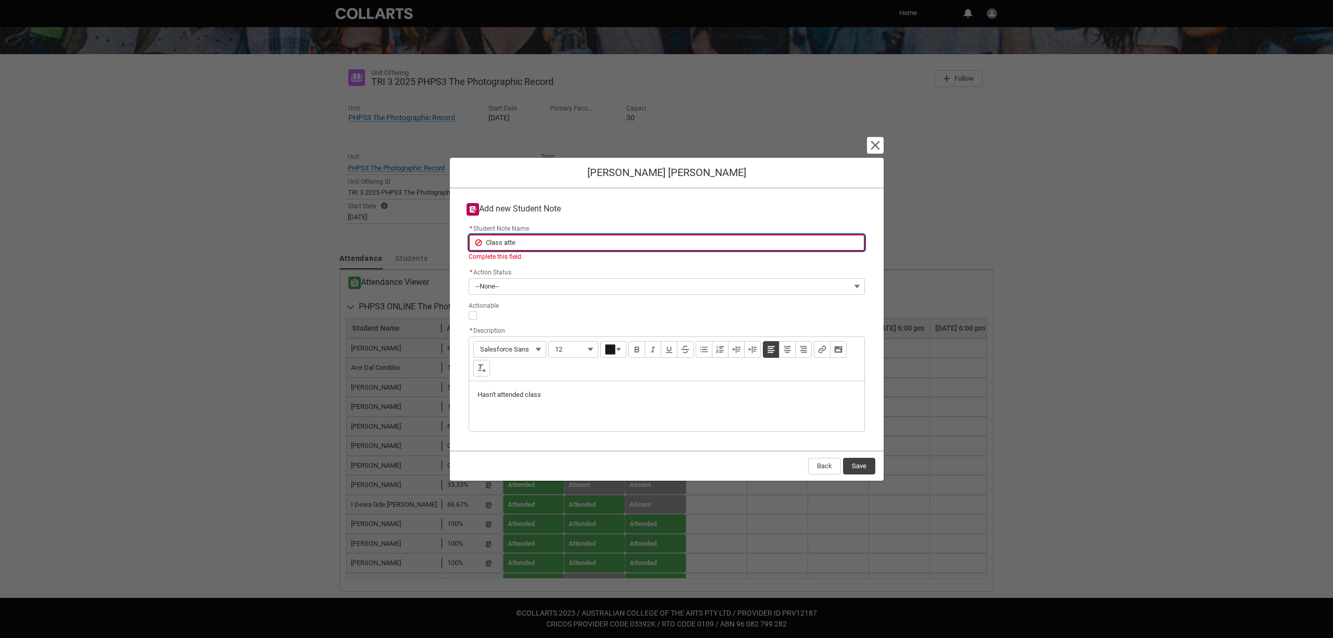
type lightning-primitive-input-simple "Class atten"
type input "Class atten"
type lightning-primitive-input-simple "Class attend"
type input "Class attend"
type lightning-primitive-input-simple "Class attenda"
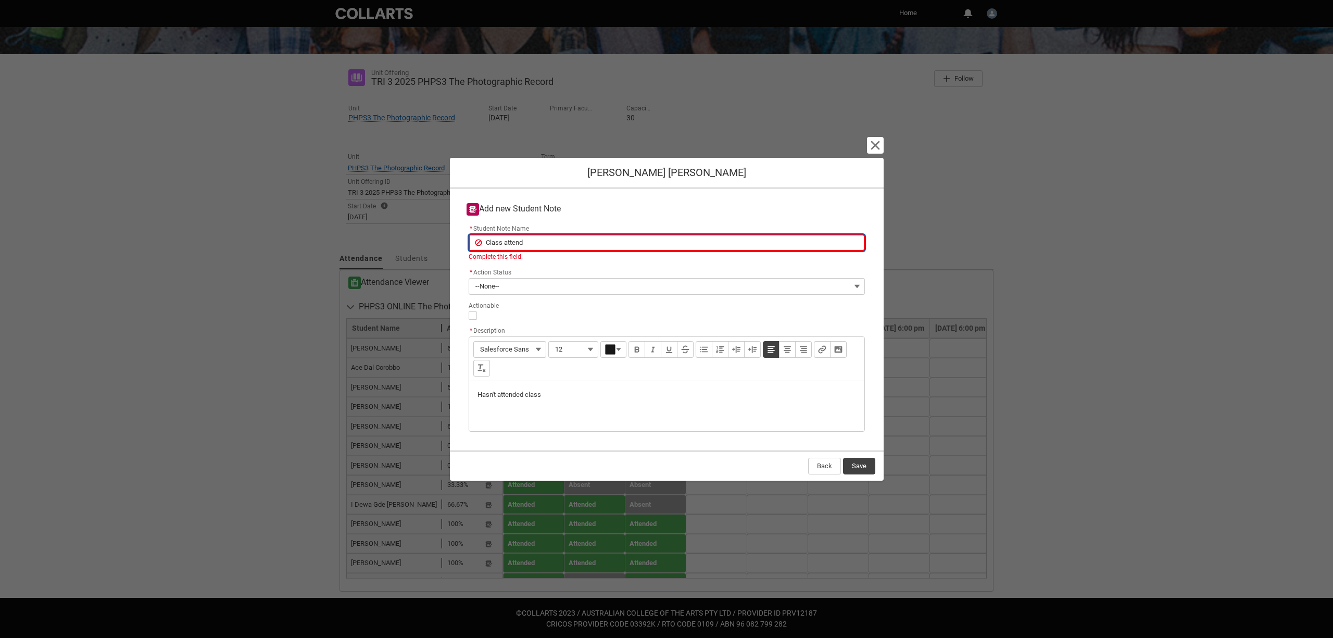
type input "Class attenda"
type lightning-primitive-input-simple "Class attendan"
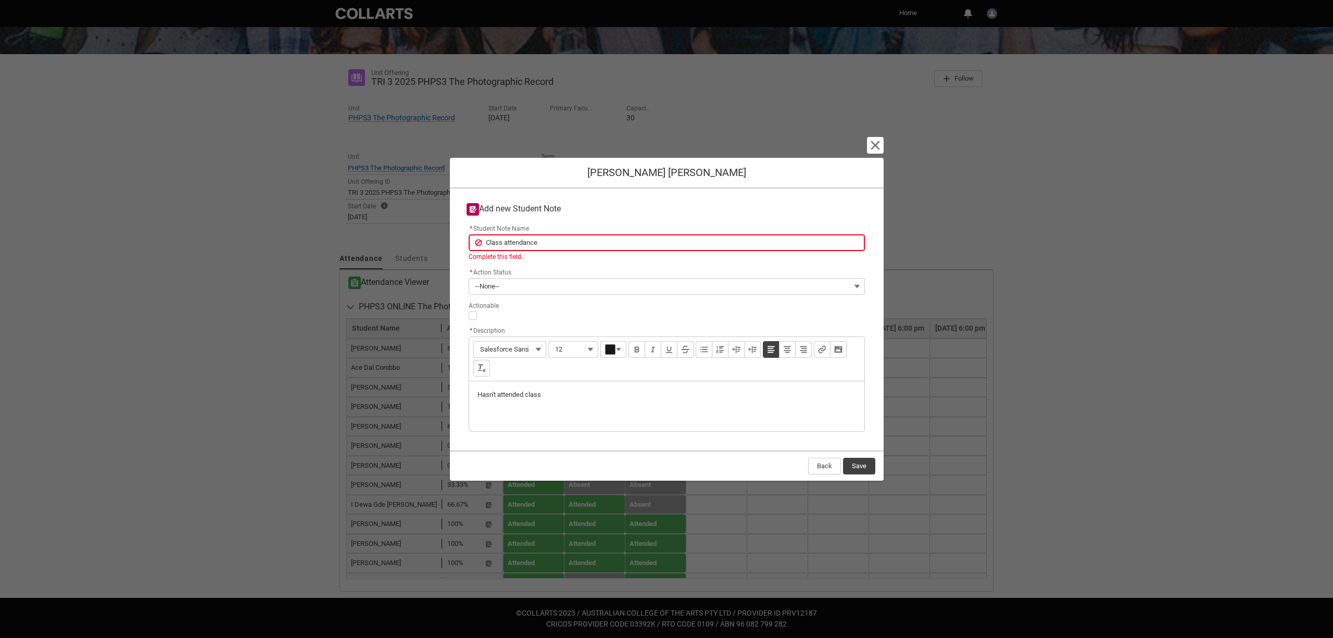
click at [488, 288] on span "--None--" at bounding box center [487, 287] width 24 height 16
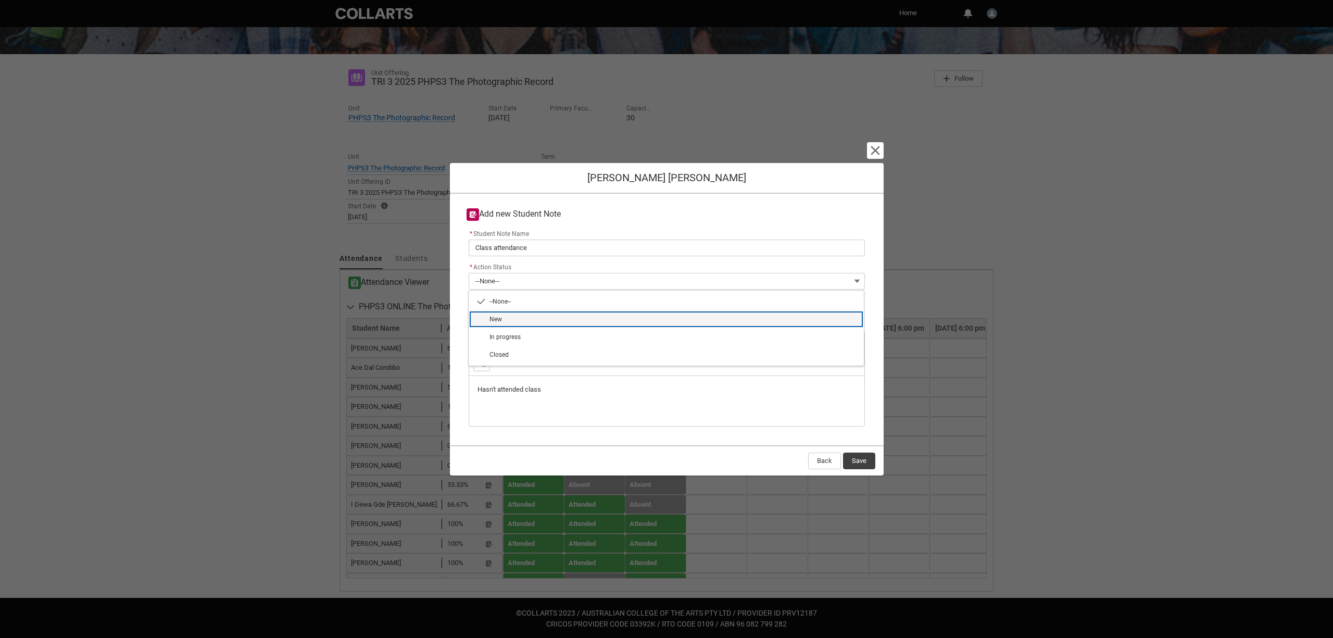
click at [510, 317] on span "New" at bounding box center [674, 319] width 368 height 9
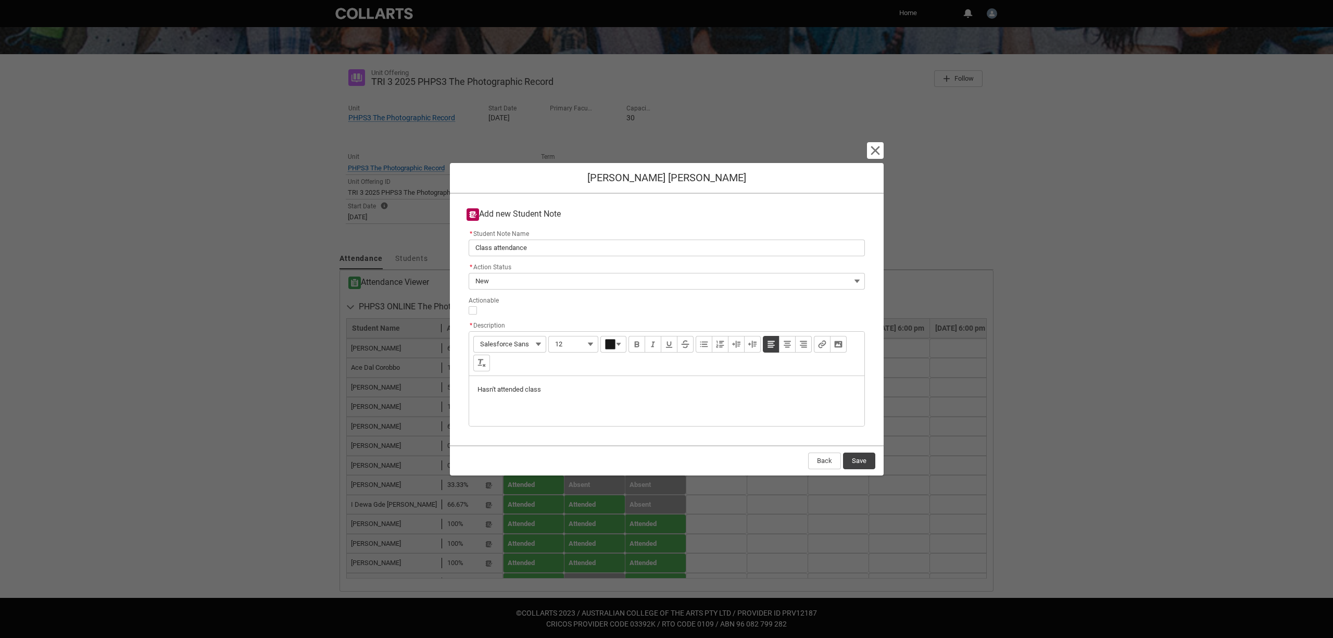
click at [867, 460] on button "Save" at bounding box center [859, 461] width 32 height 17
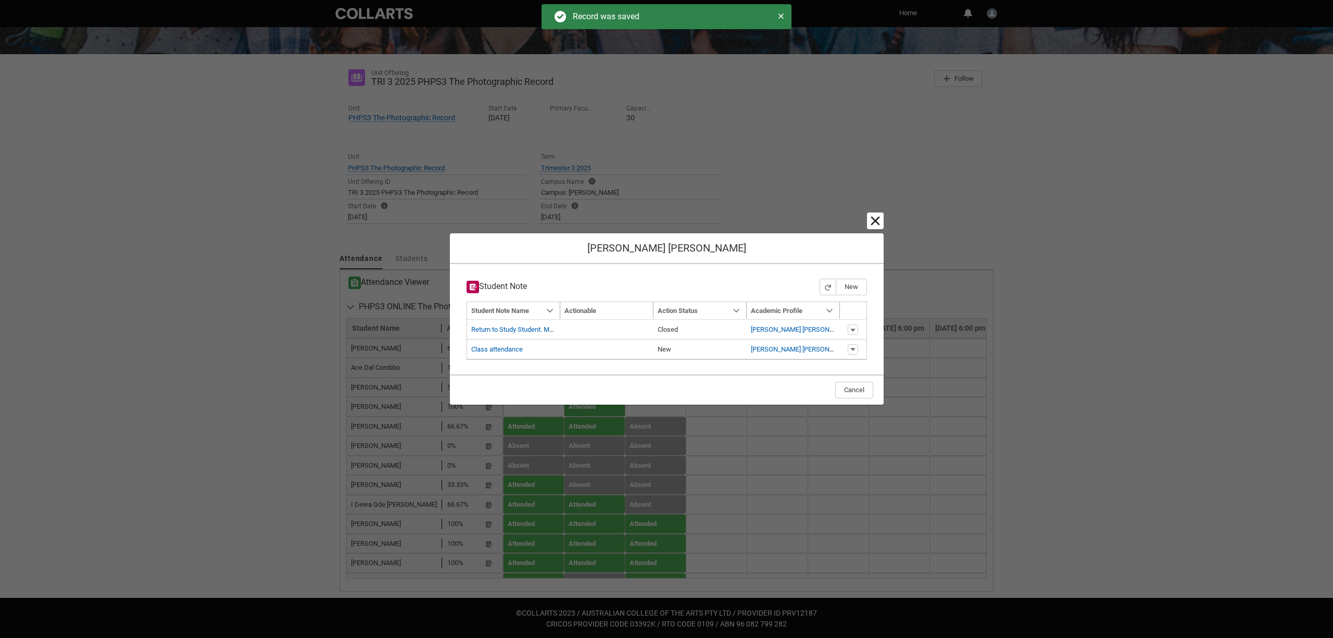
click at [875, 220] on lightning-primitive-icon "button" at bounding box center [875, 221] width 12 height 12
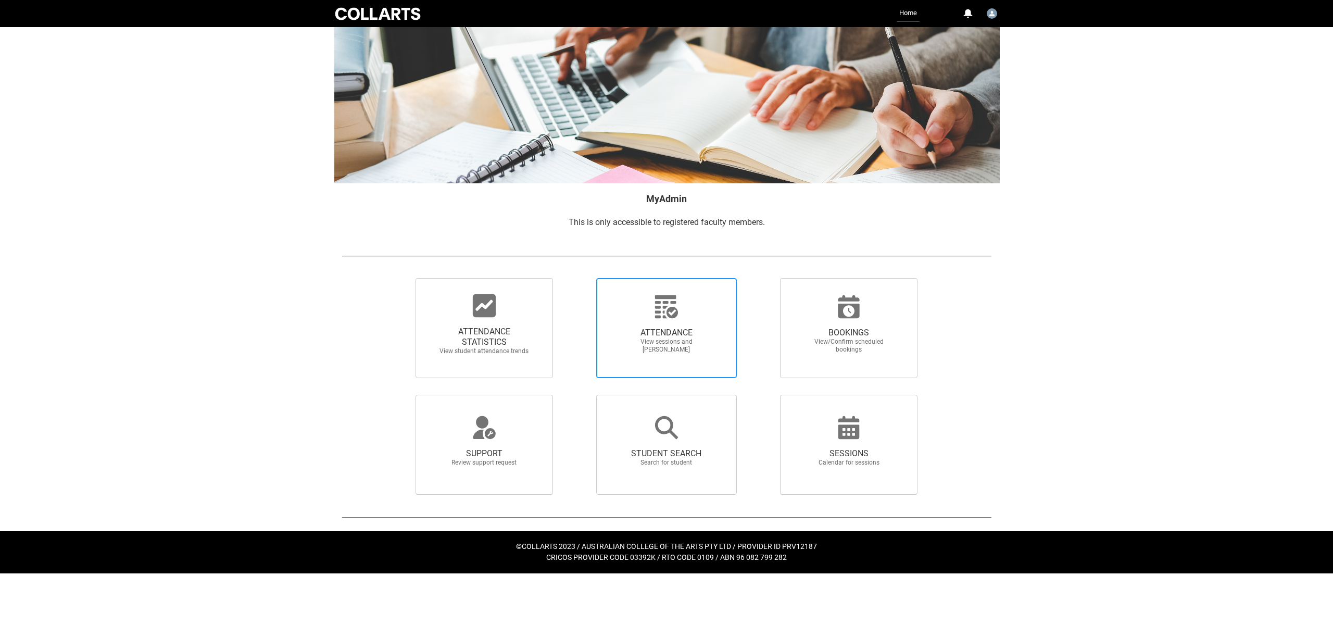
click at [667, 330] on span "ATTENDANCE" at bounding box center [667, 333] width 92 height 10
click at [579, 278] on input "ATTENDANCE View sessions and mark attendance" at bounding box center [578, 278] width 1 height 1
radio input "true"
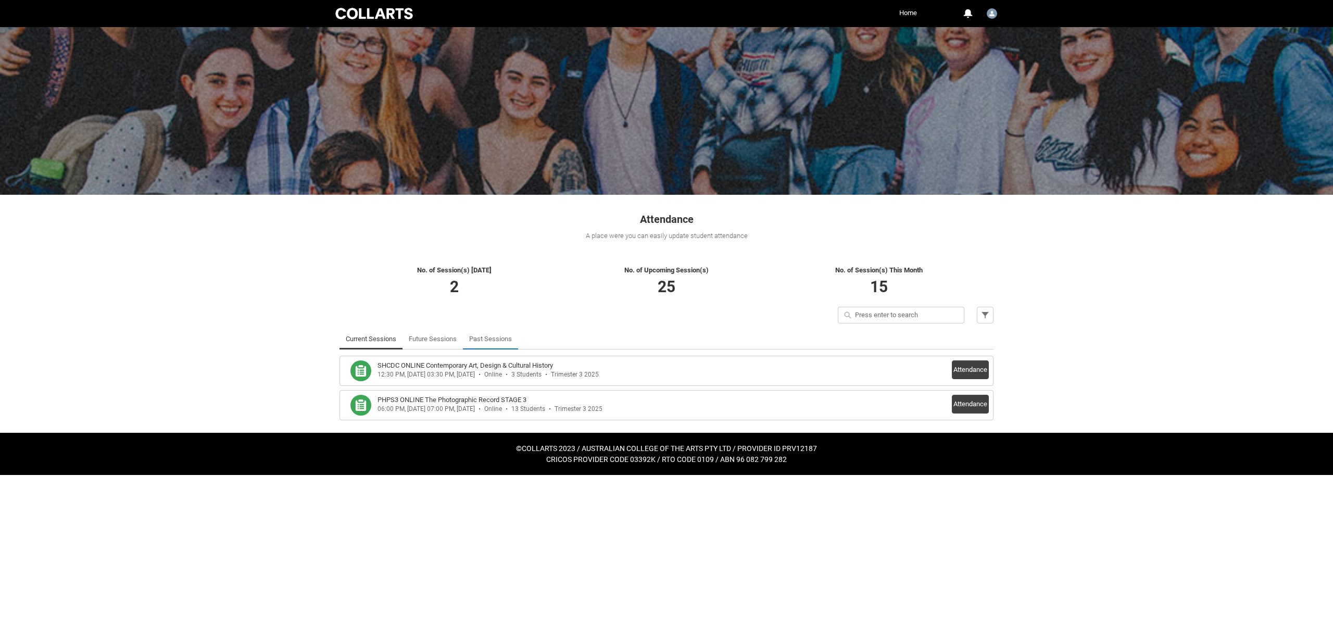
click at [486, 338] on link "Past Sessions" at bounding box center [490, 339] width 43 height 21
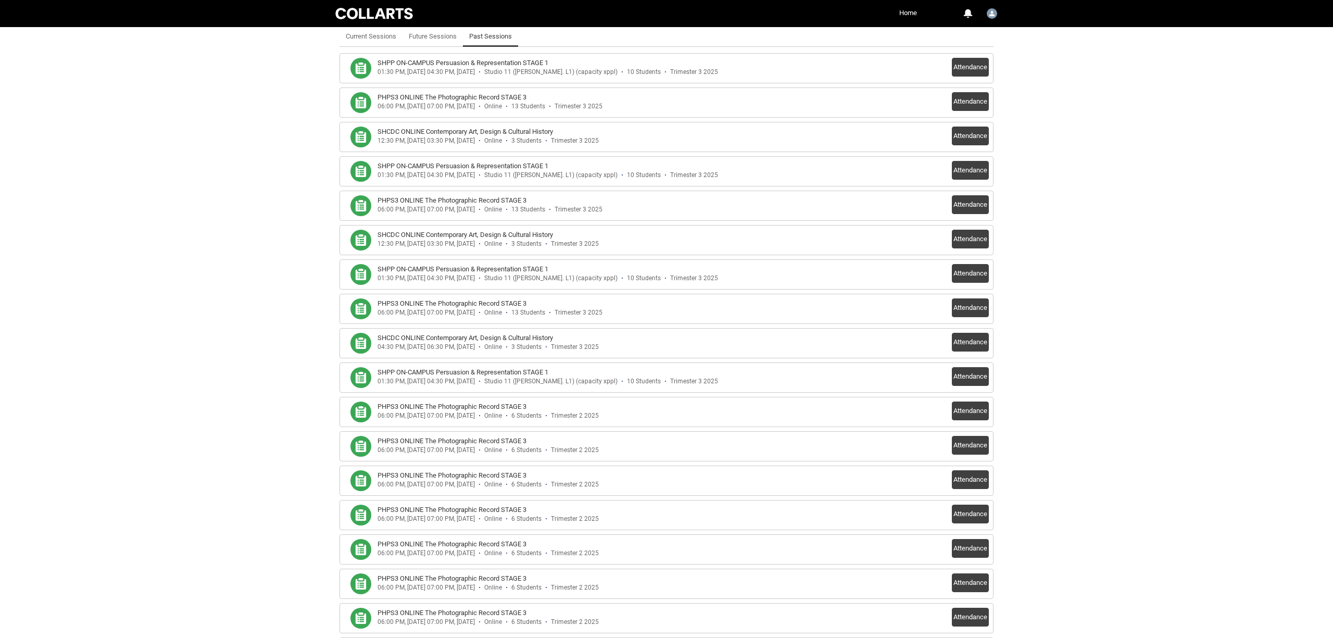
scroll to position [302, 0]
click at [973, 307] on button "Attendance" at bounding box center [970, 308] width 37 height 19
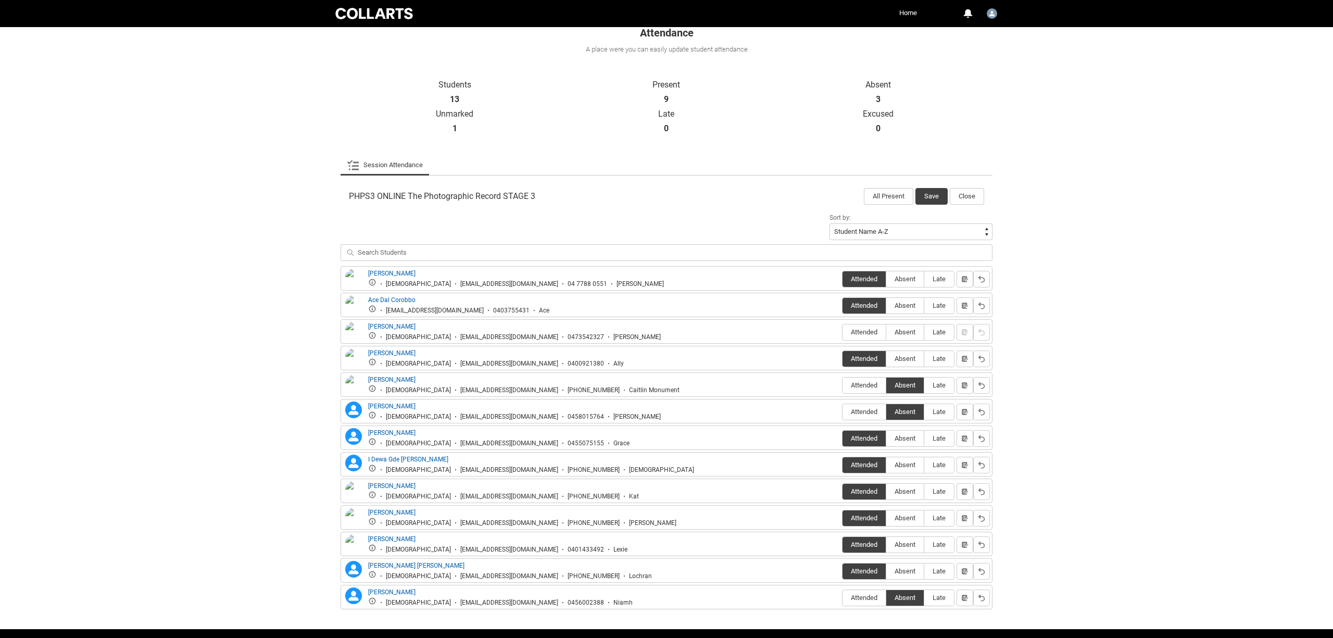
scroll to position [188, 0]
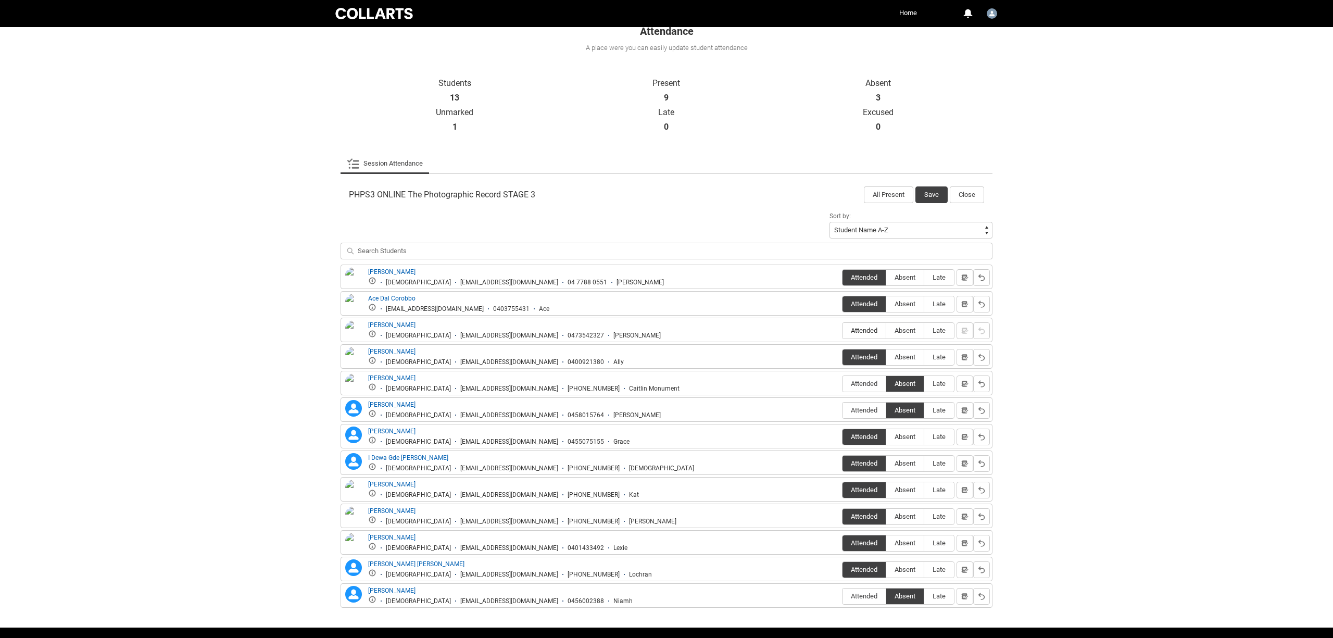
click at [871, 330] on span "Attended" at bounding box center [864, 331] width 43 height 8
click at [843, 330] on input "Attended" at bounding box center [842, 330] width 1 height 1
type lightning-radio-group "Attended"
radio input "true"
click at [905, 354] on span "Absent" at bounding box center [904, 357] width 37 height 8
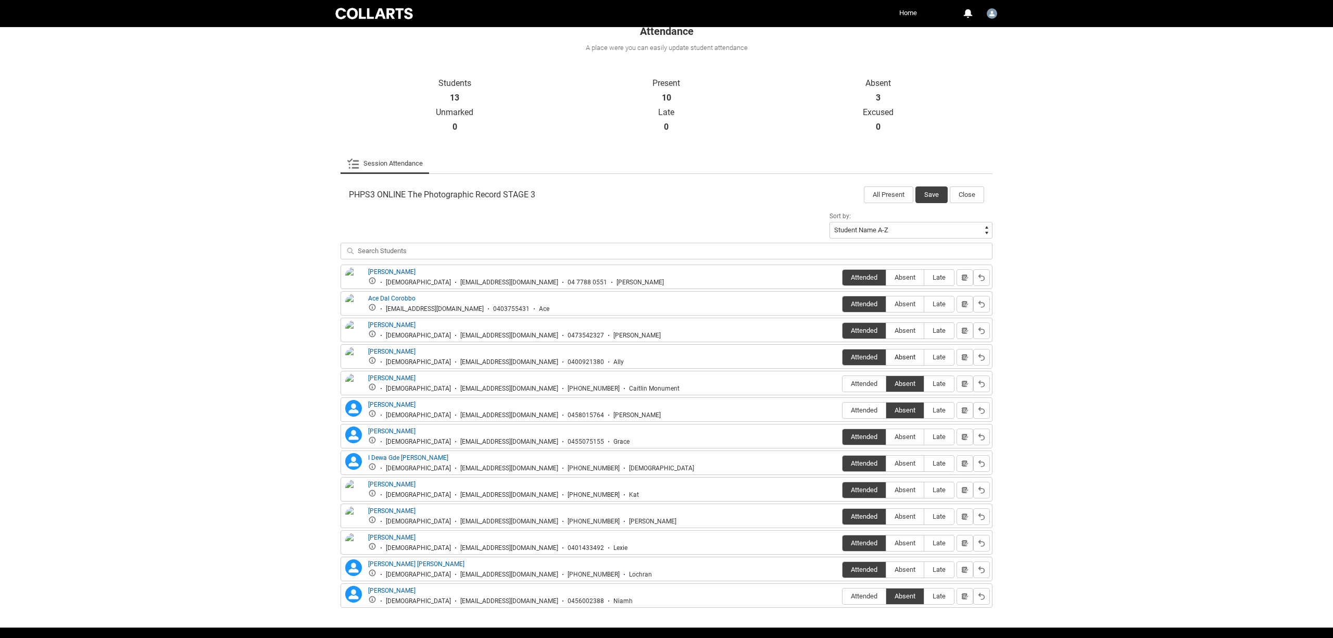
click at [886, 357] on input "Absent" at bounding box center [886, 357] width 1 height 1
type lightning-radio-group "Absent"
radio input "true"
click at [930, 193] on button "Save" at bounding box center [931, 194] width 32 height 17
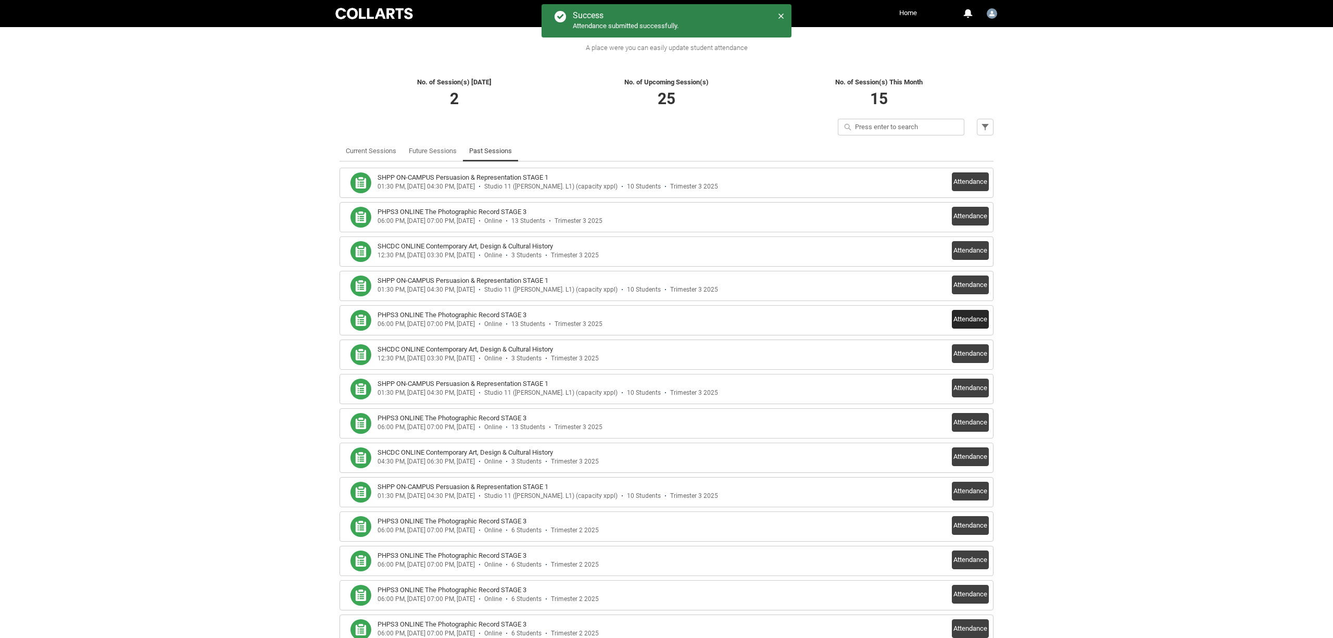
click at [965, 313] on button "Attendance" at bounding box center [970, 319] width 37 height 19
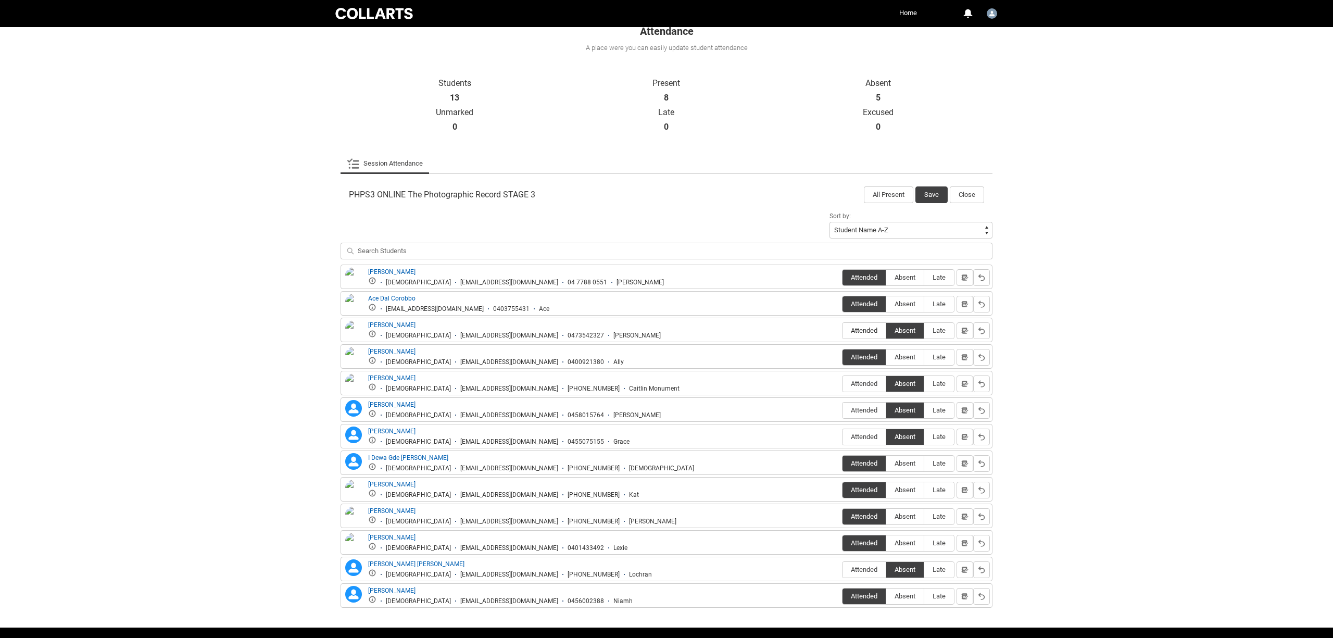
click at [856, 326] on label "Attended" at bounding box center [864, 331] width 43 height 16
click at [843, 330] on input "Attended" at bounding box center [842, 330] width 1 height 1
type lightning-radio-group "Attended"
radio input "true"
click at [908, 353] on label "Absent" at bounding box center [904, 357] width 37 height 16
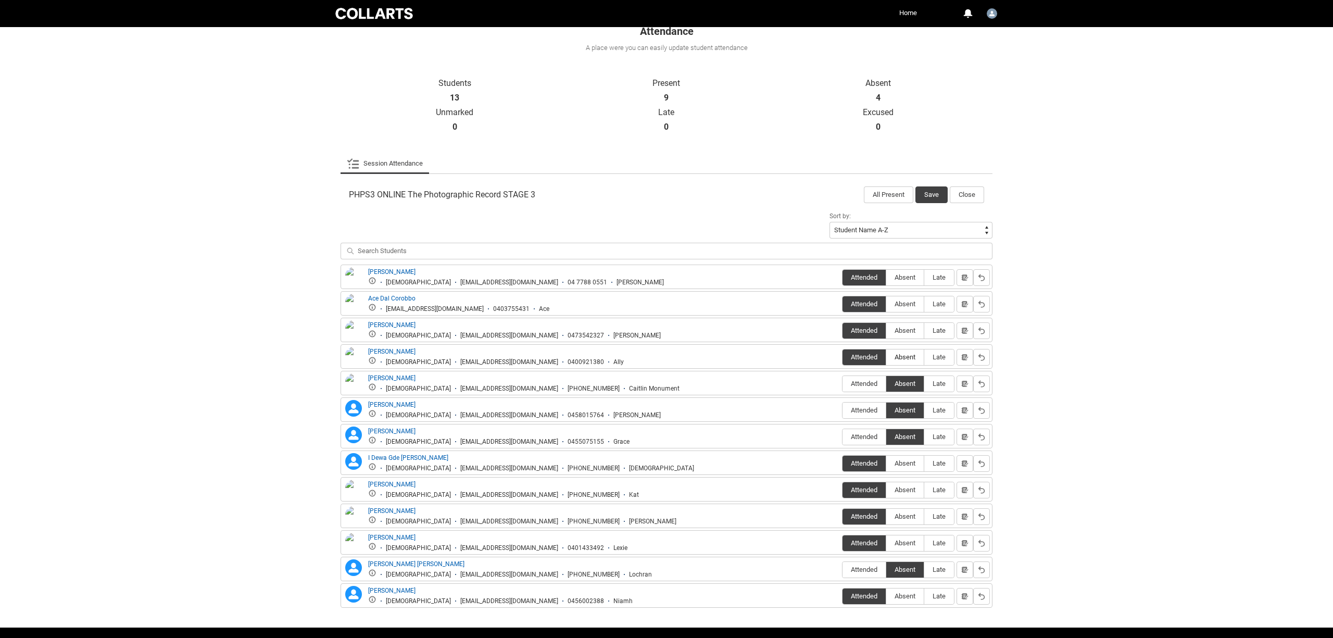
click at [886, 357] on input "Absent" at bounding box center [886, 357] width 1 height 1
type lightning-radio-group "Absent"
radio input "true"
click at [933, 196] on button "Save" at bounding box center [931, 194] width 32 height 17
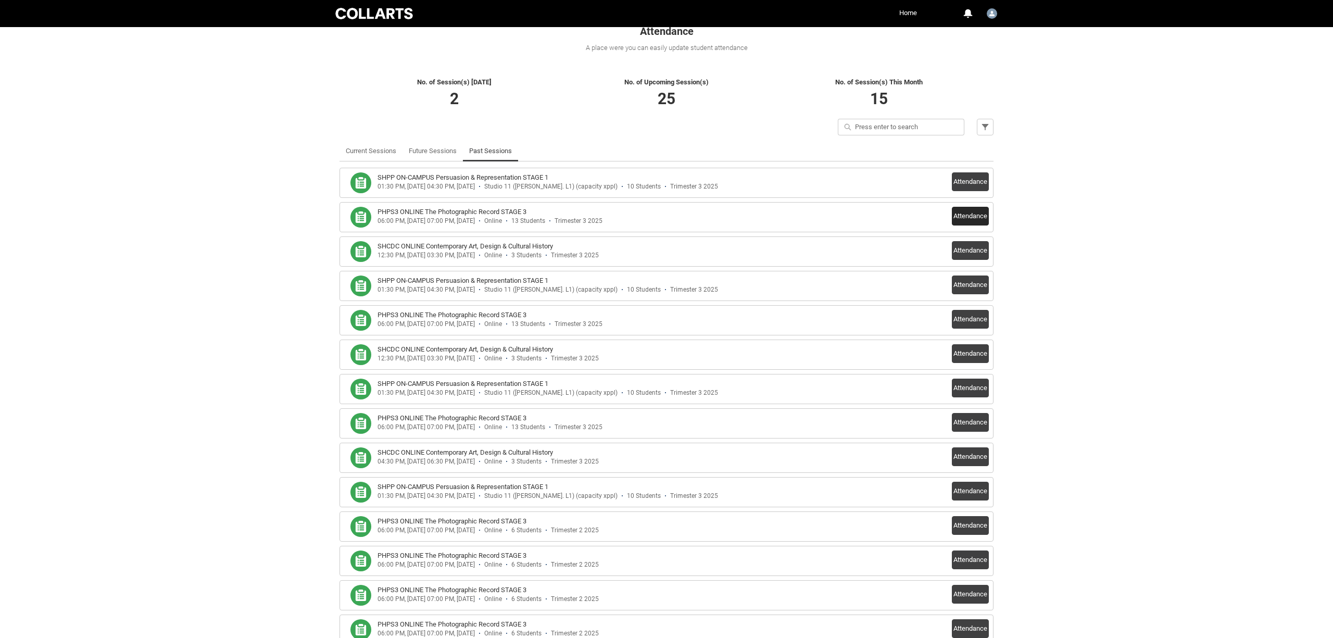
click at [967, 216] on button "Attendance" at bounding box center [970, 216] width 37 height 19
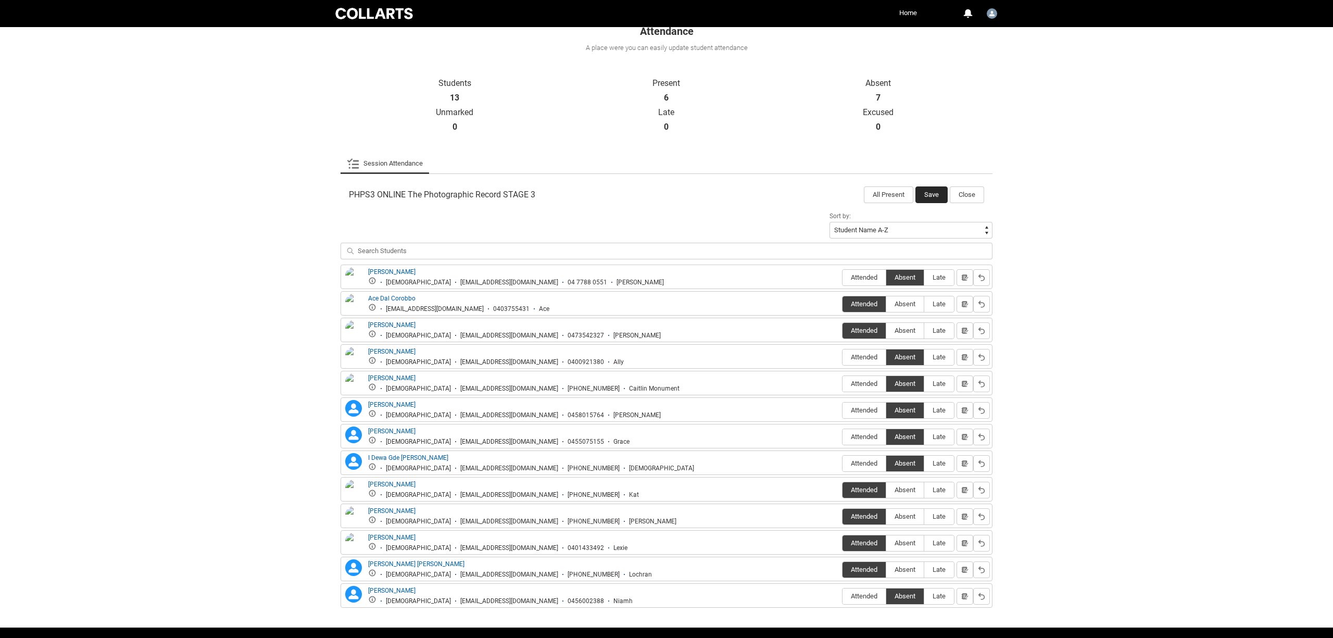
click at [936, 193] on button "Save" at bounding box center [931, 194] width 32 height 17
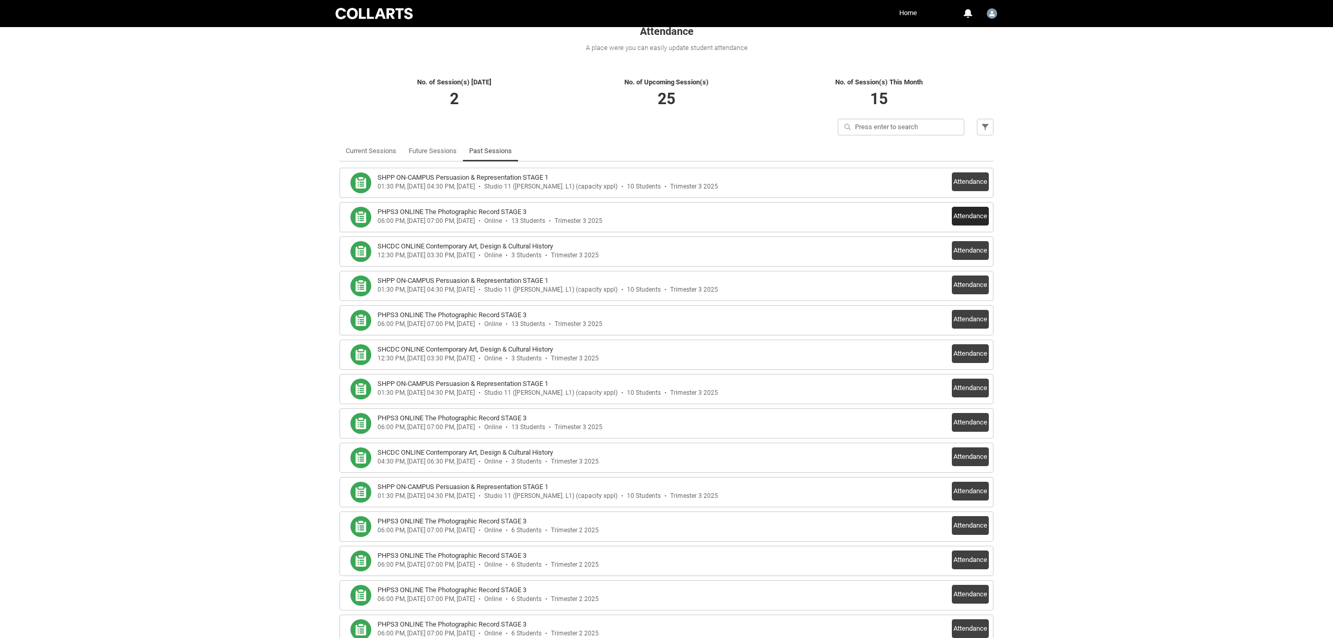
click at [964, 215] on button "Attendance" at bounding box center [970, 216] width 37 height 19
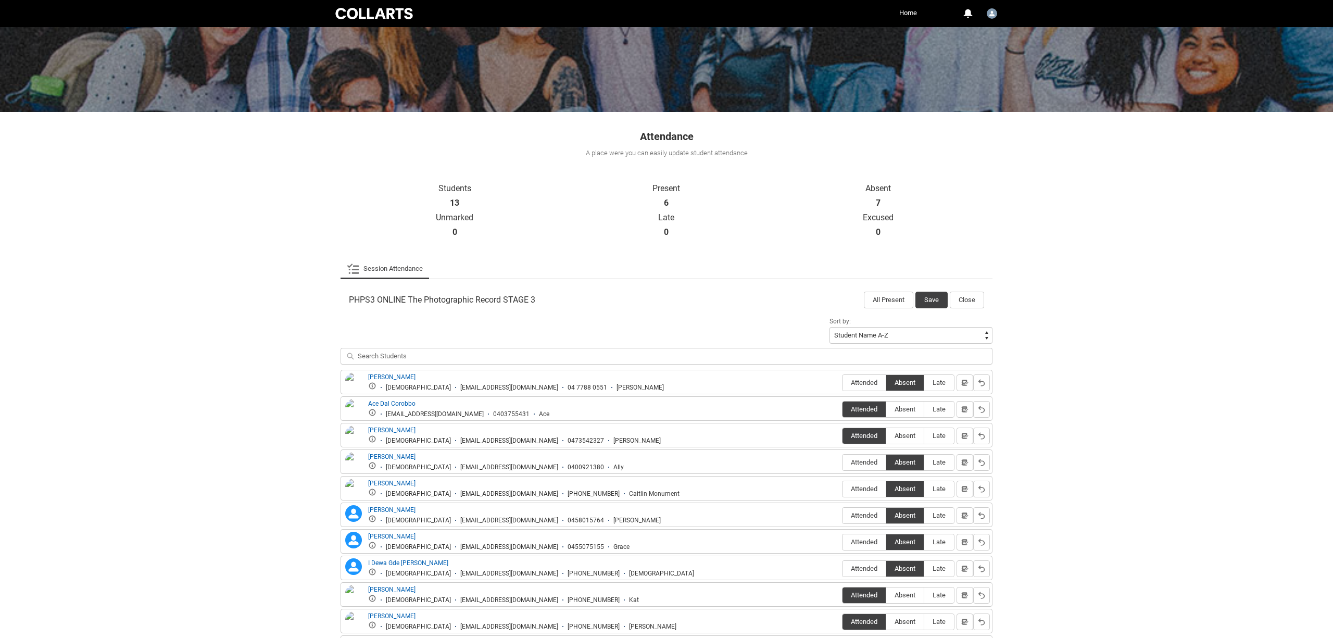
scroll to position [82, 0]
click at [936, 302] on button "Save" at bounding box center [931, 300] width 32 height 17
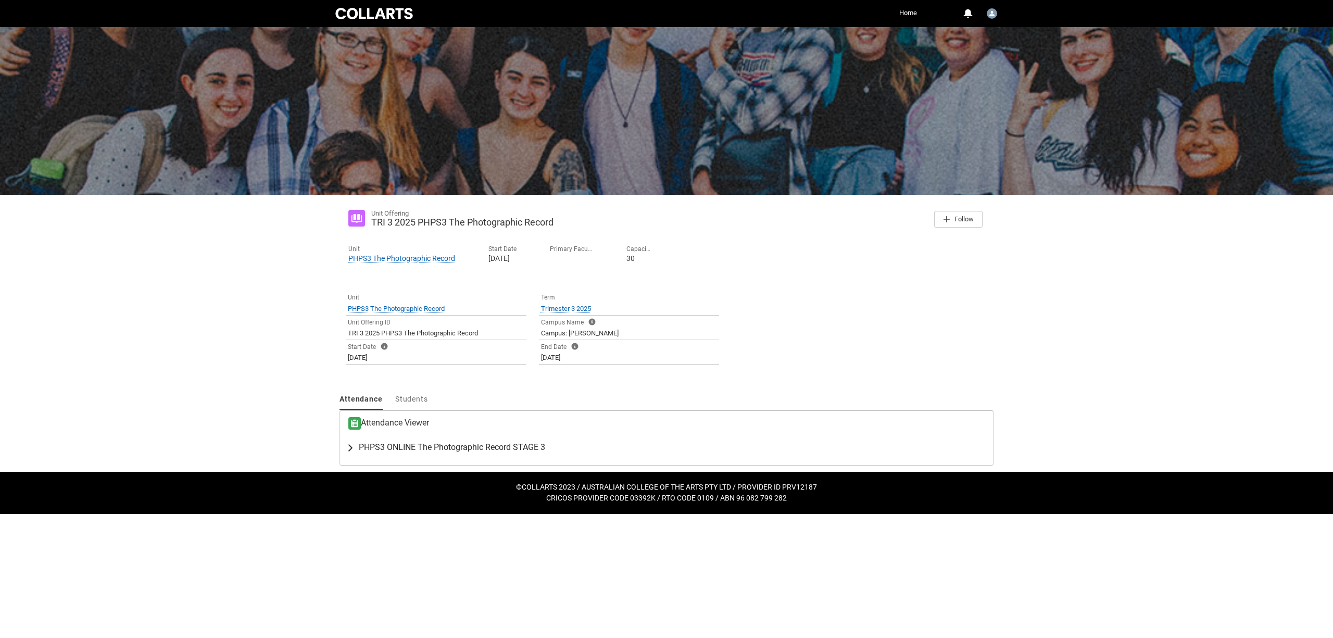
click at [385, 445] on span "PHPS3 ONLINE The Photographic Record STAGE 3" at bounding box center [452, 447] width 186 height 10
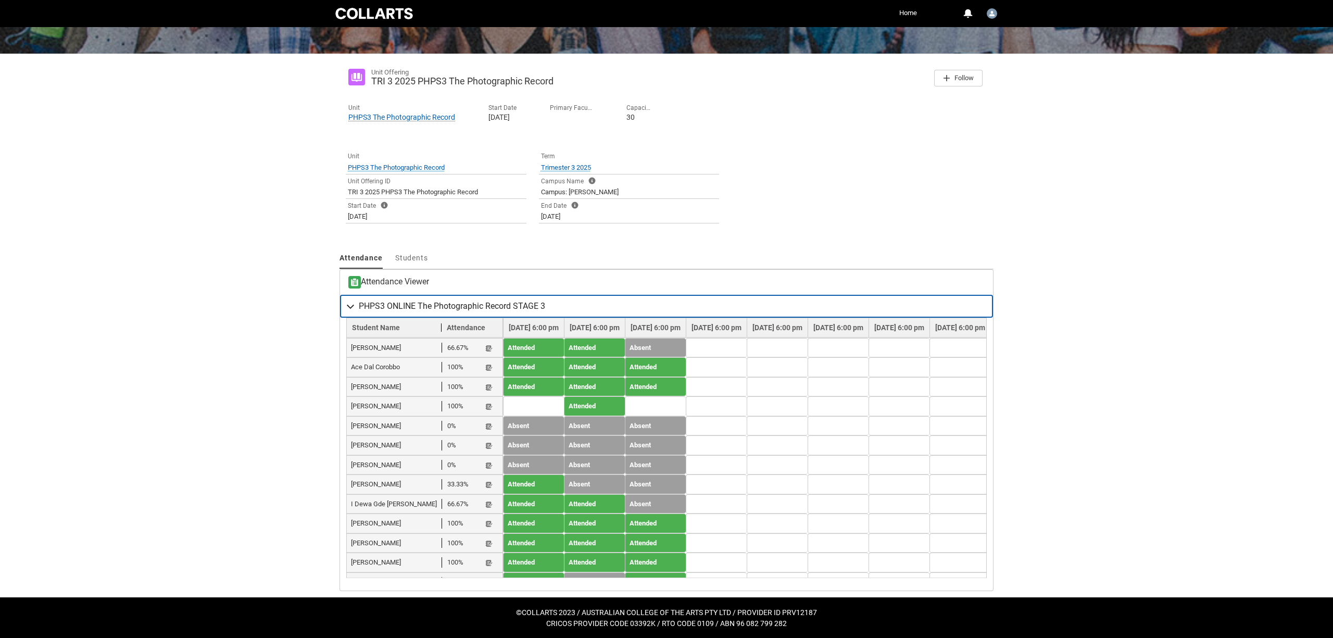
scroll to position [141, 0]
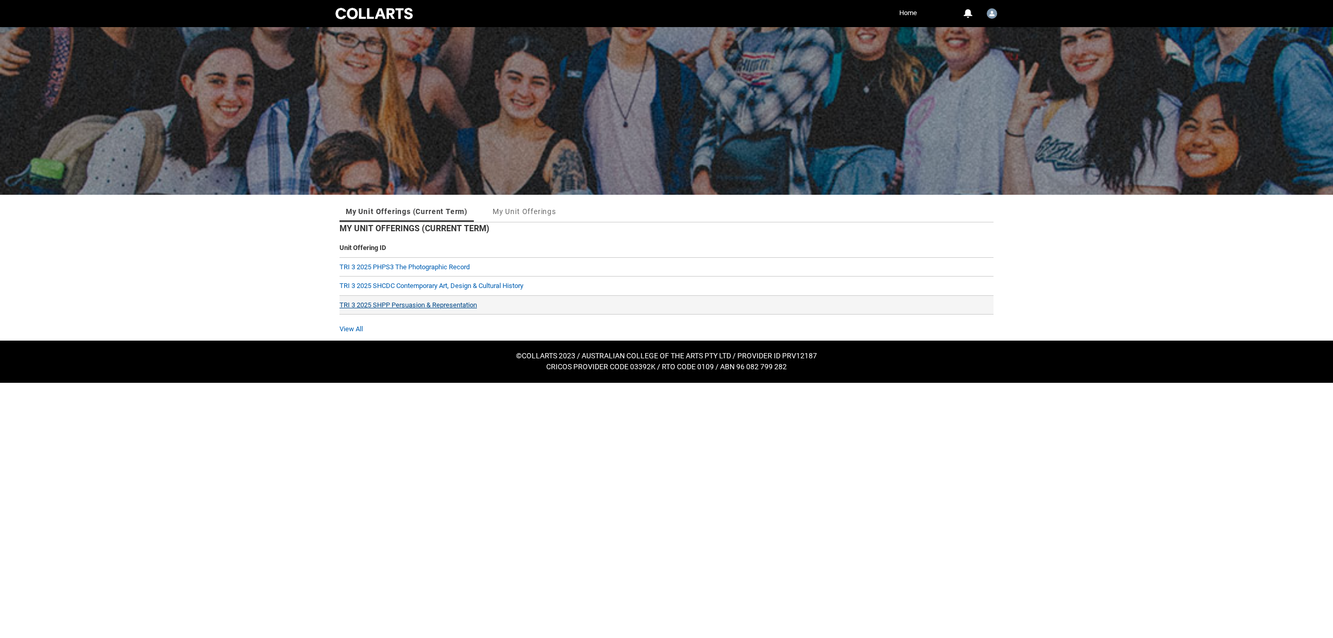
click at [438, 305] on link "TRI 3 2025 SHPP Persuasion & Representation" at bounding box center [408, 305] width 137 height 8
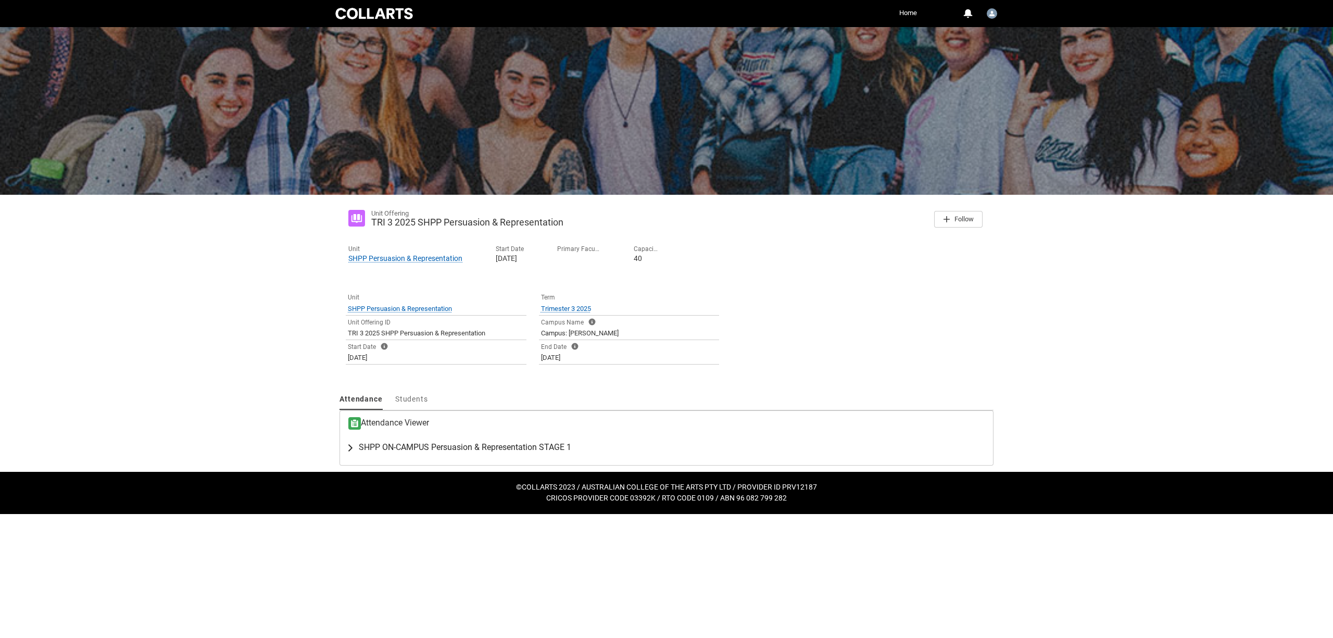
click at [411, 443] on span "SHPP ON-CAMPUS Persuasion & Representation STAGE 1" at bounding box center [465, 447] width 212 height 10
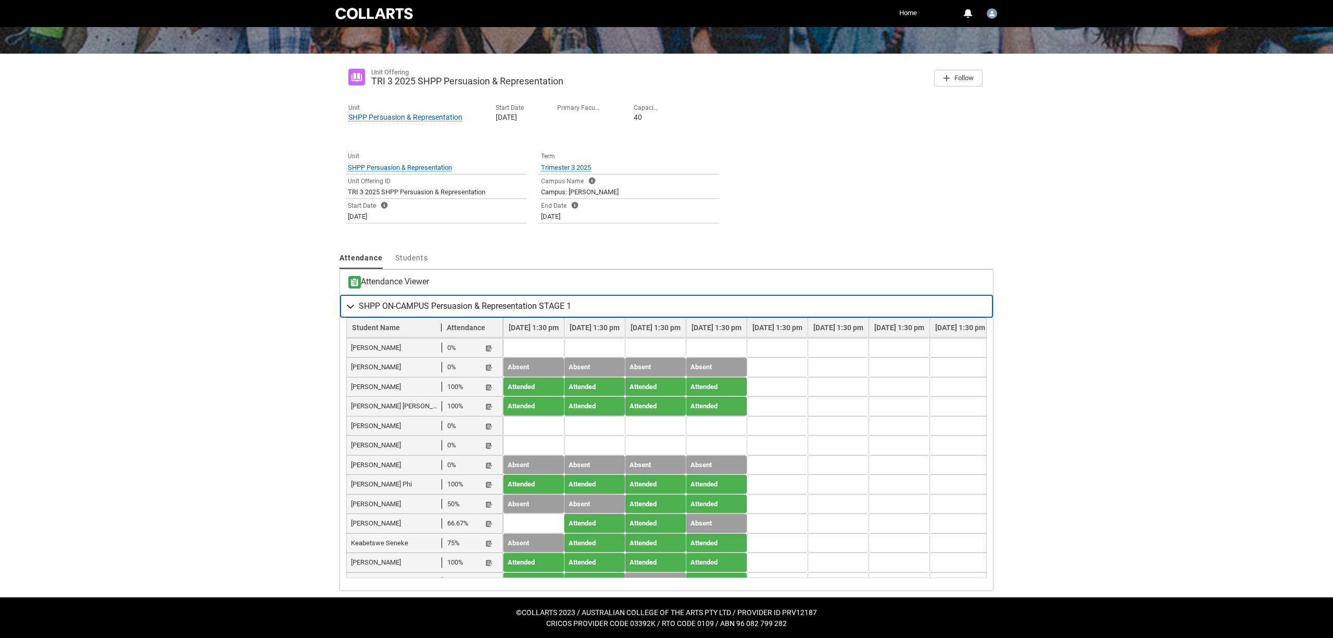
scroll to position [141, 0]
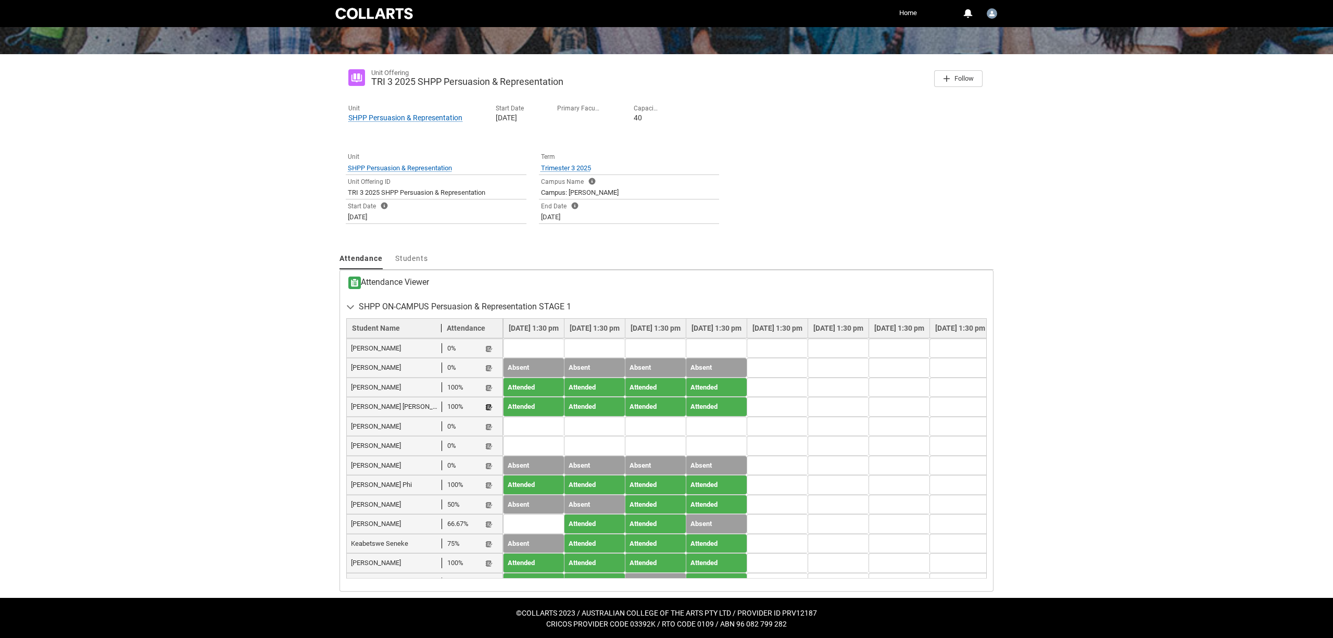
click at [486, 404] on lightning-primitive-icon "button" at bounding box center [488, 408] width 7 height 8
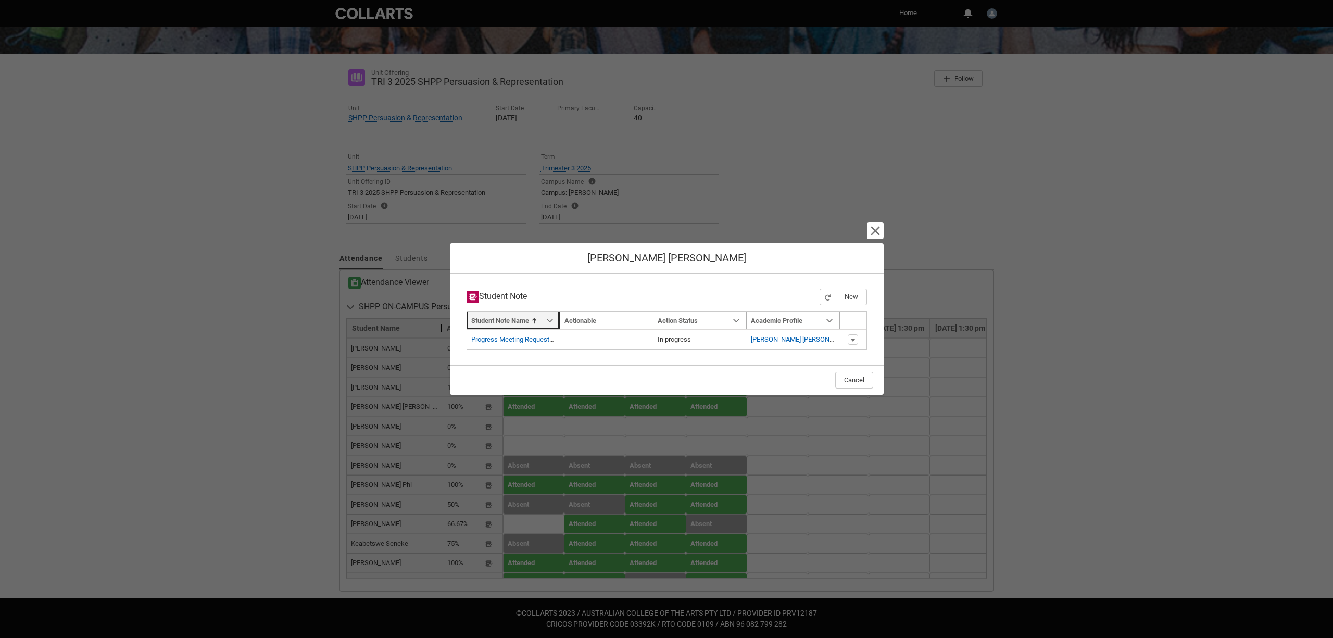
click at [545, 318] on link "Sort by: Student Note Name" at bounding box center [513, 320] width 93 height 17
click at [548, 318] on lightning-primitive-icon "Student Note Name" at bounding box center [549, 321] width 7 height 8
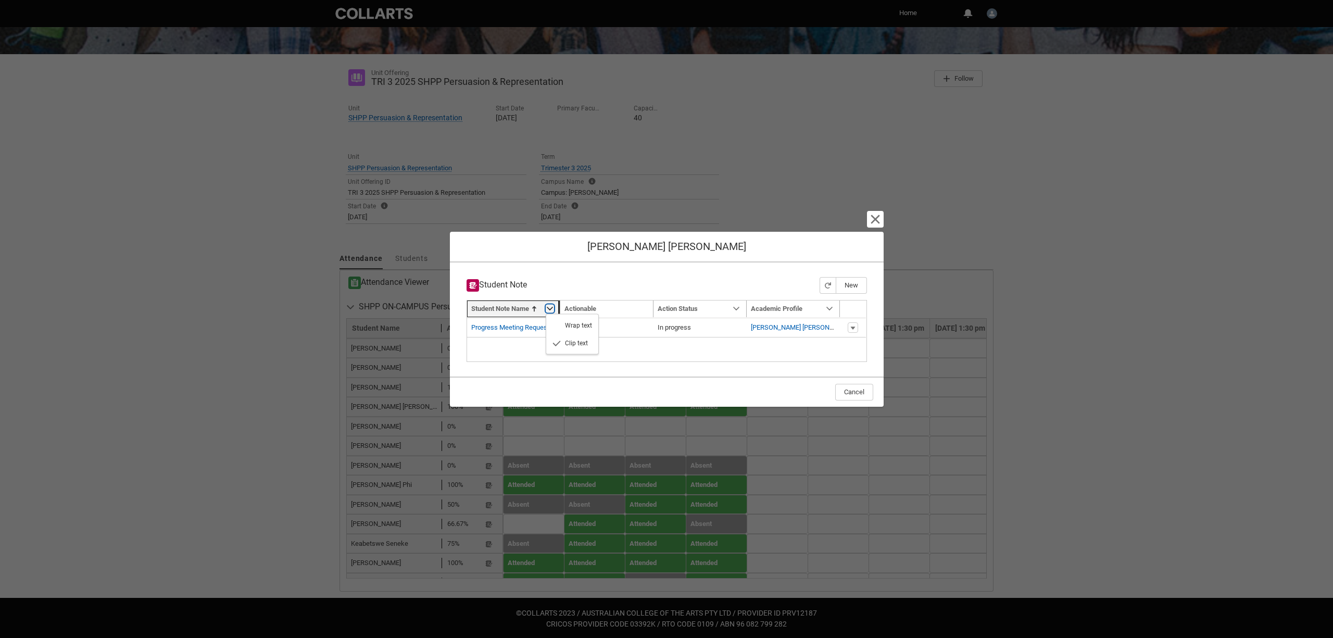
click at [550, 306] on lightning-primitive-icon "Student Note Name" at bounding box center [549, 309] width 7 height 8
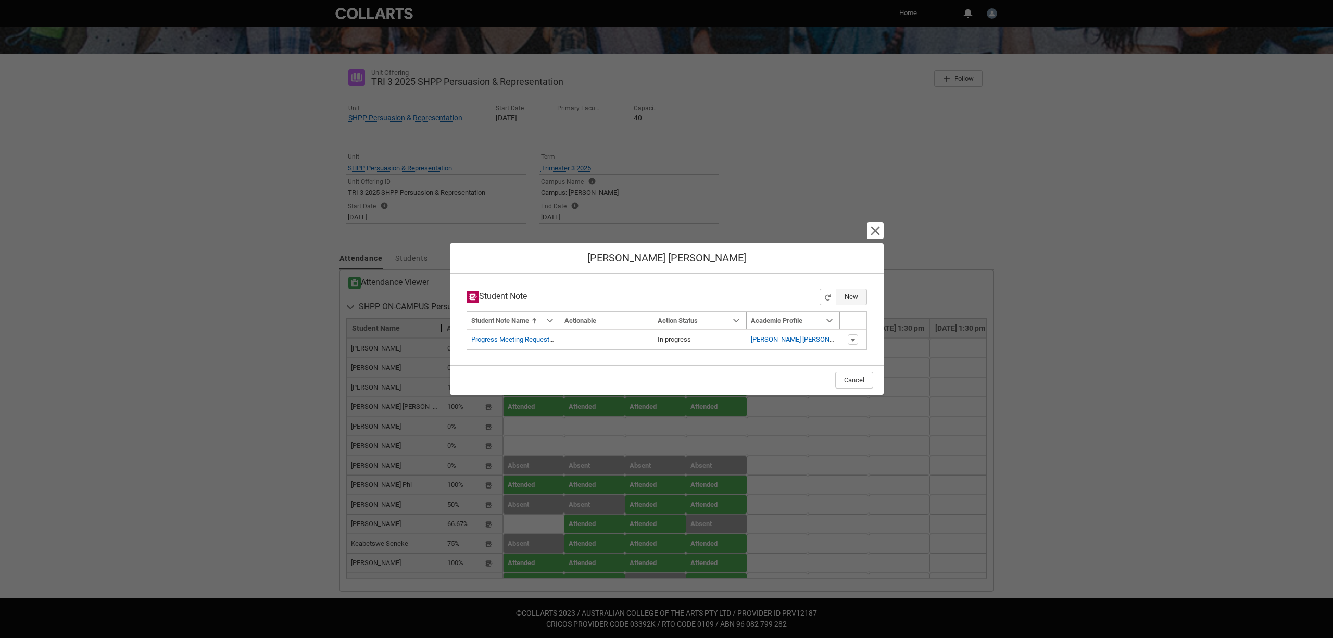
click at [854, 295] on button "New" at bounding box center [851, 296] width 31 height 17
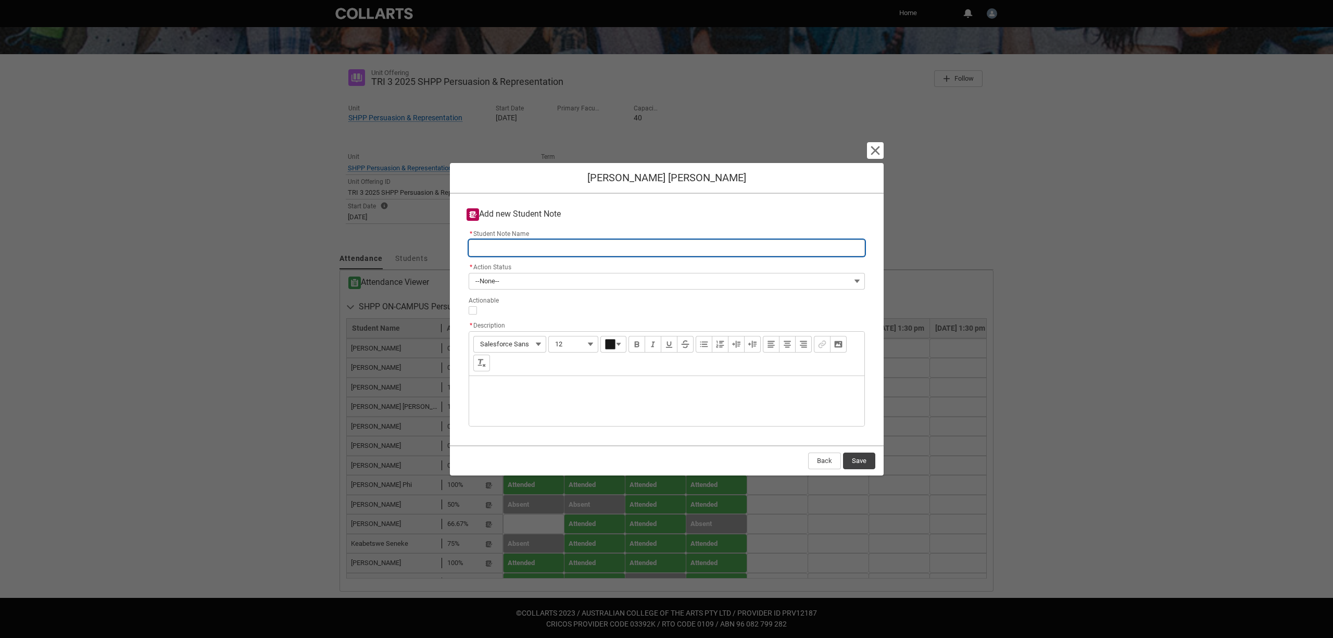
click at [492, 250] on input "* Student Note Name" at bounding box center [667, 248] width 396 height 17
type lightning-primitive-input-simple "A"
type input "A"
type lightning-primitive-input-simple "Ac"
type input "Ac"
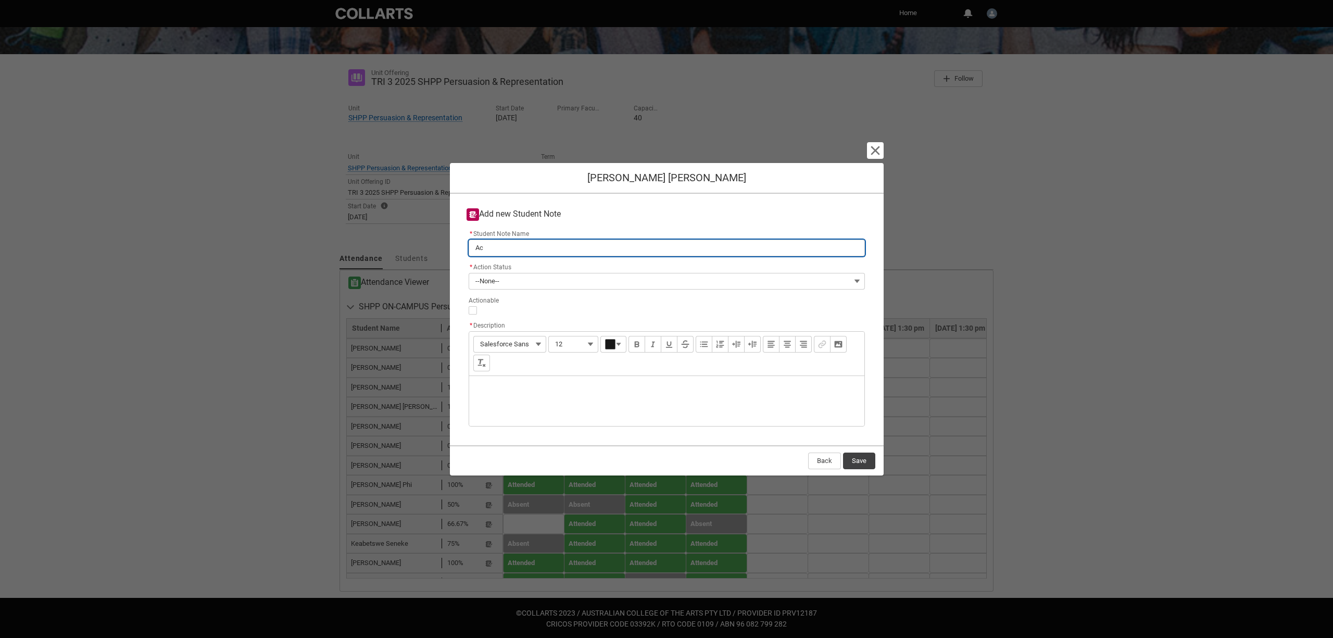
type lightning-primitive-input-simple "Aca"
type input "Aca"
type lightning-primitive-input-simple "Acad"
type input "Acad"
type lightning-primitive-input-simple "Acade"
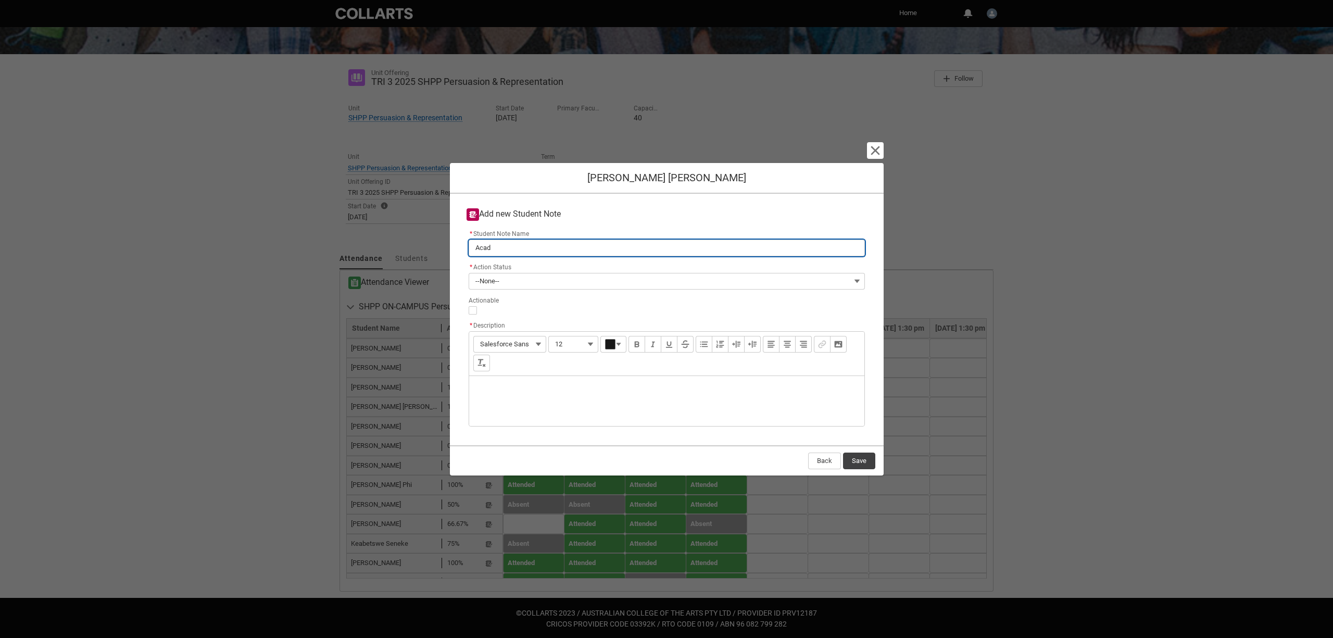
type input "Acade"
type lightning-primitive-input-simple "Academ"
type input "Academ"
type lightning-primitive-input-simple "Academi"
type input "Academi"
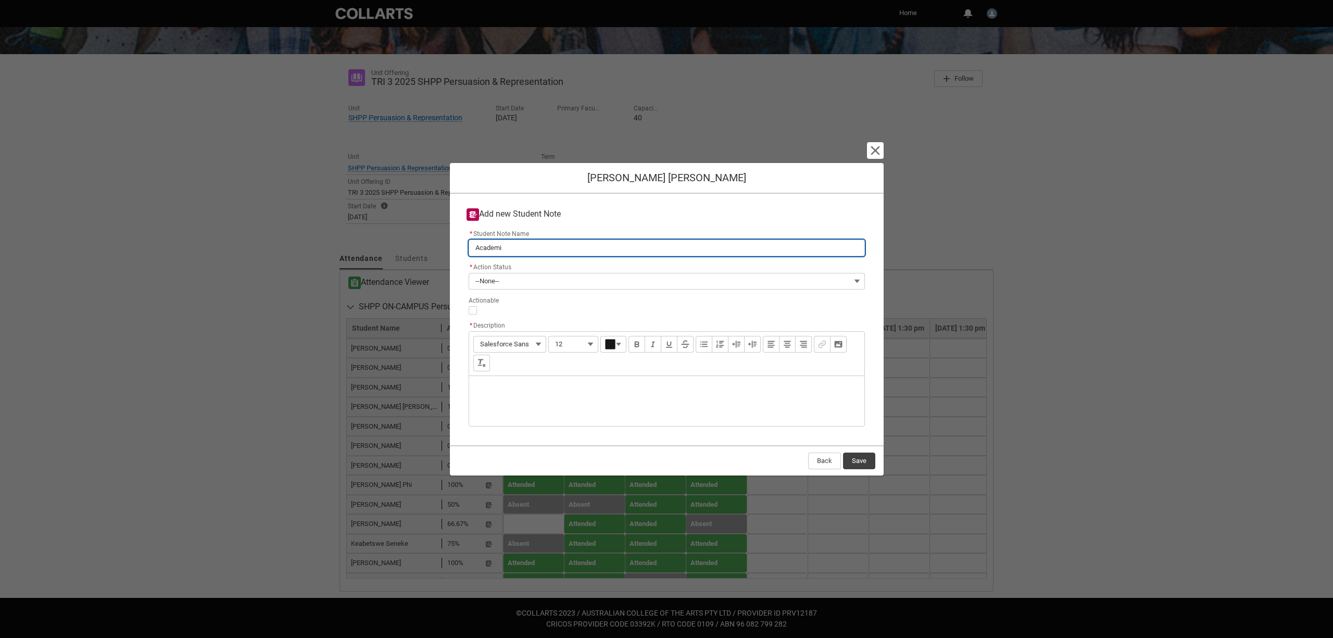
type lightning-primitive-input-simple "Academic"
type input "Academic"
type lightning-primitive-input-simple "Academic"
type input "Academic"
type lightning-primitive-input-simple "Academic c"
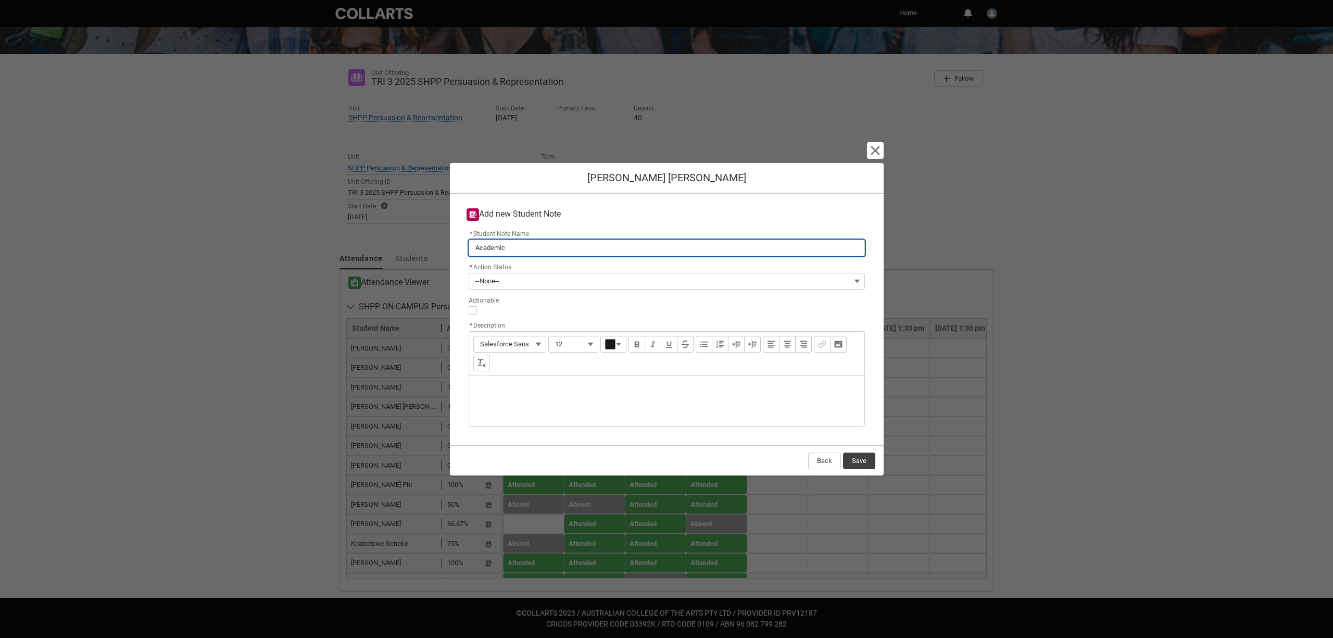
type input "Academic c"
type lightning-primitive-input-simple "Academic co"
type input "Academic co"
type lightning-primitive-input-simple "Academic con"
type input "Academic con"
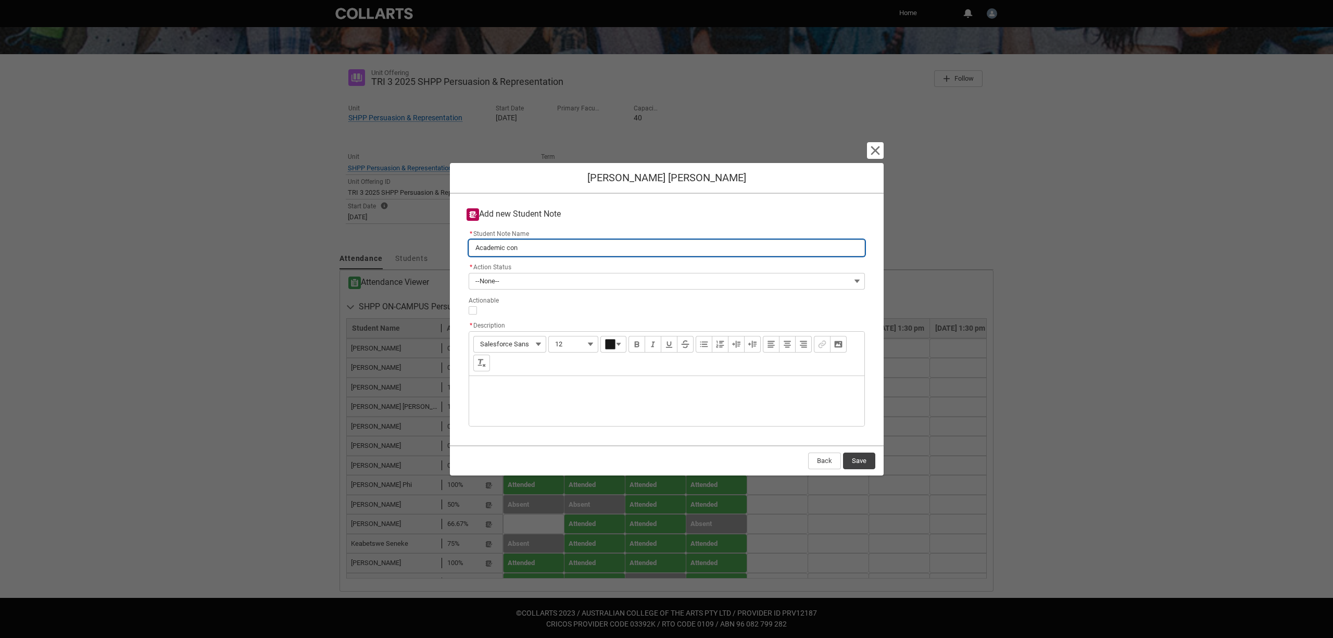
type lightning-primitive-input-simple "Academic conc"
type input "Academic conc"
type lightning-primitive-input-simple "Academic conce"
type input "Academic conce"
type lightning-primitive-input-simple "Academic concer"
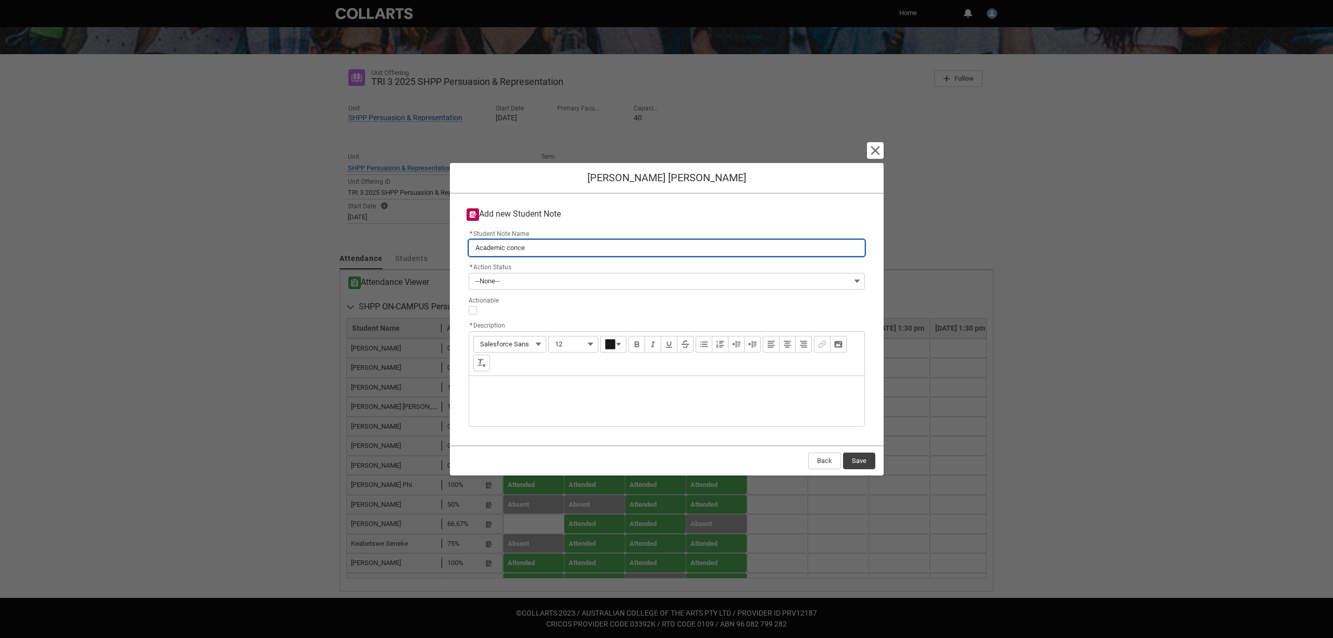
type input "Academic concer"
type lightning-primitive-input-simple "Academic concern"
type input "Academic concern"
type lightning-primitive-input-simple "Academic concerns"
type input "Academic concerns"
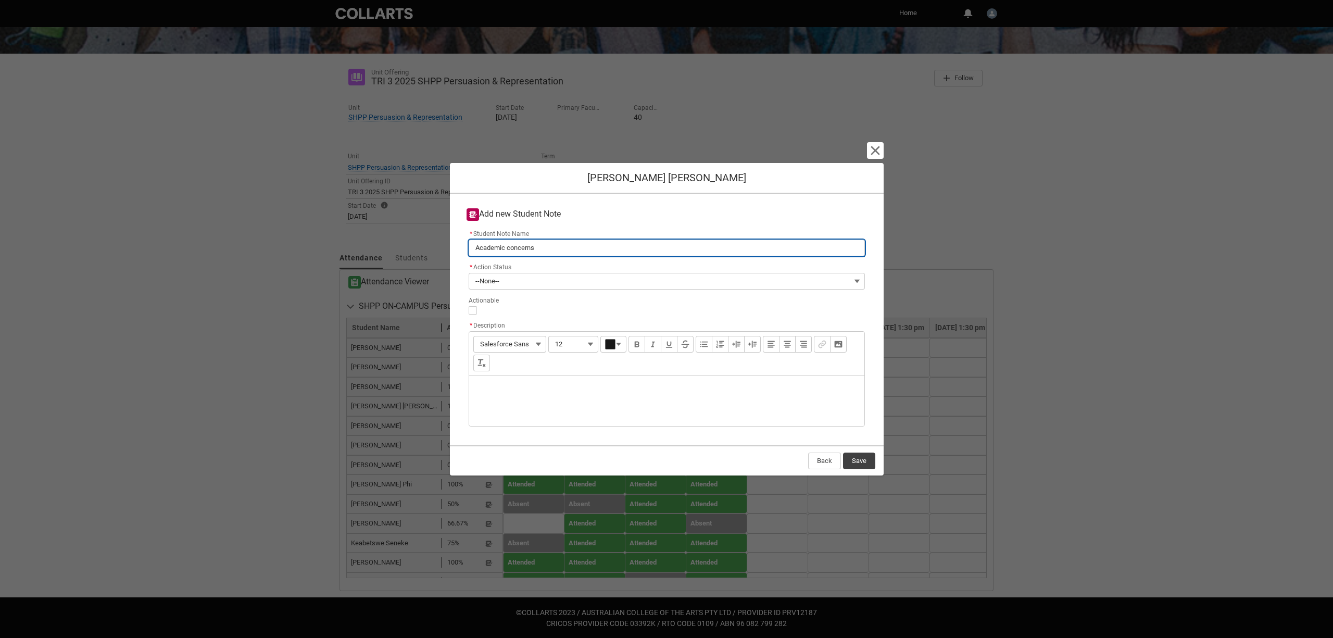
scroll to position [141, -1]
click at [491, 277] on span "--None--" at bounding box center [487, 281] width 24 height 16
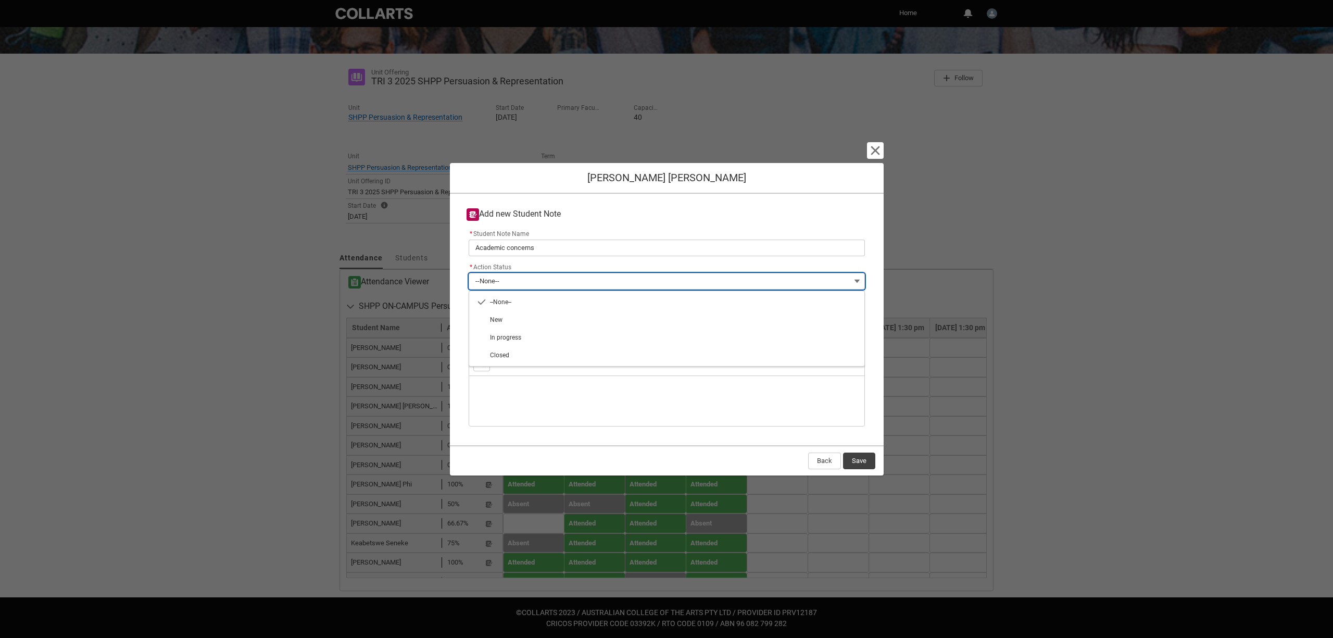
scroll to position [141, 0]
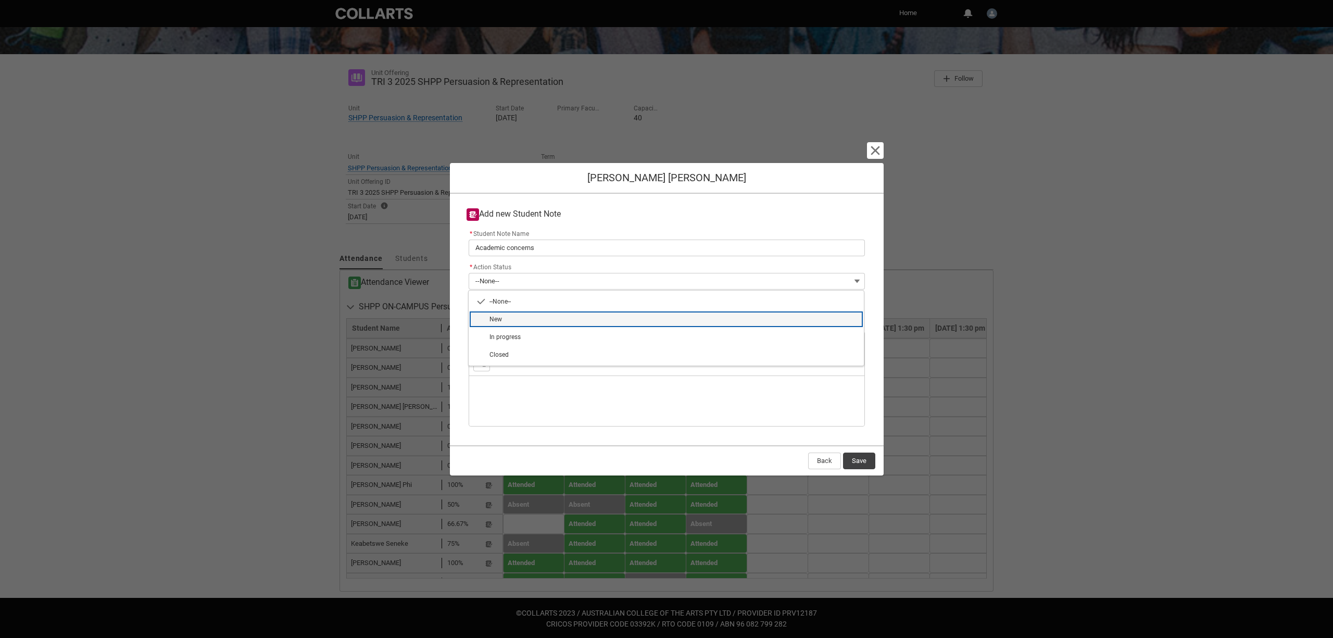
click at [500, 315] on span "New" at bounding box center [674, 319] width 368 height 9
type lightning-combobox "New"
type lightning-picklist "New"
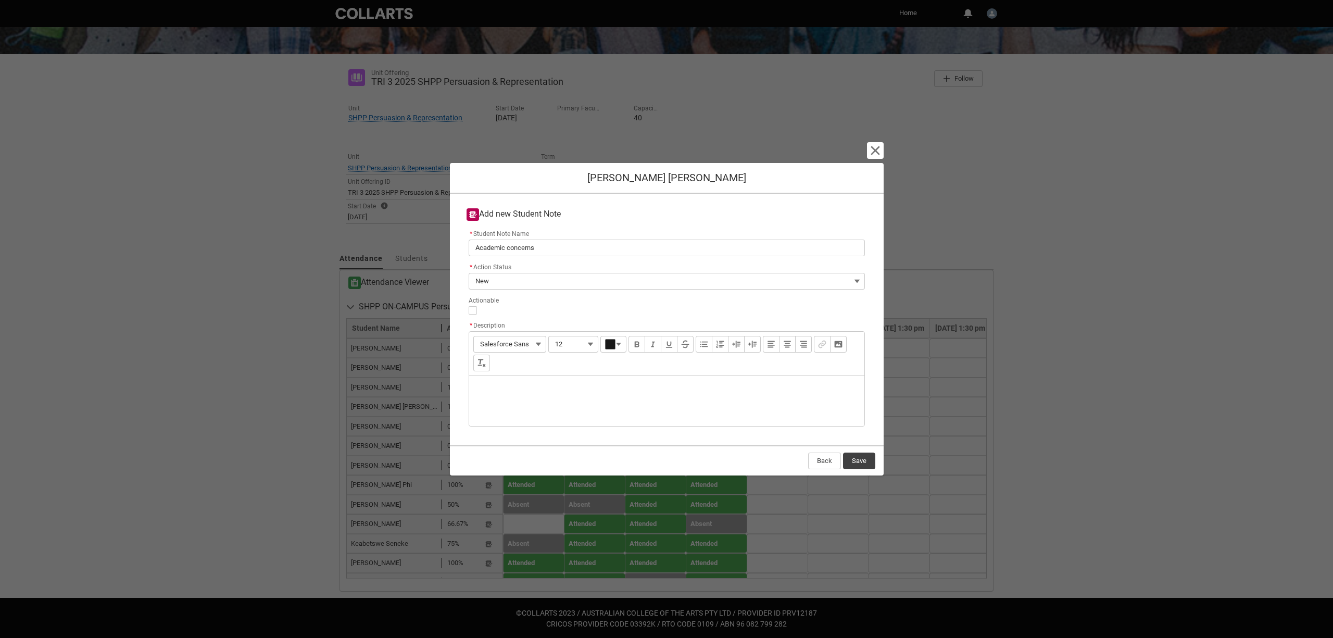
click at [513, 386] on div "Description" at bounding box center [666, 401] width 395 height 50
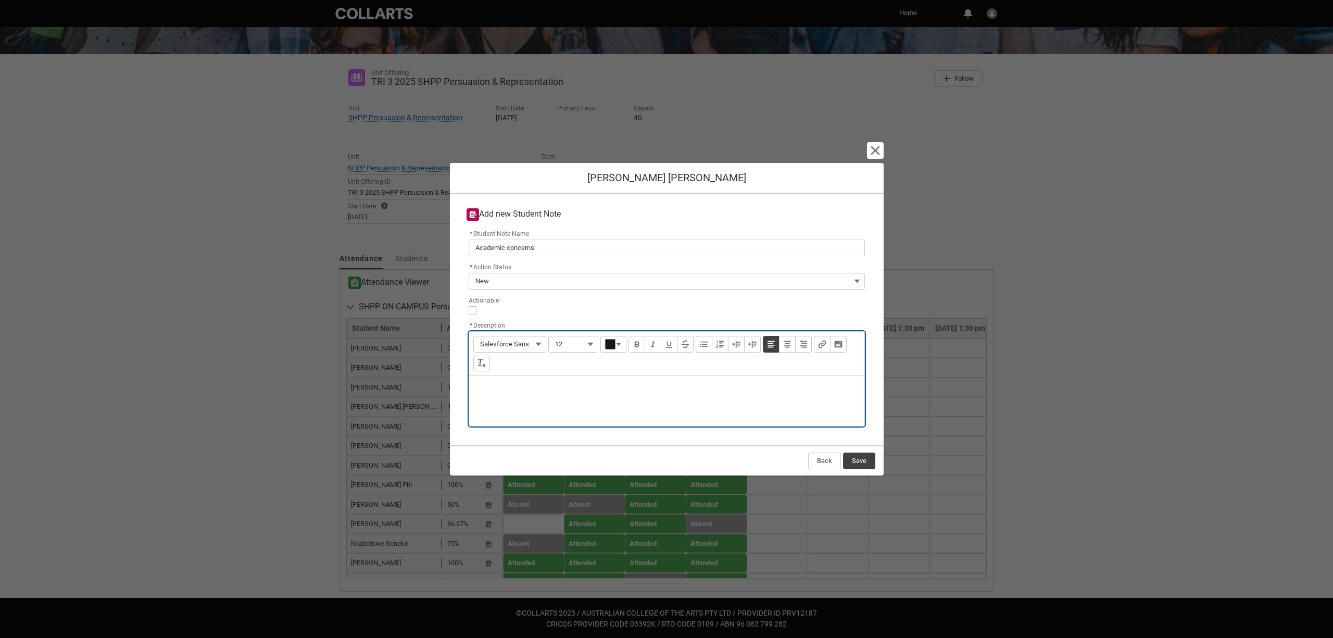
type lightning-input-rich-text "<p>S</p>"
type lightning-input-rich-text "<p>Student attends class but appears to be significantly struggling with unders…"
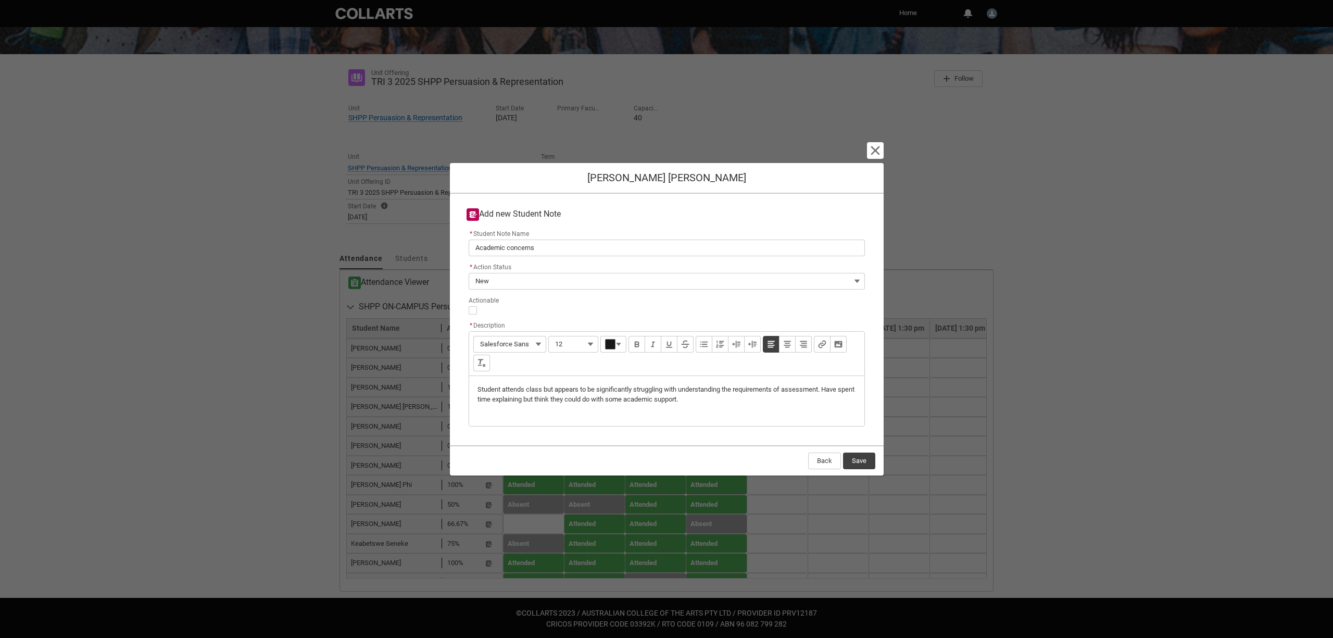
click at [860, 457] on button "Save" at bounding box center [859, 461] width 32 height 17
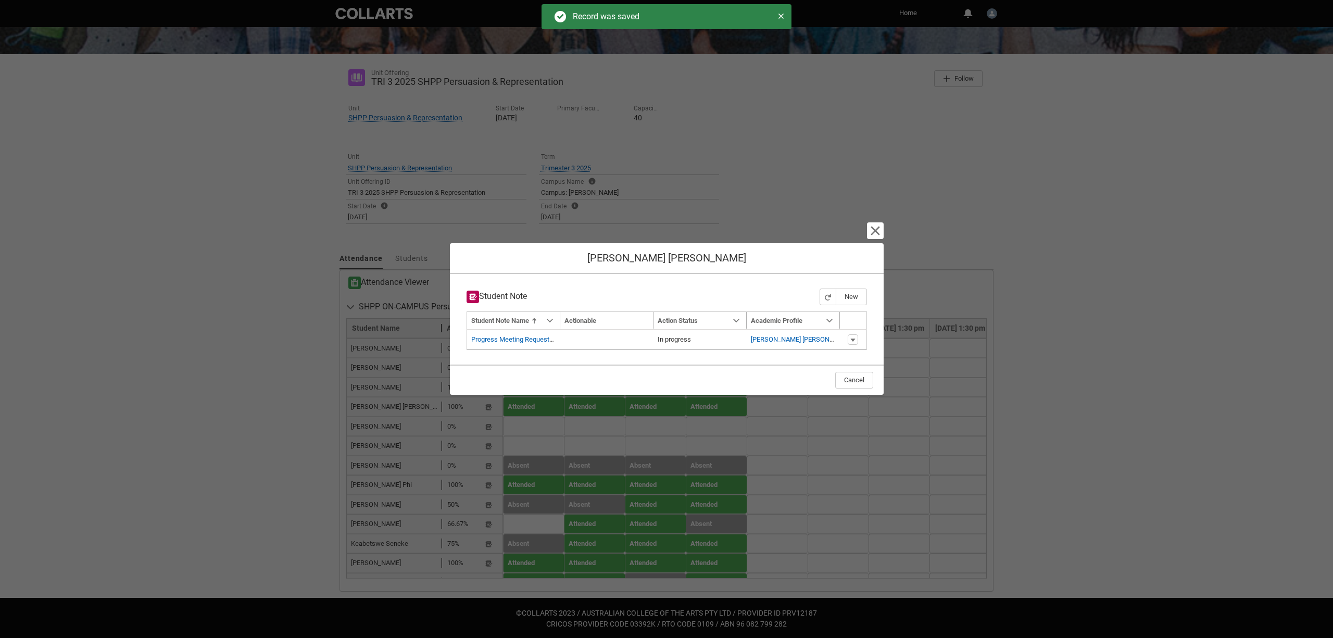
type input "179"
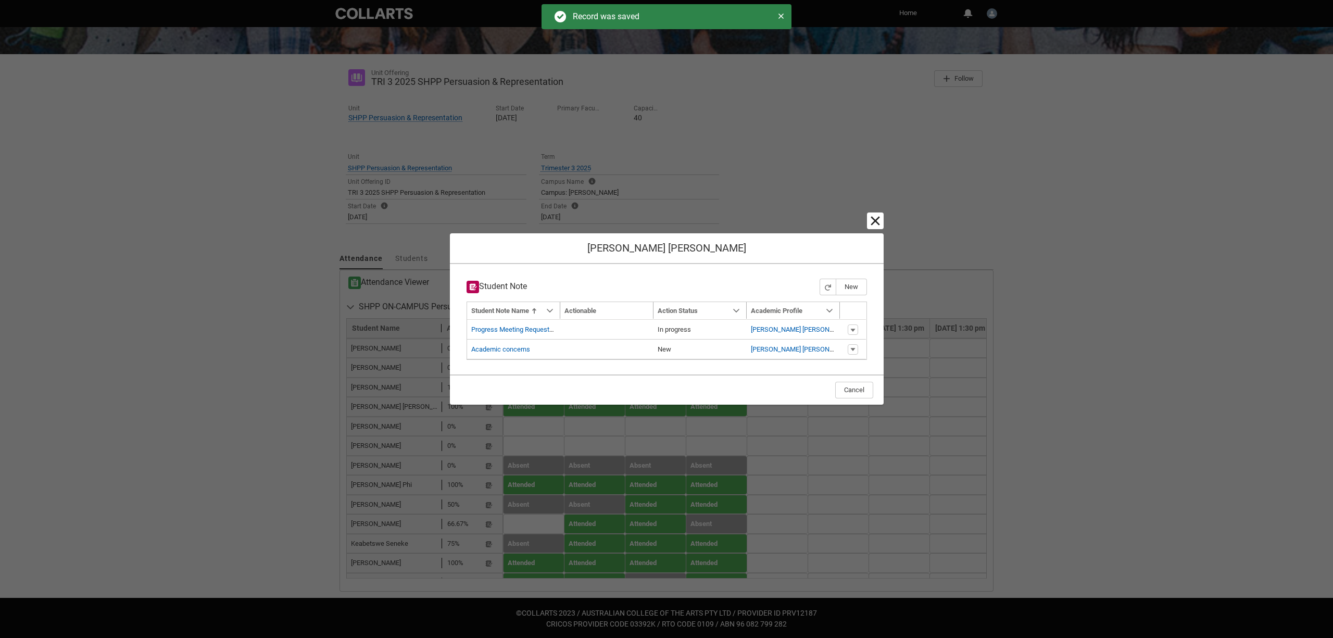
click at [872, 219] on lightning-primitive-icon "button" at bounding box center [875, 221] width 12 height 12
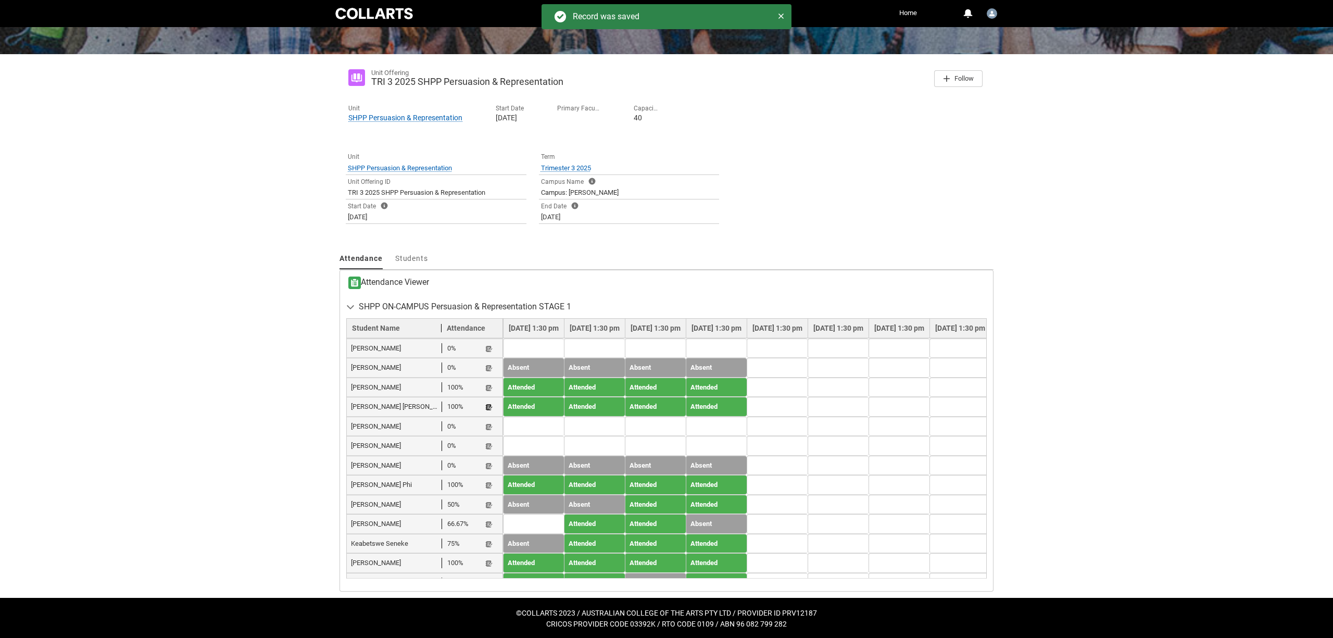
click at [490, 404] on lightning-primitive-icon "button" at bounding box center [488, 408] width 7 height 8
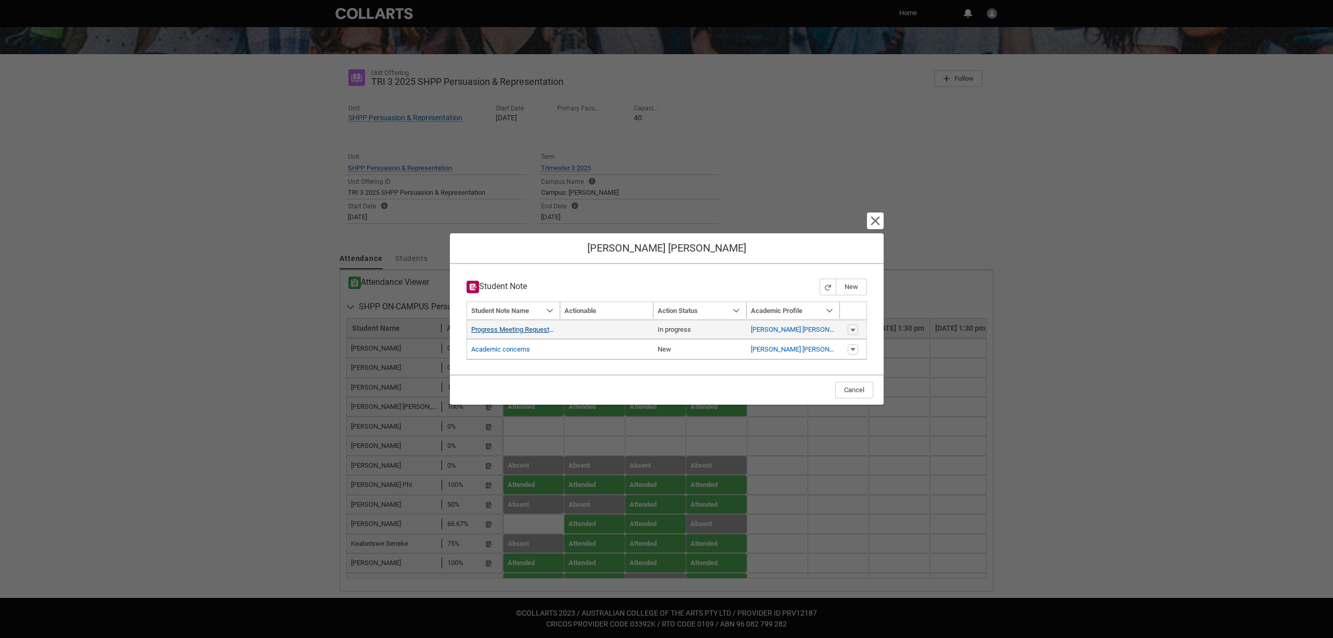
click at [544, 330] on link "Progress Meeting Requested" at bounding box center [513, 329] width 85 height 8
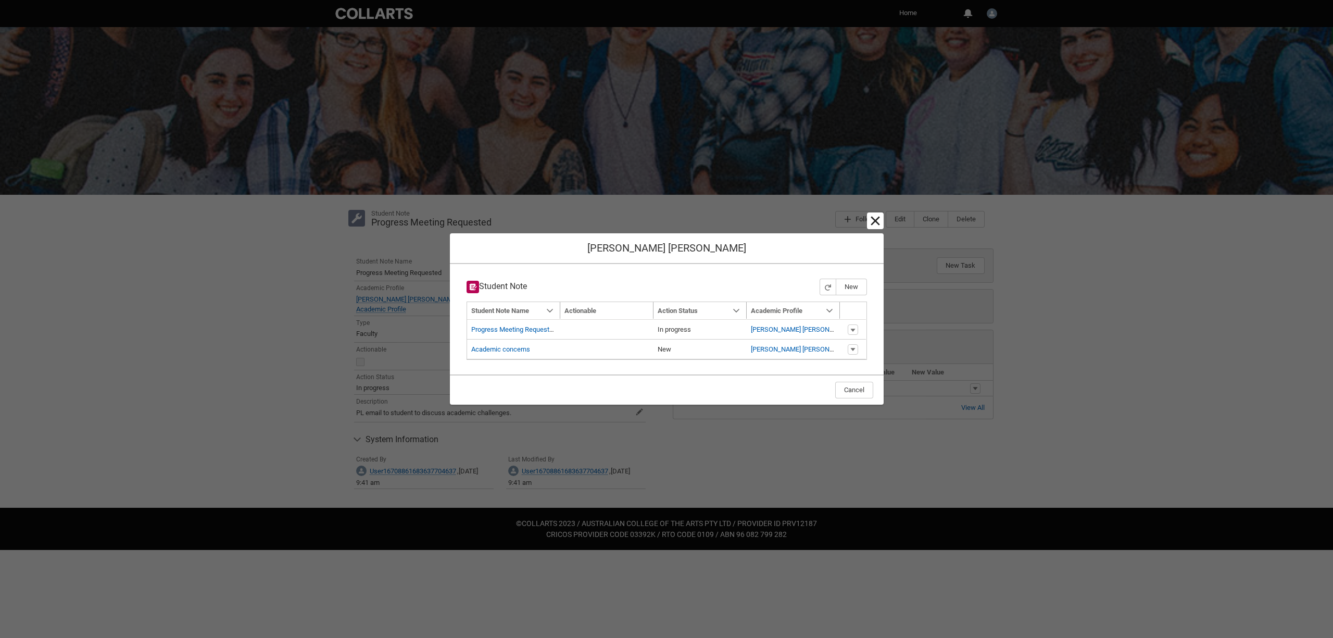
click at [875, 218] on lightning-primitive-icon "button" at bounding box center [875, 221] width 12 height 12
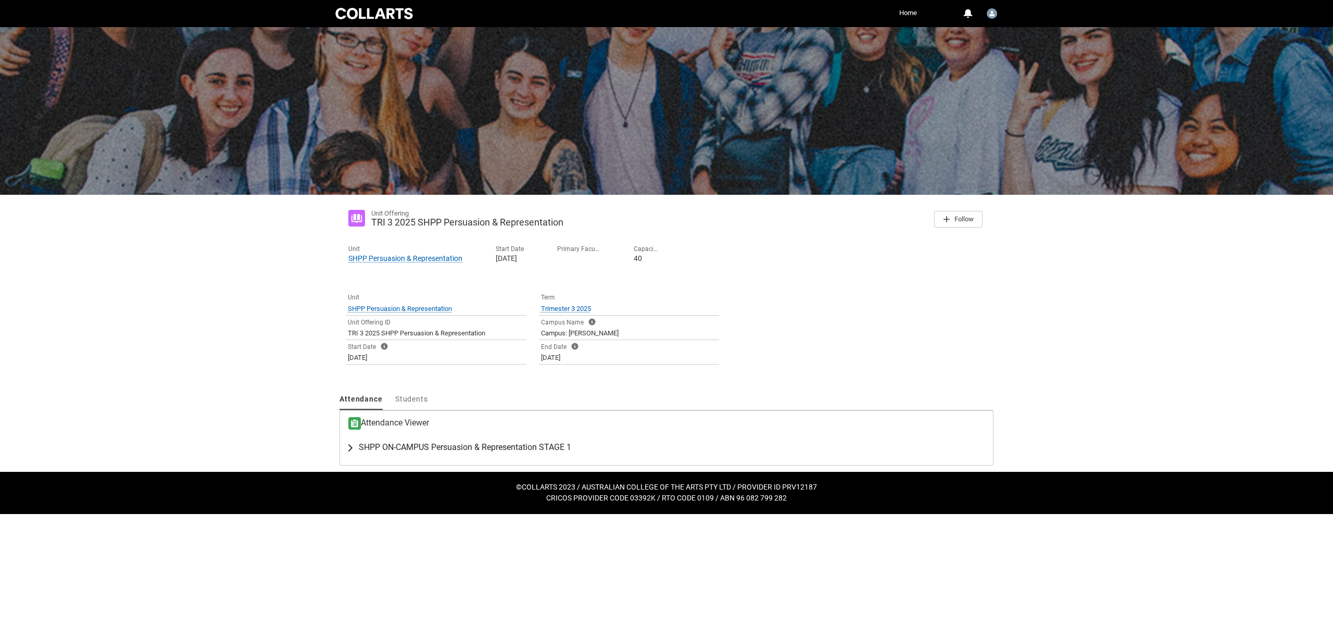
click at [408, 444] on span "SHPP ON-CAMPUS Persuasion & Representation STAGE 1" at bounding box center [465, 447] width 212 height 10
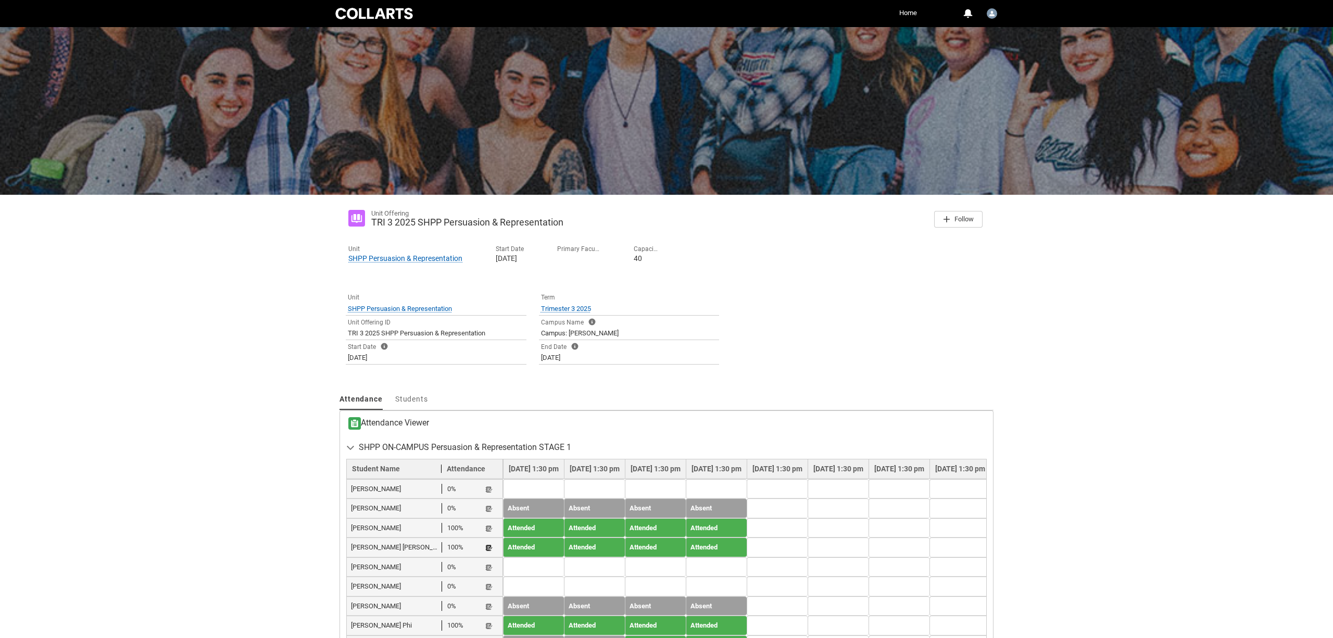
click at [488, 545] on lightning-primitive-icon "button" at bounding box center [488, 548] width 7 height 8
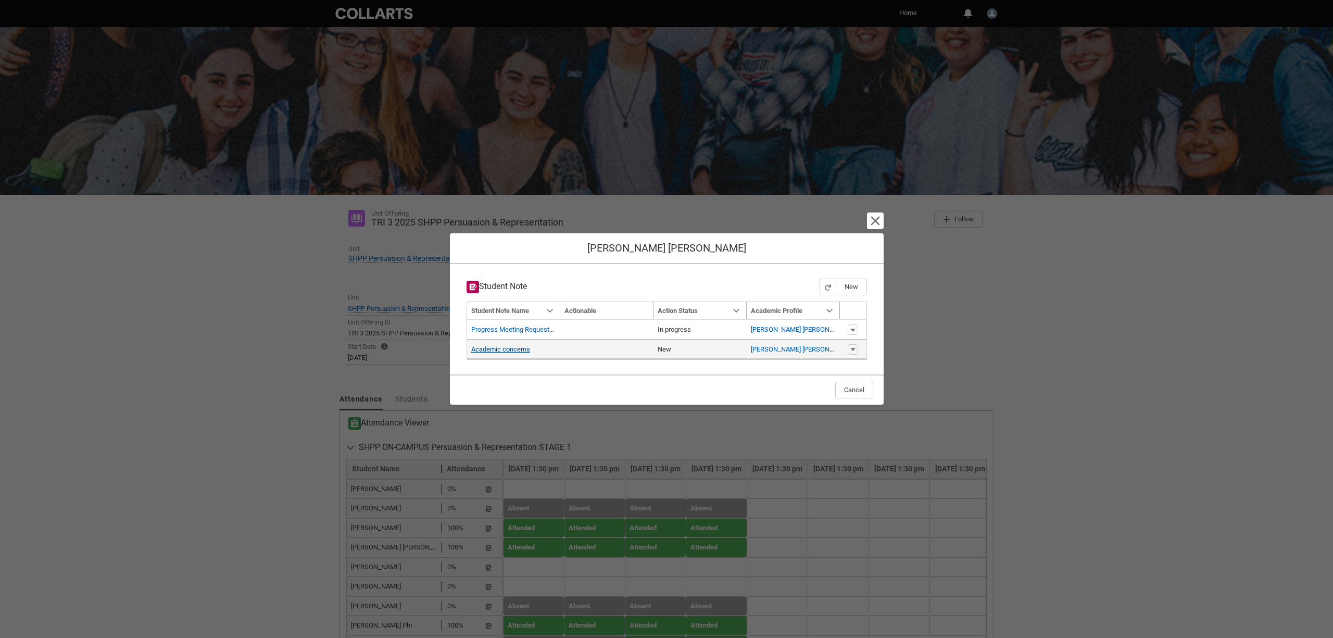
click at [523, 348] on link "Academic concerns" at bounding box center [500, 349] width 59 height 8
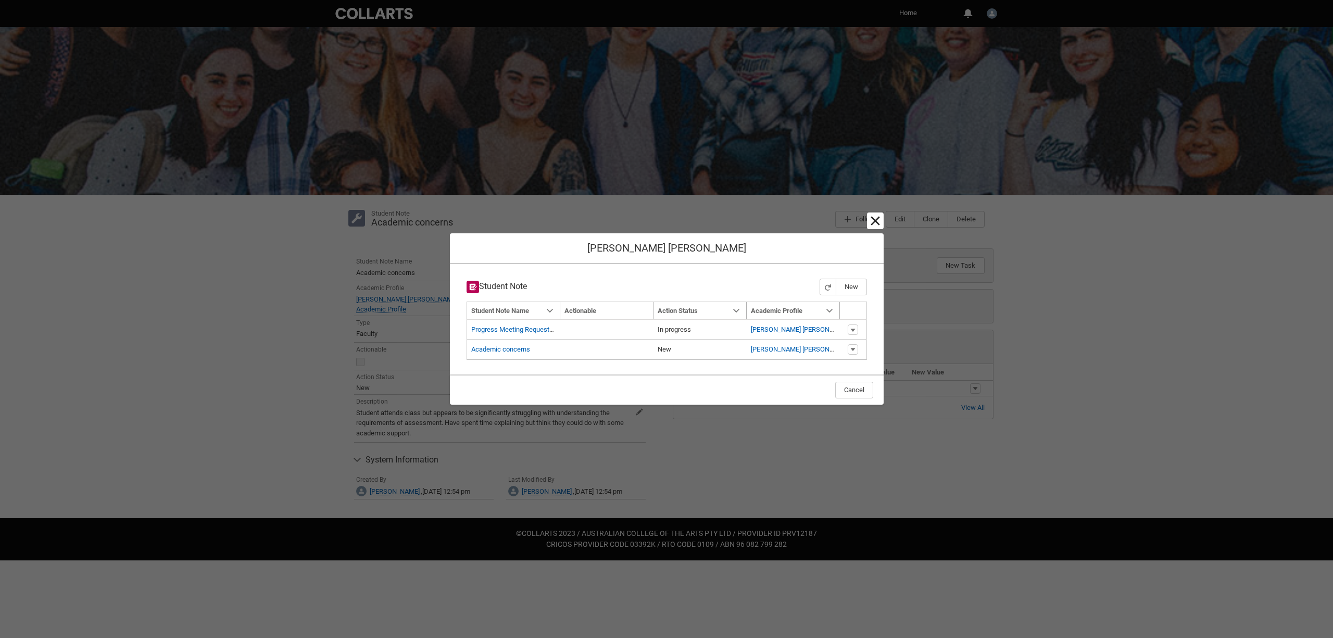
click at [877, 220] on lightning-primitive-icon "button" at bounding box center [875, 221] width 12 height 12
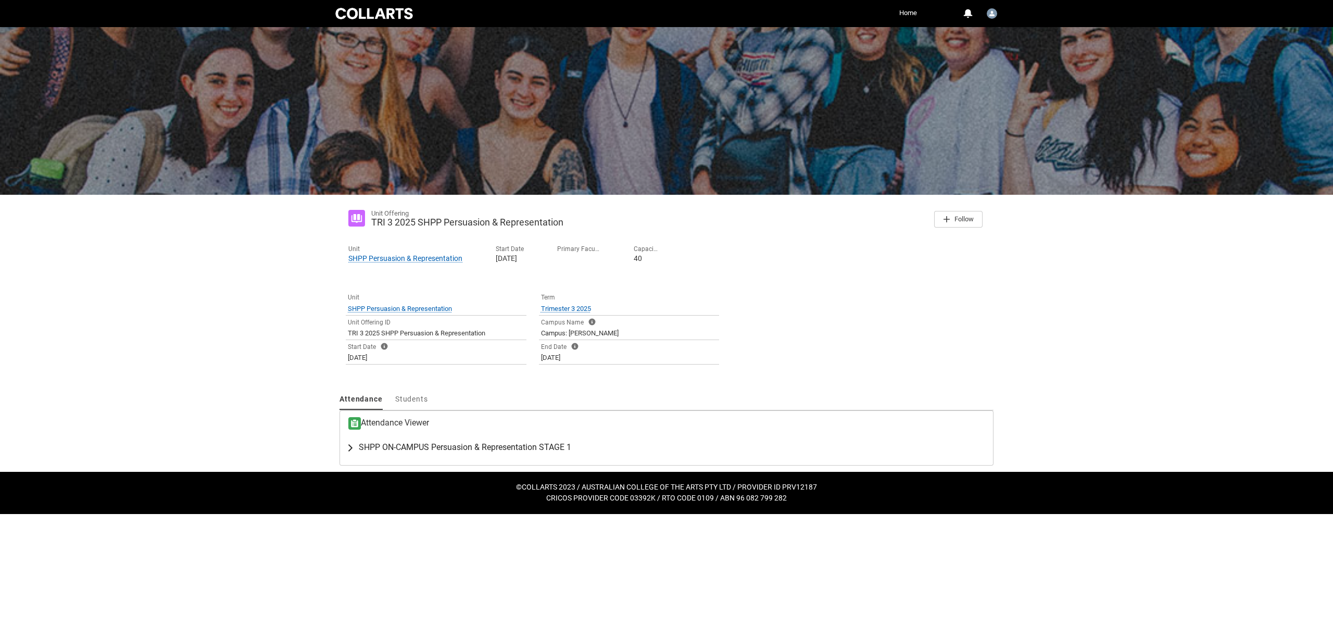
click at [360, 444] on span "SHPP ON-CAMPUS Persuasion & Representation STAGE 1" at bounding box center [465, 447] width 212 height 10
